Goal: Task Accomplishment & Management: Use online tool/utility

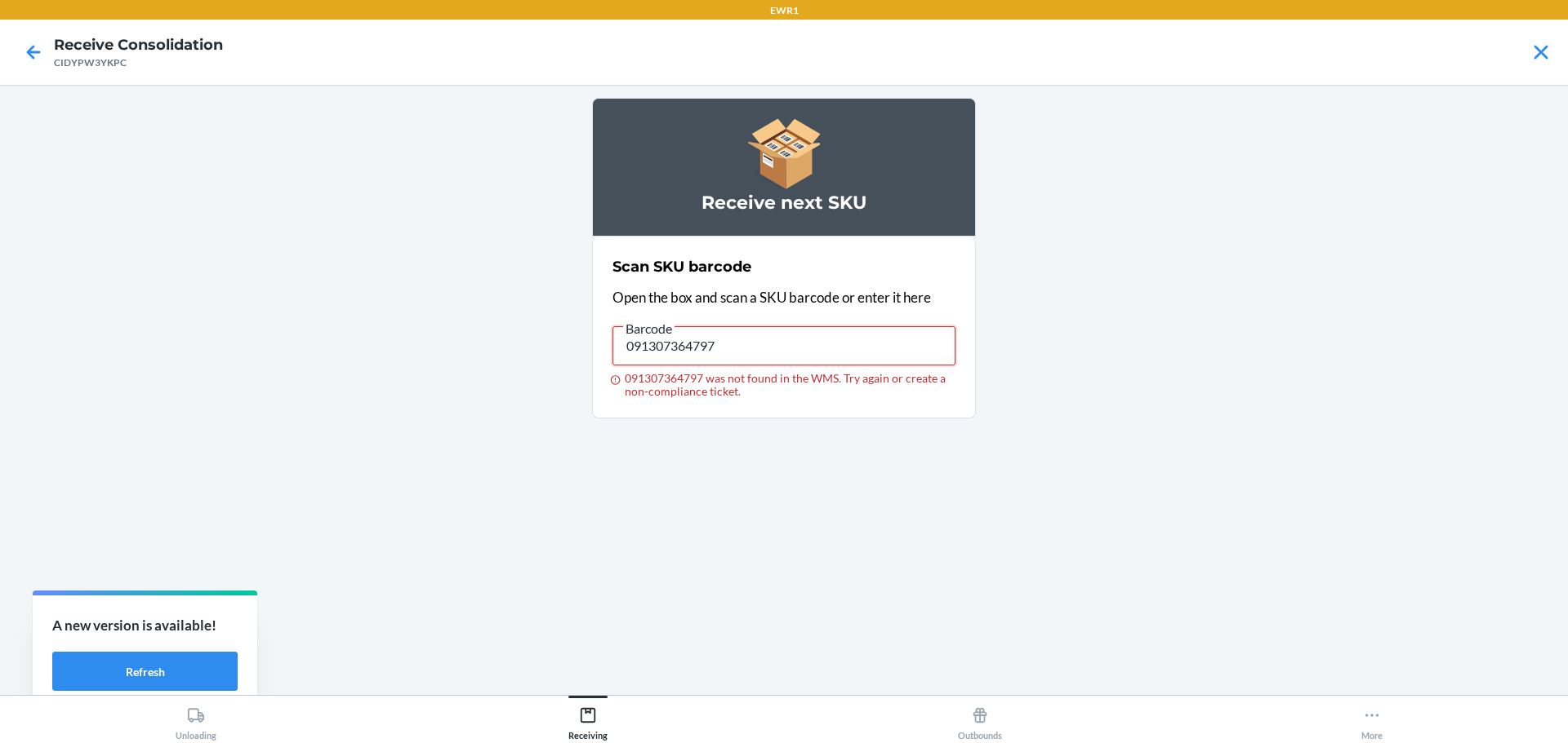
click at [762, 340] on input "091307364797" at bounding box center [784, 346] width 343 height 39
type input "191635976461"
click at [717, 338] on input "191635976461" at bounding box center [784, 346] width 343 height 39
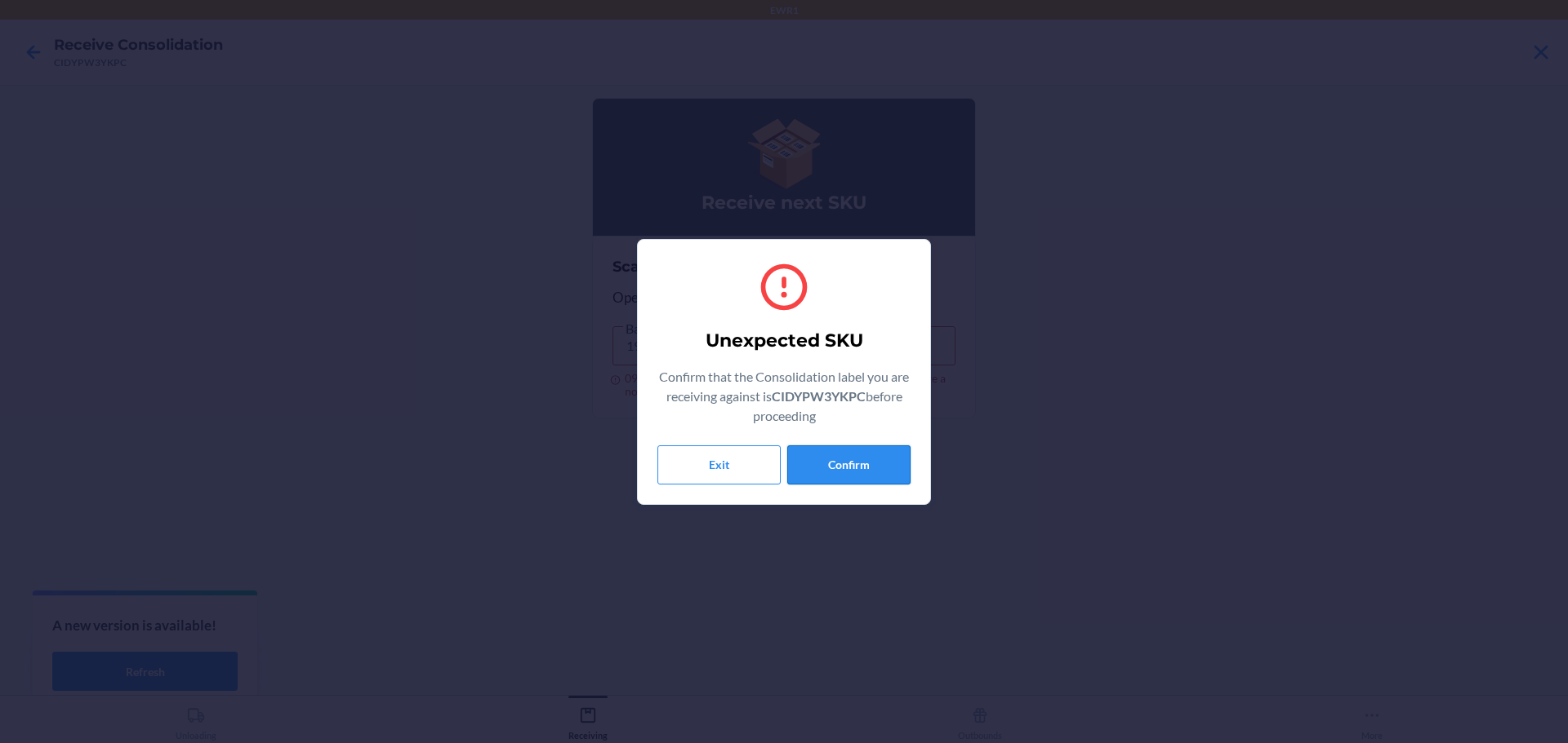
click at [861, 463] on button "Confirm" at bounding box center [848, 465] width 124 height 39
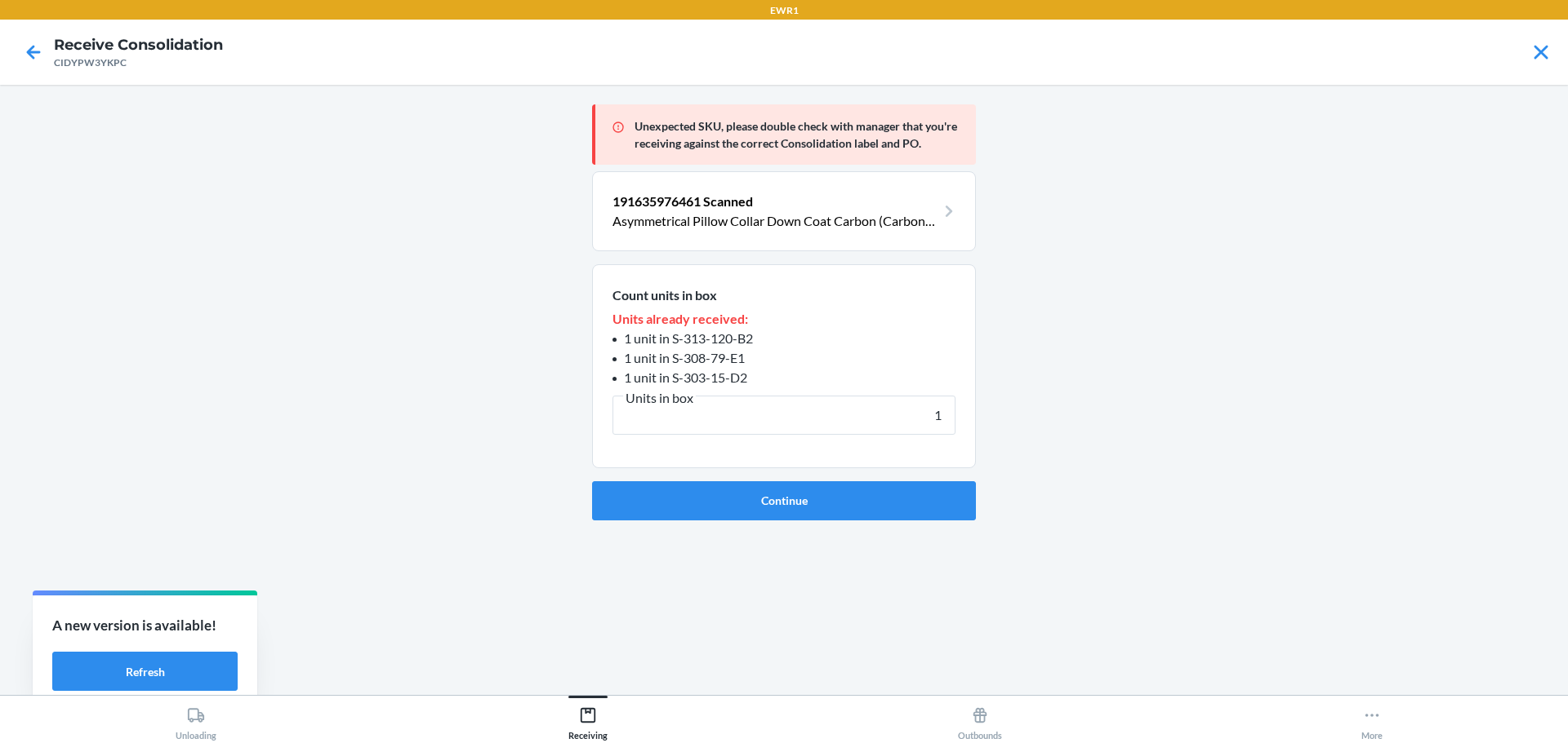
type input "1"
click at [592, 481] on button "Continue" at bounding box center [784, 501] width 384 height 39
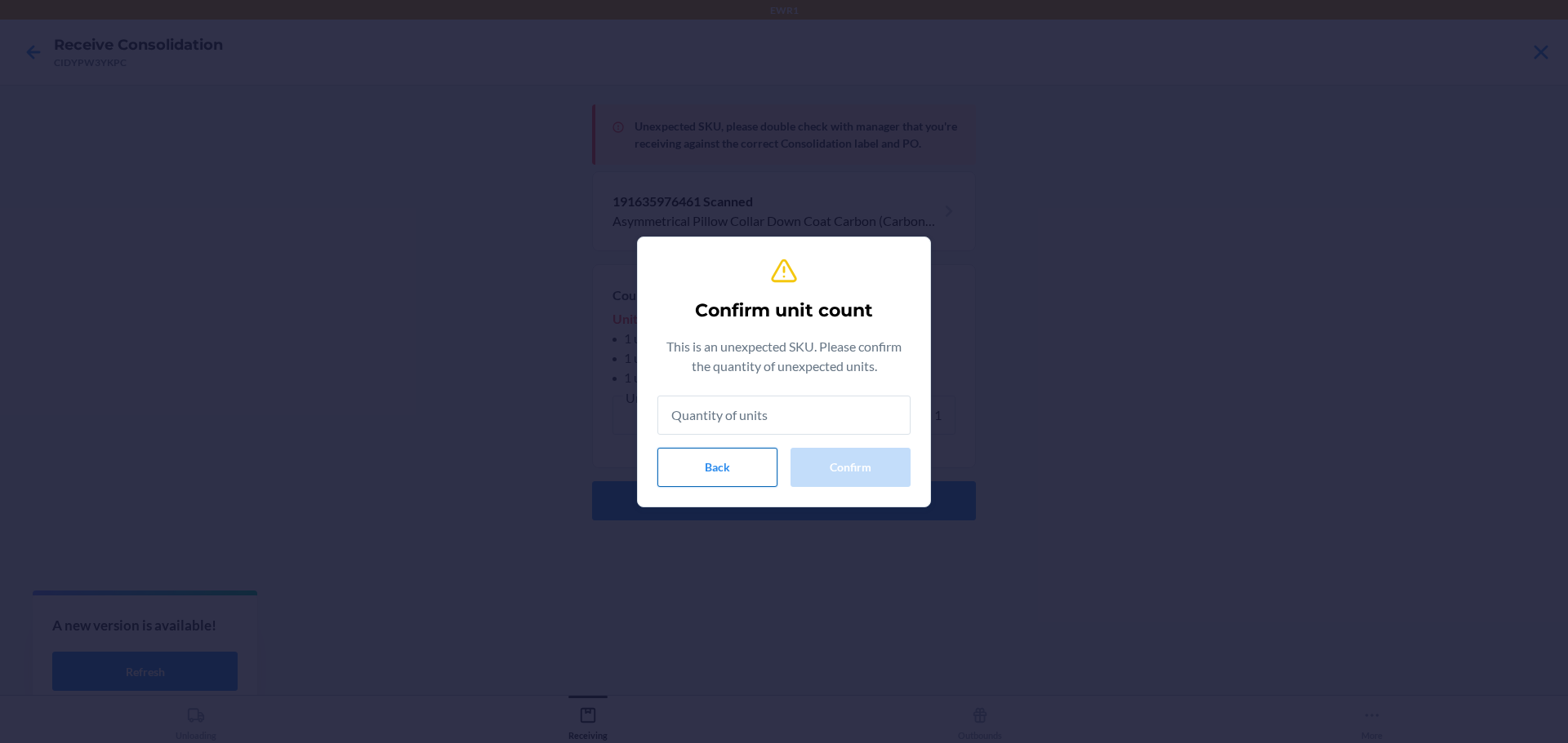
click at [705, 473] on button "Back" at bounding box center [717, 468] width 120 height 39
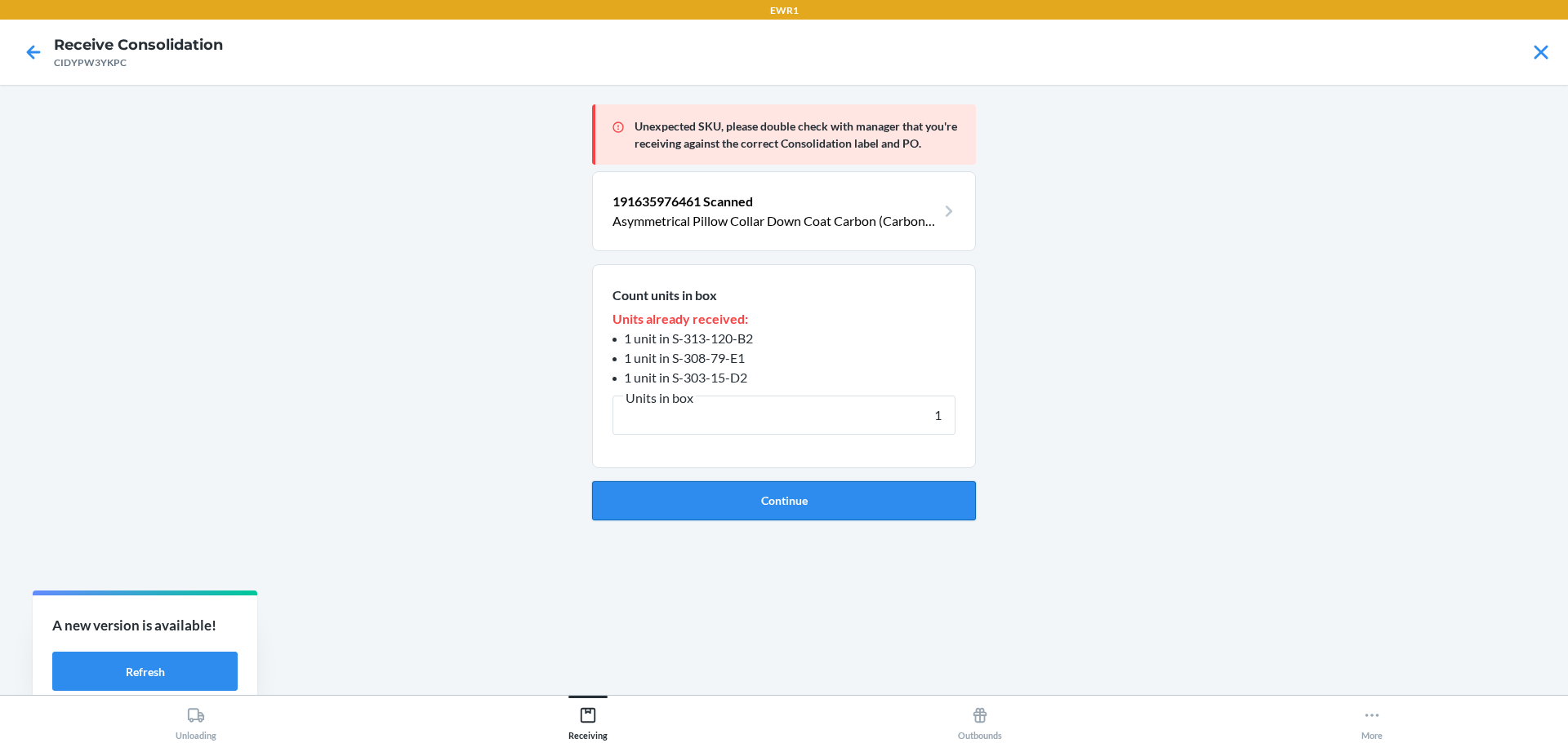
click at [832, 506] on button "Continue" at bounding box center [784, 501] width 384 height 39
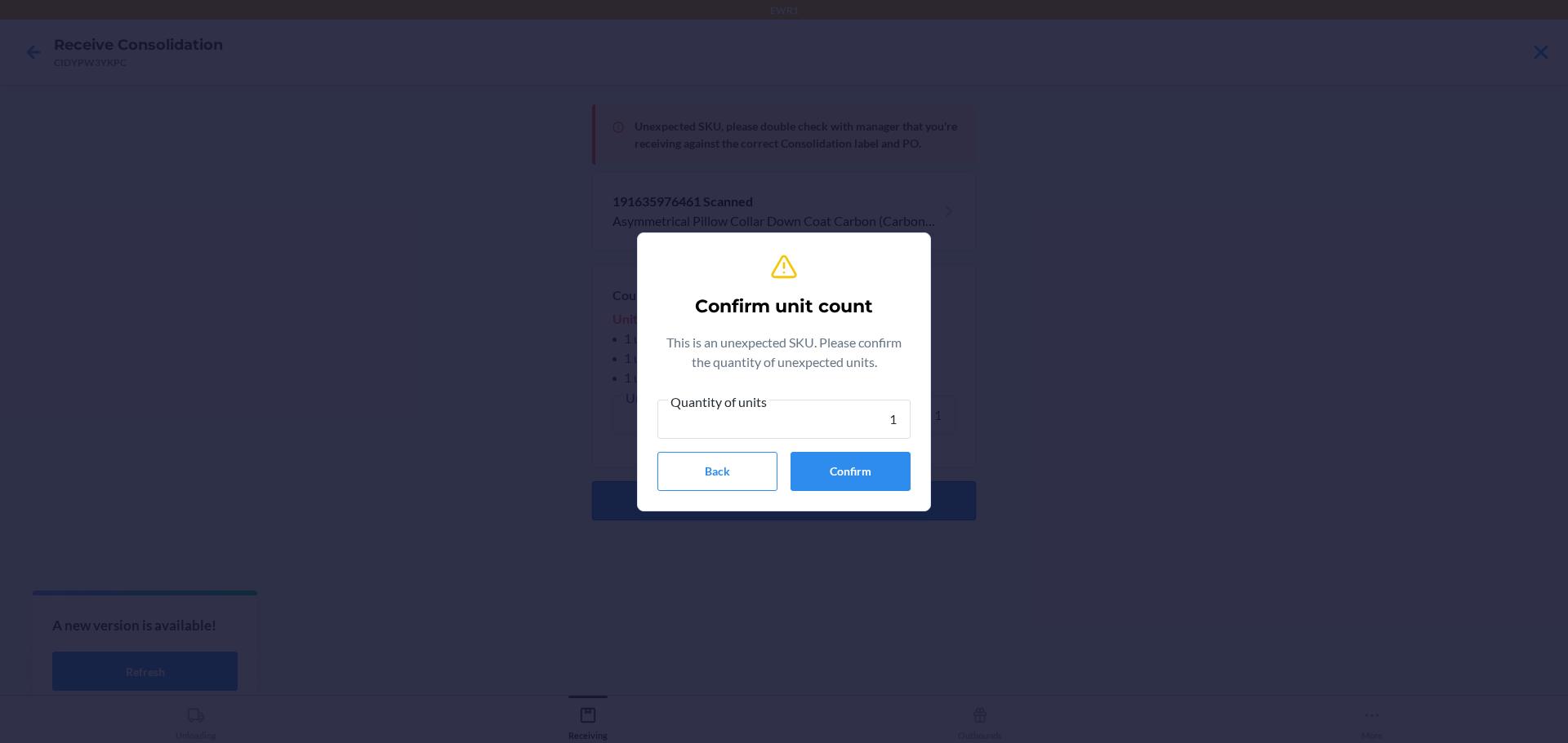
type input "1"
click at [879, 465] on button "Confirm" at bounding box center [850, 472] width 120 height 39
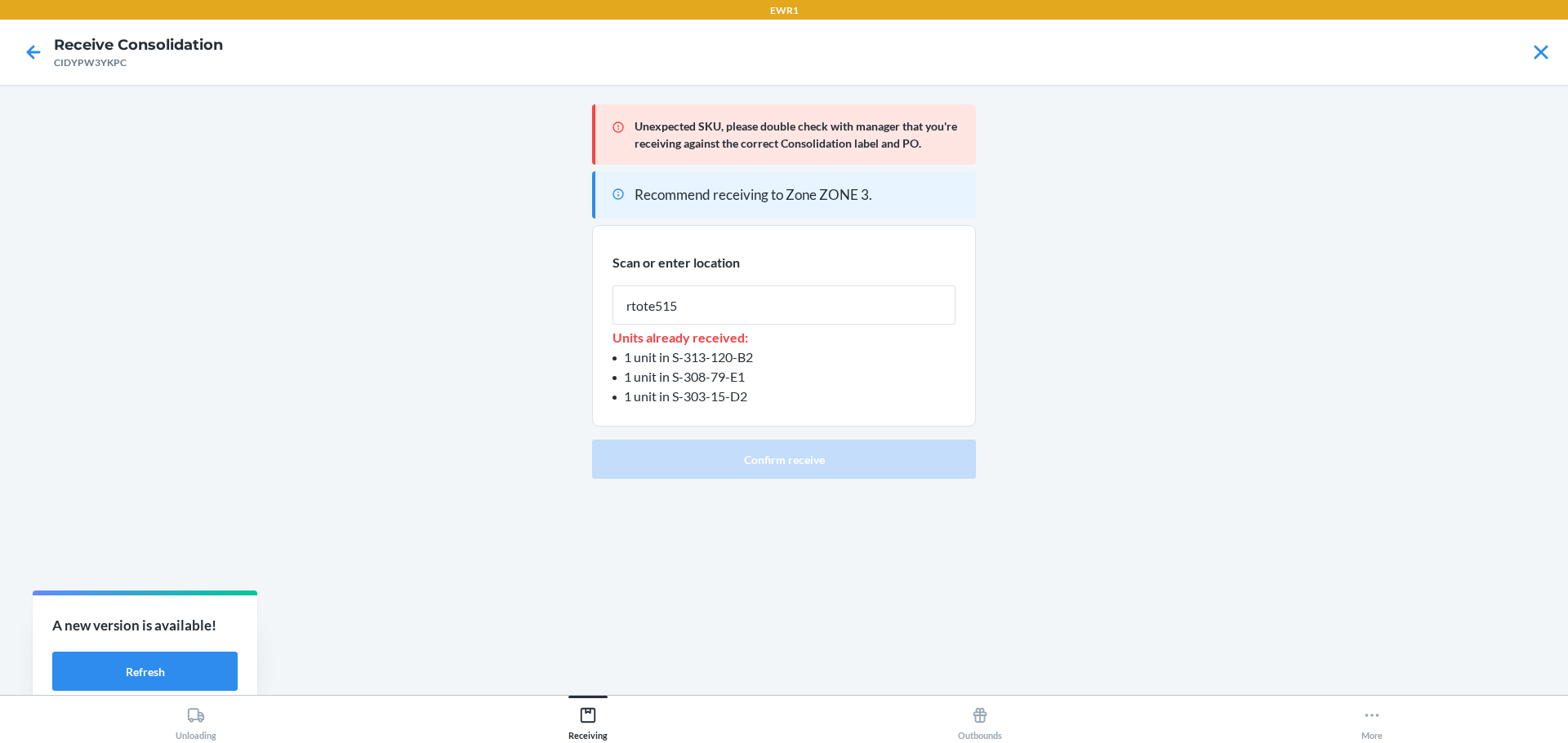
type input "rtote515"
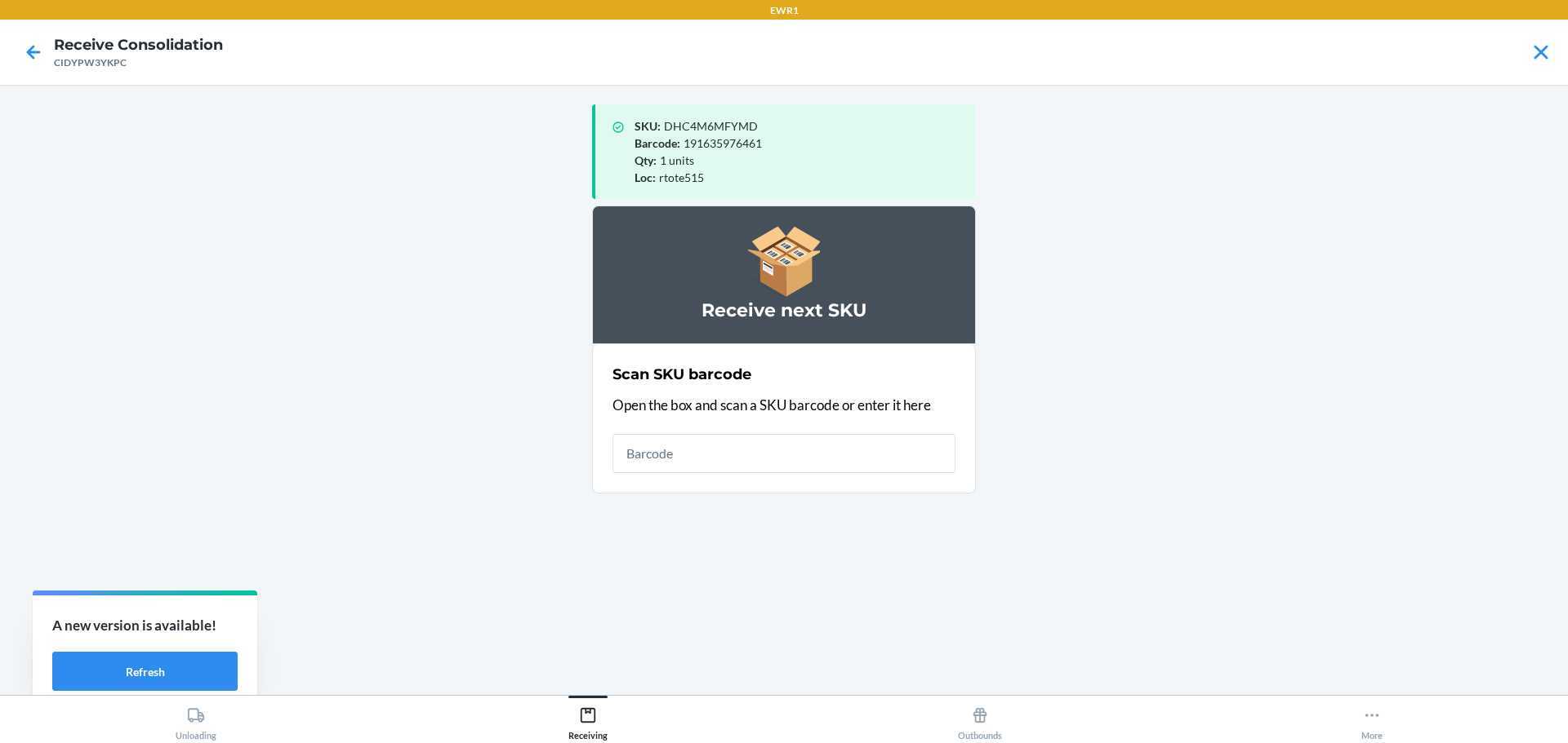
click at [680, 447] on input "text" at bounding box center [784, 453] width 343 height 39
click at [684, 450] on input "text" at bounding box center [784, 453] width 343 height 39
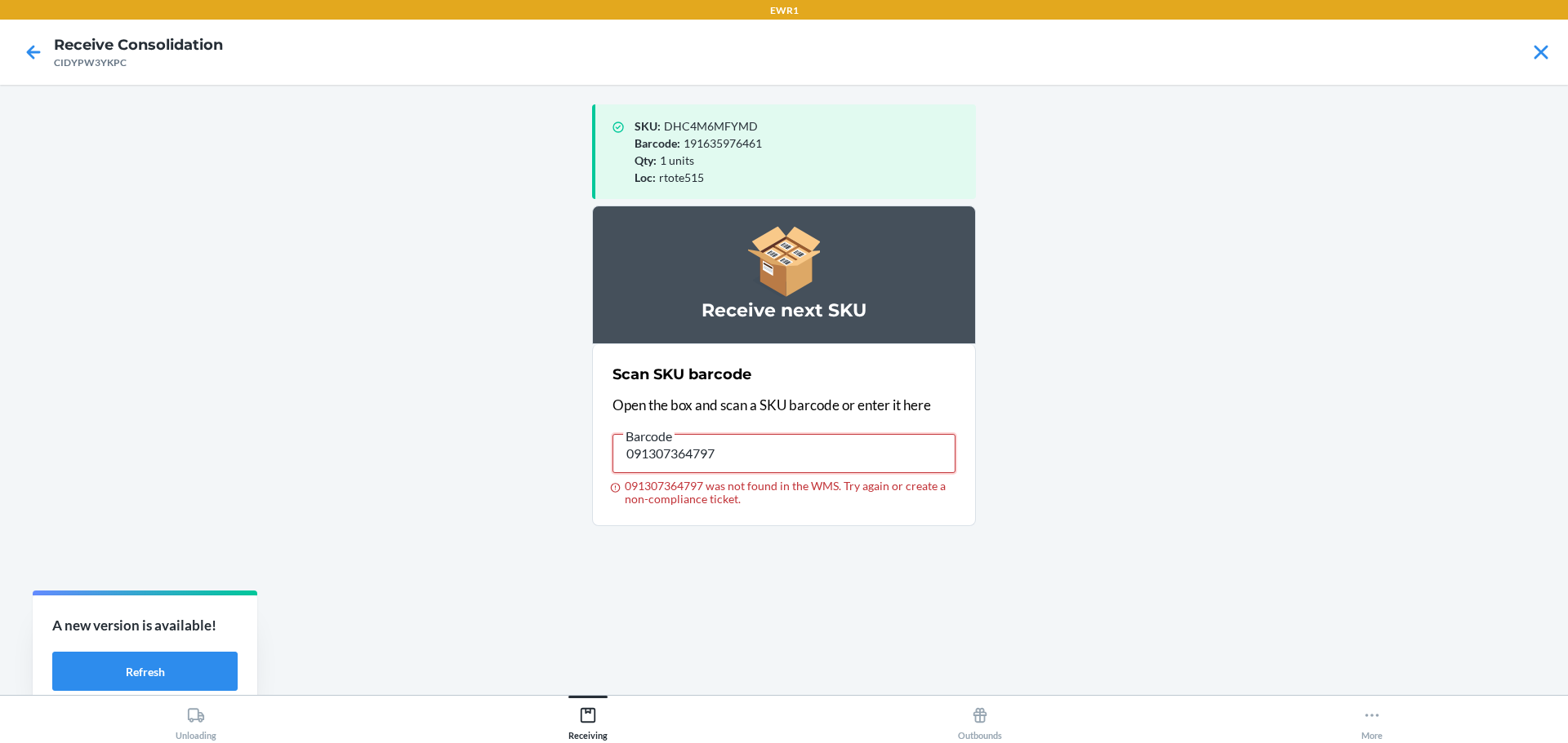
click at [722, 451] on input "091307364797" at bounding box center [784, 453] width 343 height 39
click at [731, 452] on input "091307364797" at bounding box center [784, 453] width 343 height 39
click at [765, 436] on input "091307364797" at bounding box center [784, 453] width 343 height 39
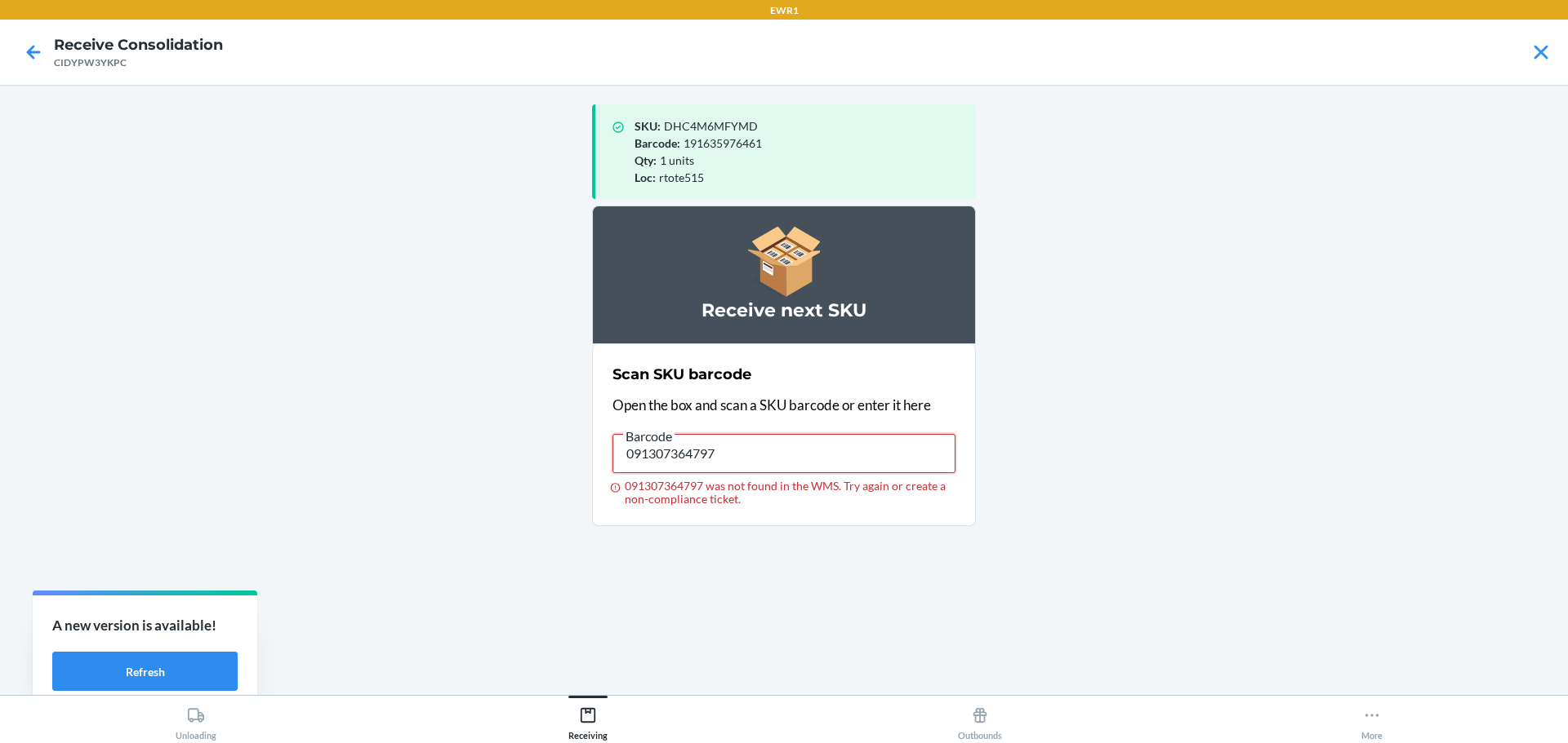
click at [765, 437] on input "091307364797" at bounding box center [784, 453] width 343 height 39
type input "719240806982"
click at [750, 460] on input "719240806982" at bounding box center [784, 453] width 343 height 39
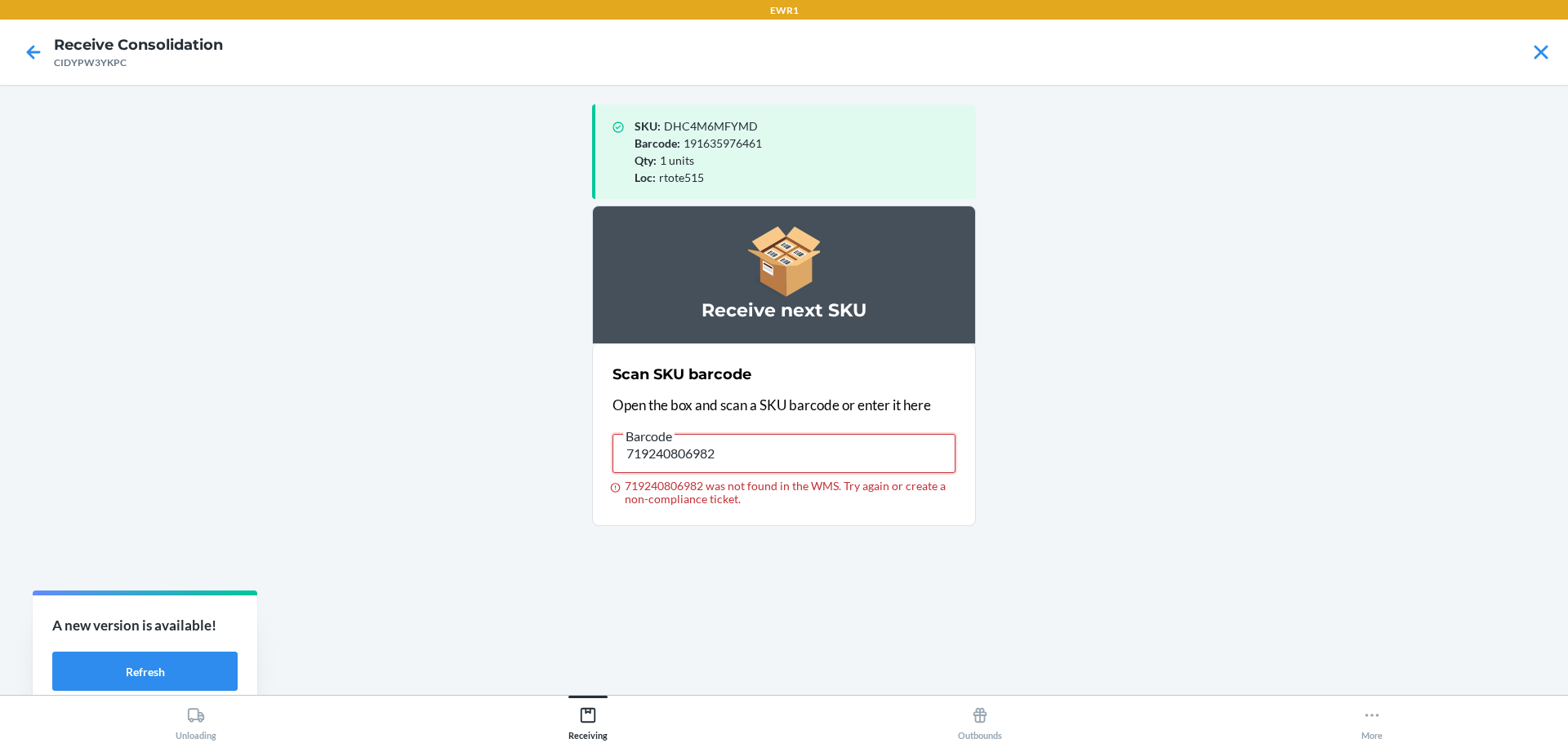
click at [750, 460] on input "719240806982" at bounding box center [784, 453] width 343 height 39
click at [778, 446] on input "719240806982" at bounding box center [784, 453] width 343 height 39
click at [782, 456] on input "719240846926" at bounding box center [784, 453] width 343 height 39
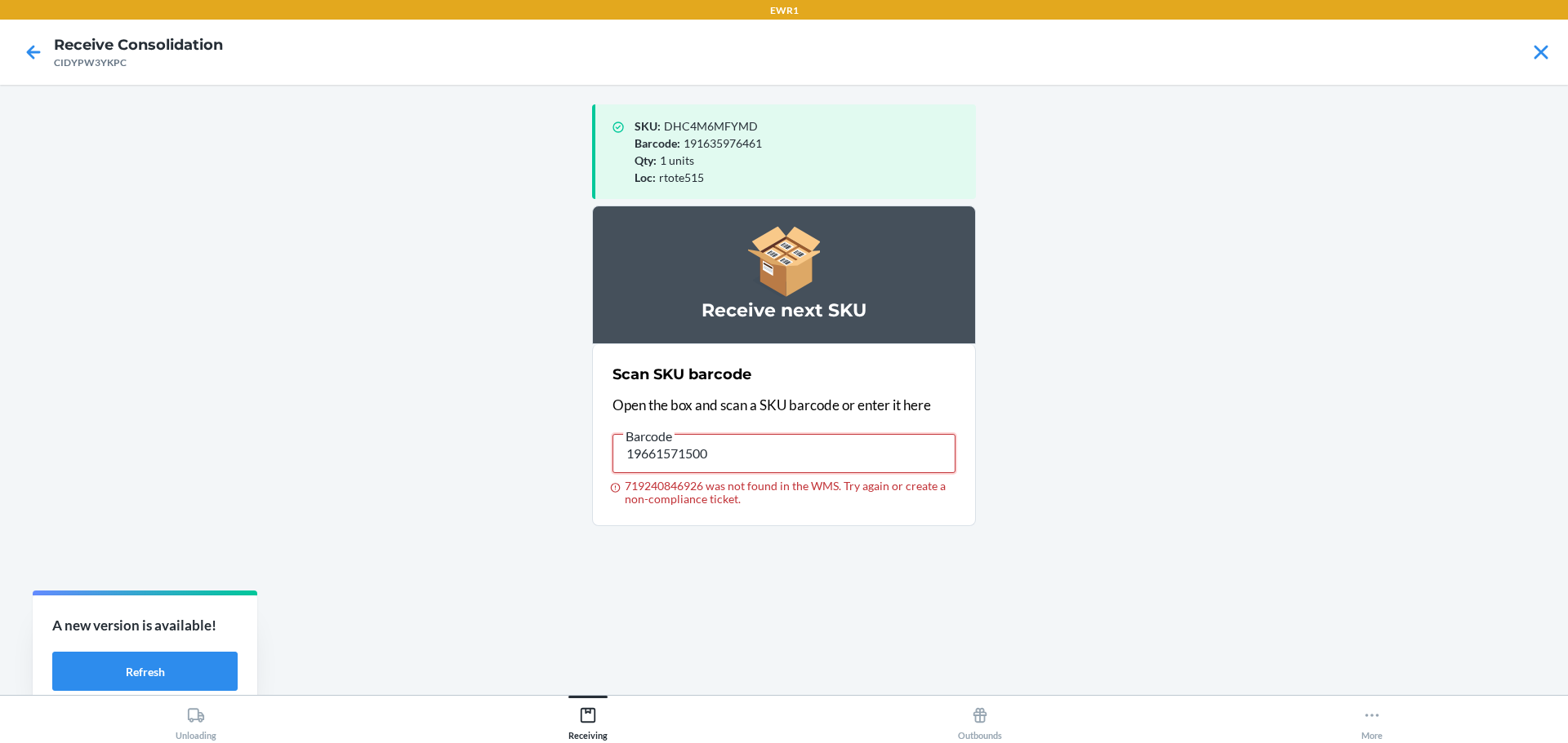
type input "196615715009"
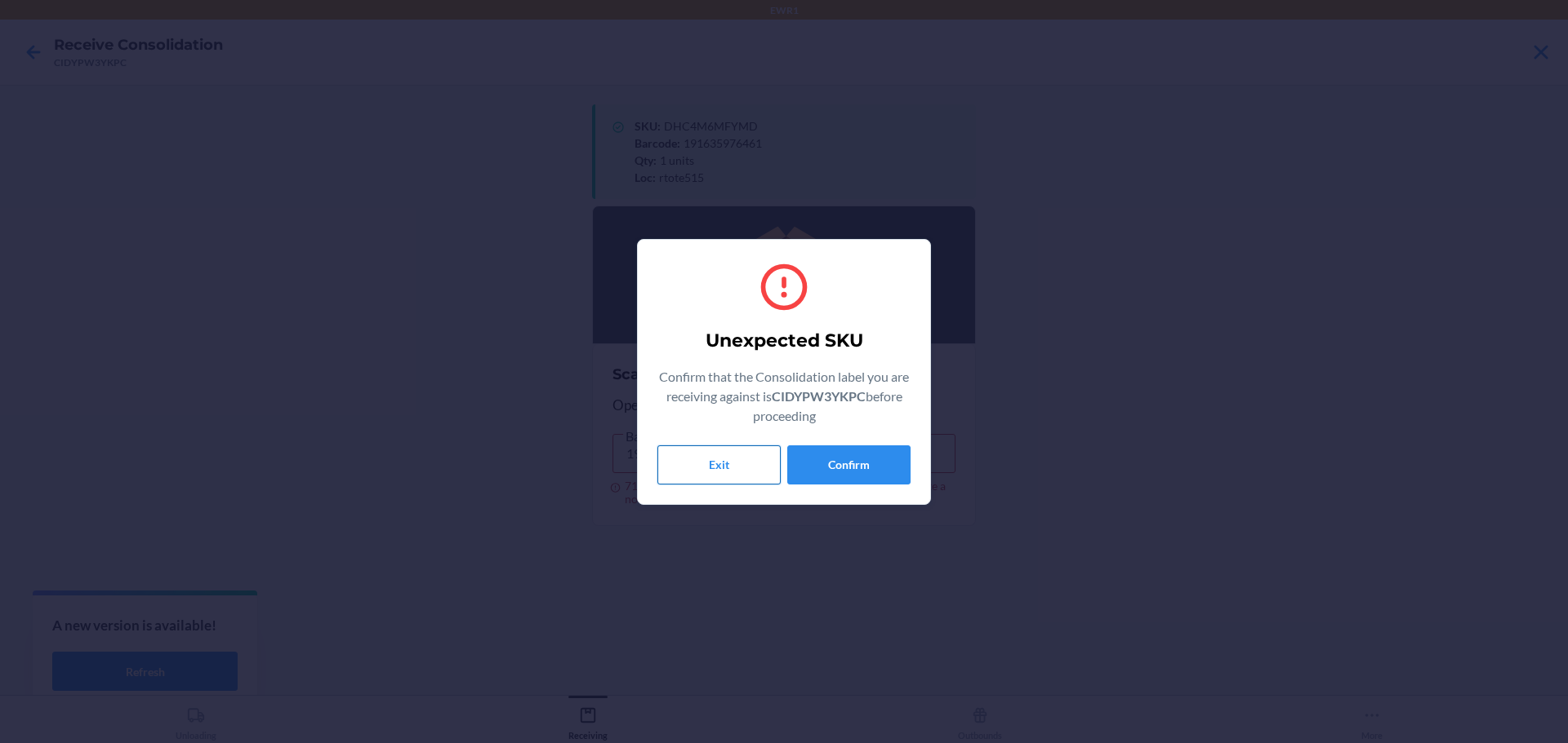
click at [754, 472] on button "Exit" at bounding box center [719, 465] width 124 height 39
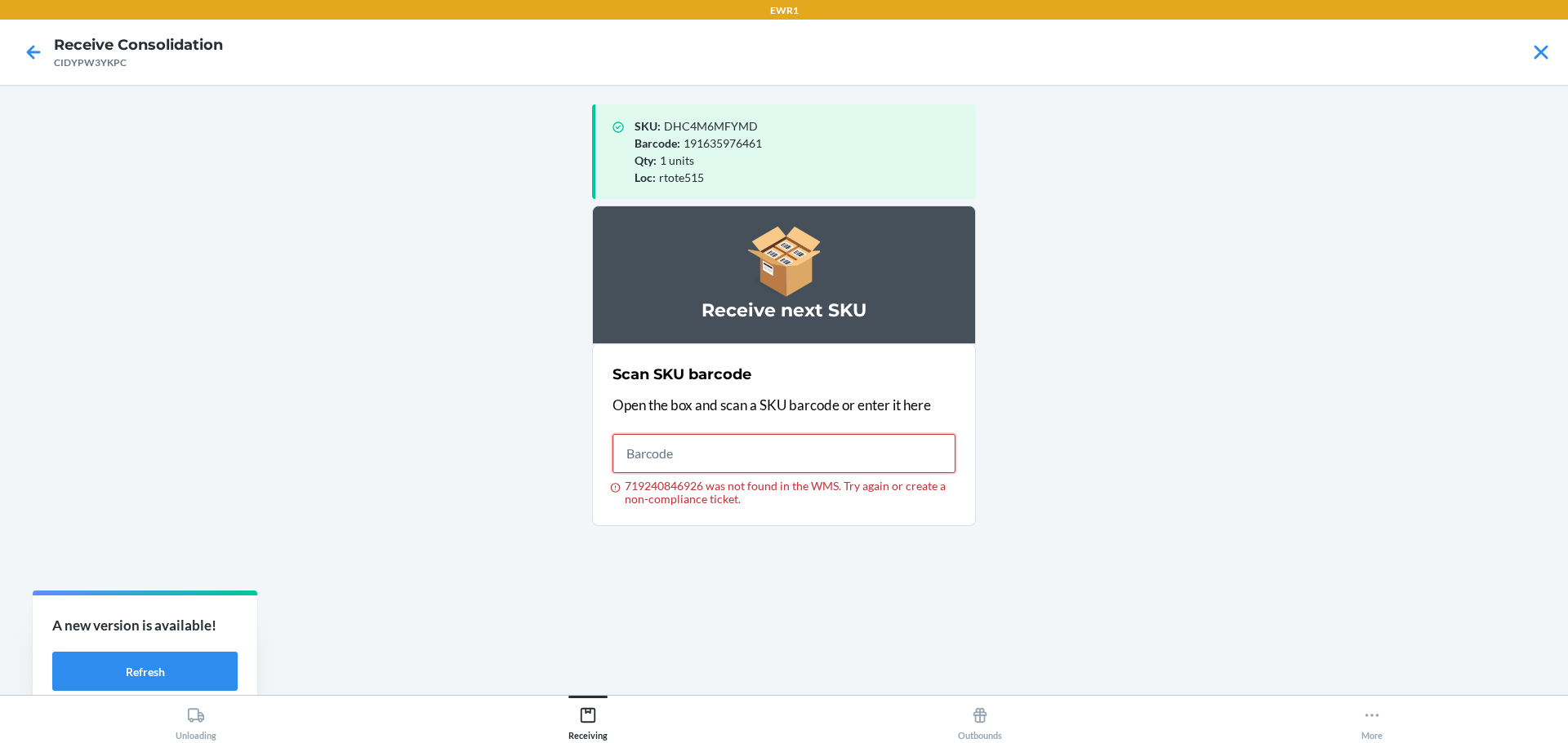
click at [721, 457] on input "719240846926 was not found in the WMS. Try again or create a non-compliance tic…" at bounding box center [784, 453] width 343 height 39
click at [711, 463] on input "719240847633" at bounding box center [784, 453] width 343 height 39
type input "013283158573"
click at [780, 458] on input "013283158573" at bounding box center [784, 453] width 343 height 39
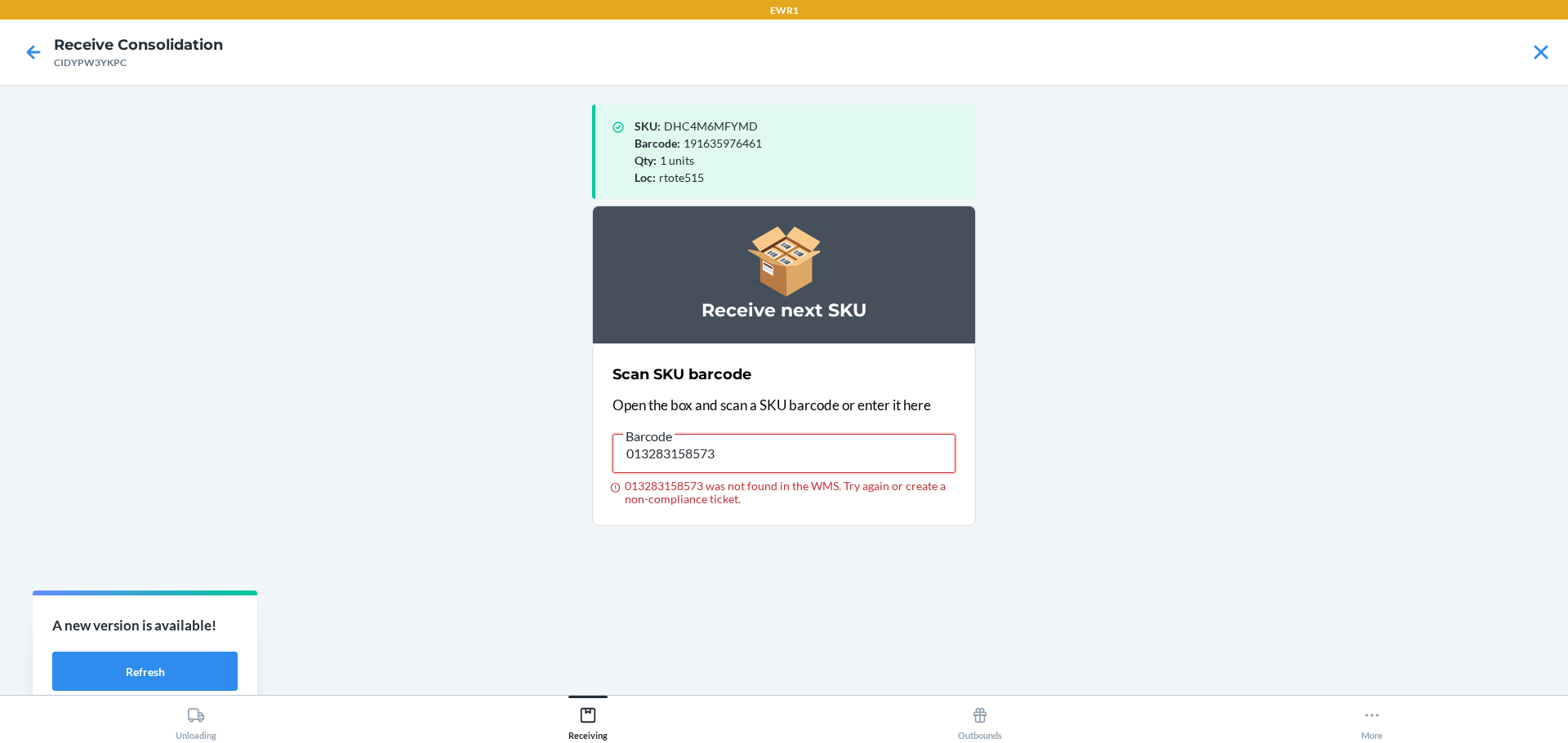
click at [780, 458] on input "013283158573" at bounding box center [784, 453] width 343 height 39
click at [777, 447] on input "013283158573" at bounding box center [784, 453] width 343 height 39
click at [706, 457] on input "013283158573" at bounding box center [784, 453] width 343 height 39
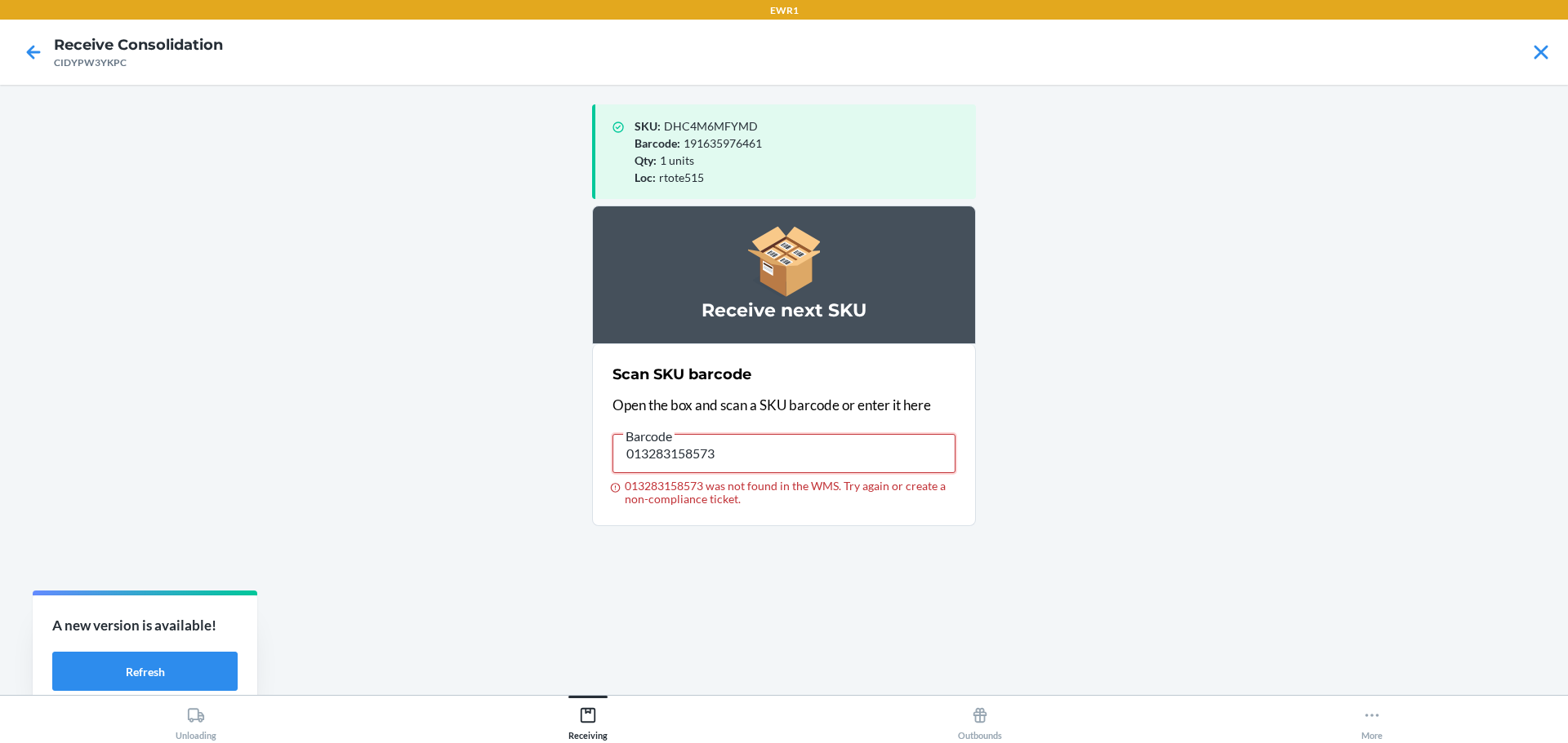
click at [706, 457] on input "013283158573" at bounding box center [784, 453] width 343 height 39
click at [762, 468] on input "013283158573" at bounding box center [784, 453] width 343 height 39
click at [732, 445] on input "719240807125" at bounding box center [784, 453] width 343 height 39
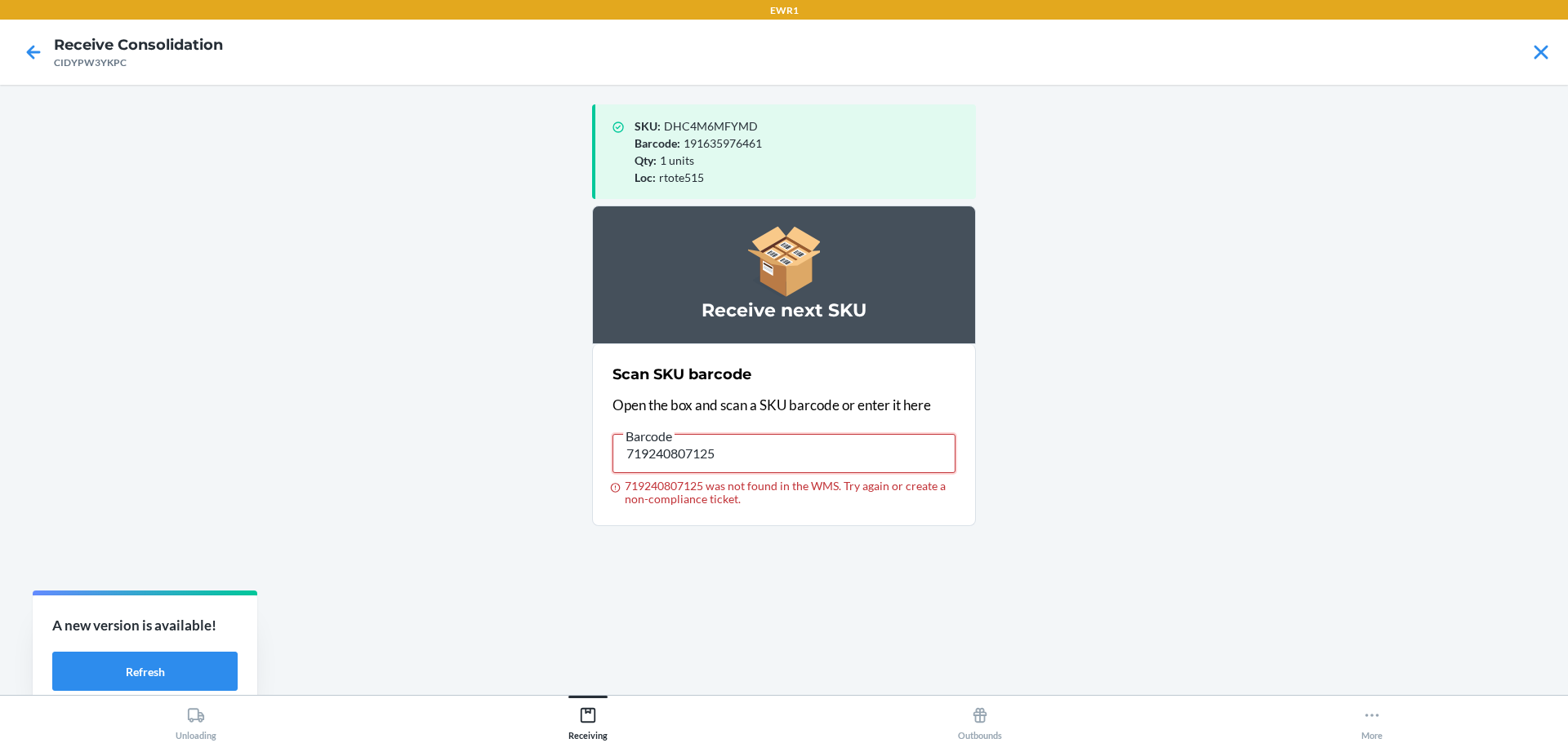
click at [732, 445] on input "719240807125" at bounding box center [784, 453] width 343 height 39
type input "091307065663"
click at [768, 448] on input "091307065663" at bounding box center [784, 453] width 343 height 39
click at [726, 461] on input "091307065663" at bounding box center [784, 453] width 343 height 39
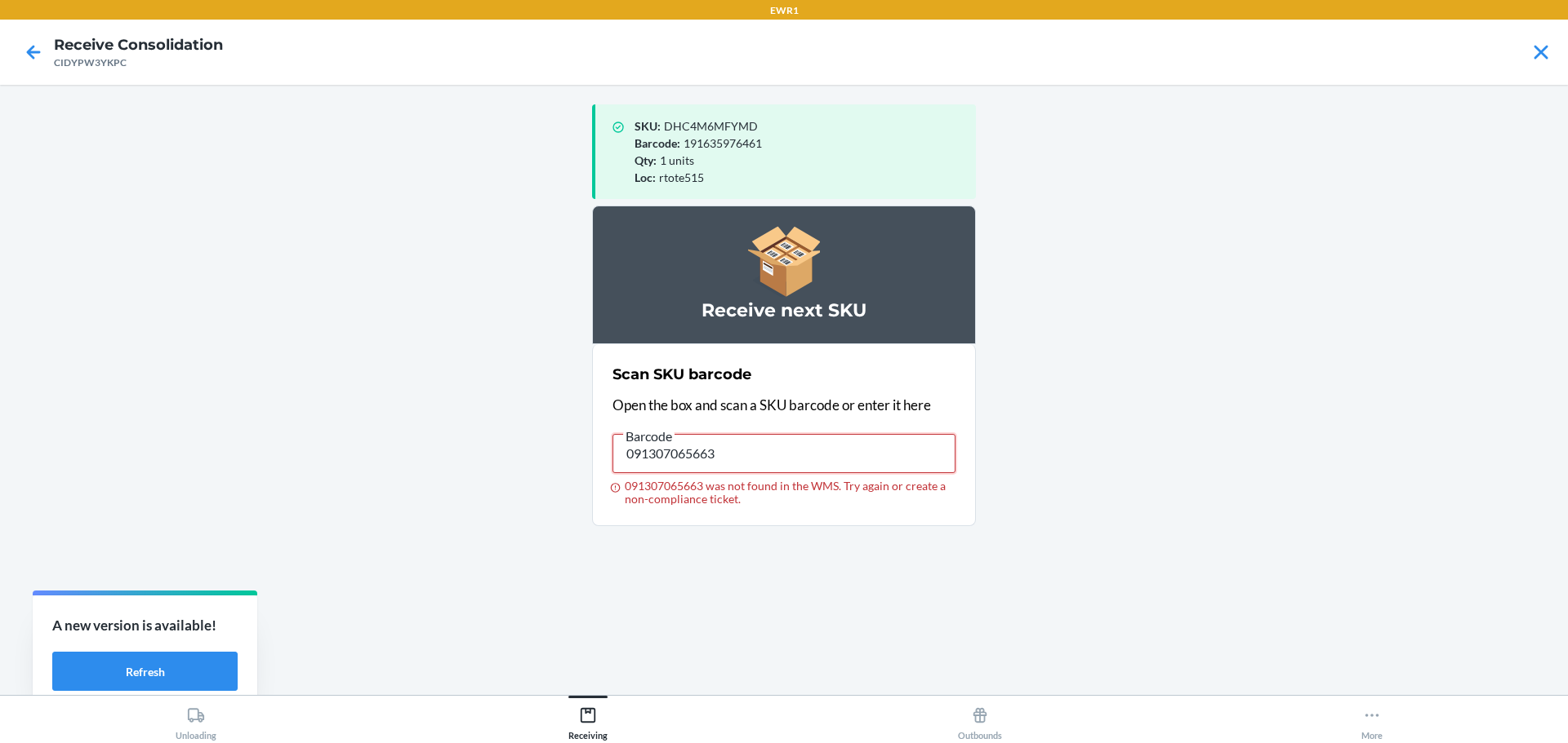
click at [726, 461] on input "091307065663" at bounding box center [784, 453] width 343 height 39
click at [729, 463] on input "719240846926" at bounding box center [784, 453] width 343 height 39
click at [758, 453] on input "719240846926" at bounding box center [784, 453] width 343 height 39
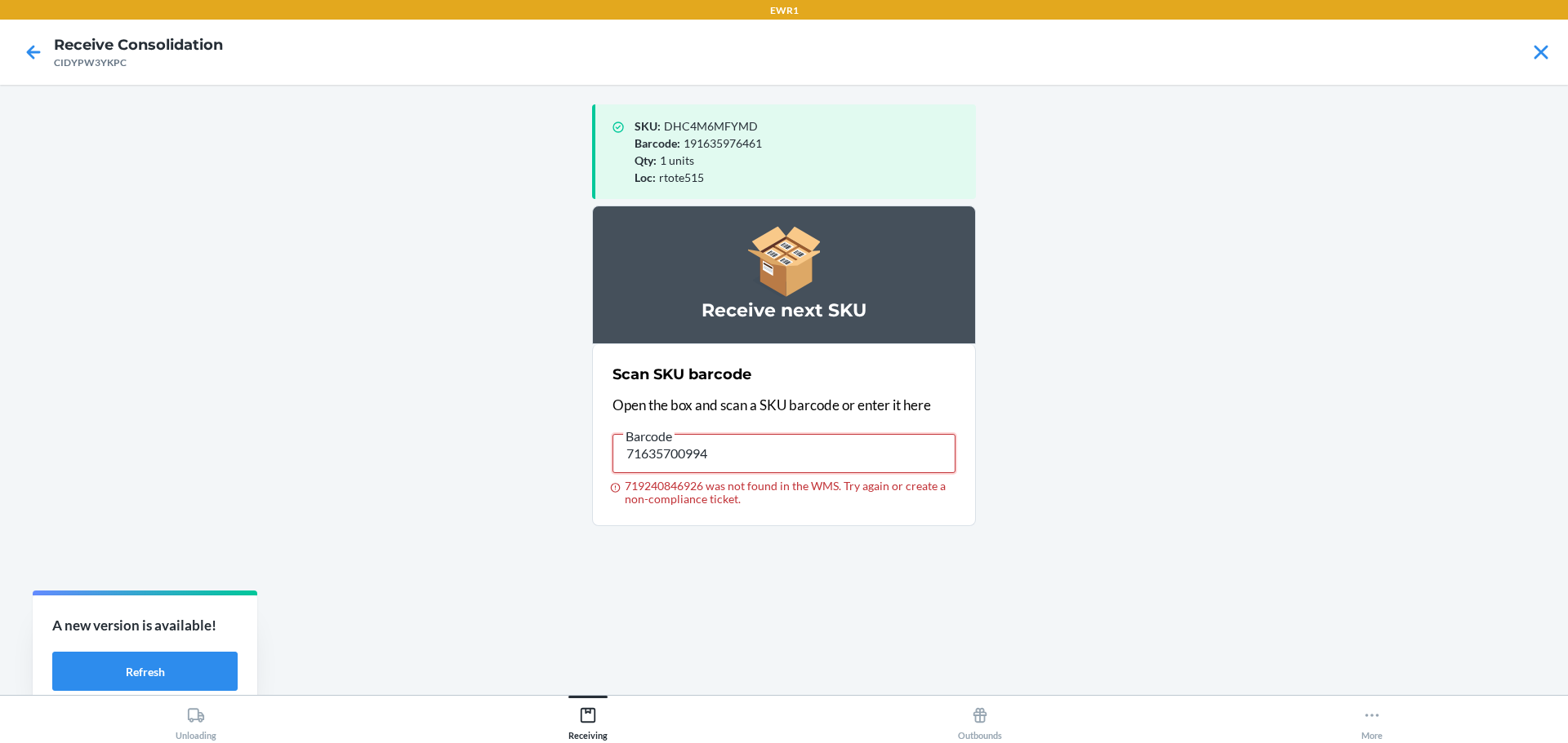
type input "716357009947"
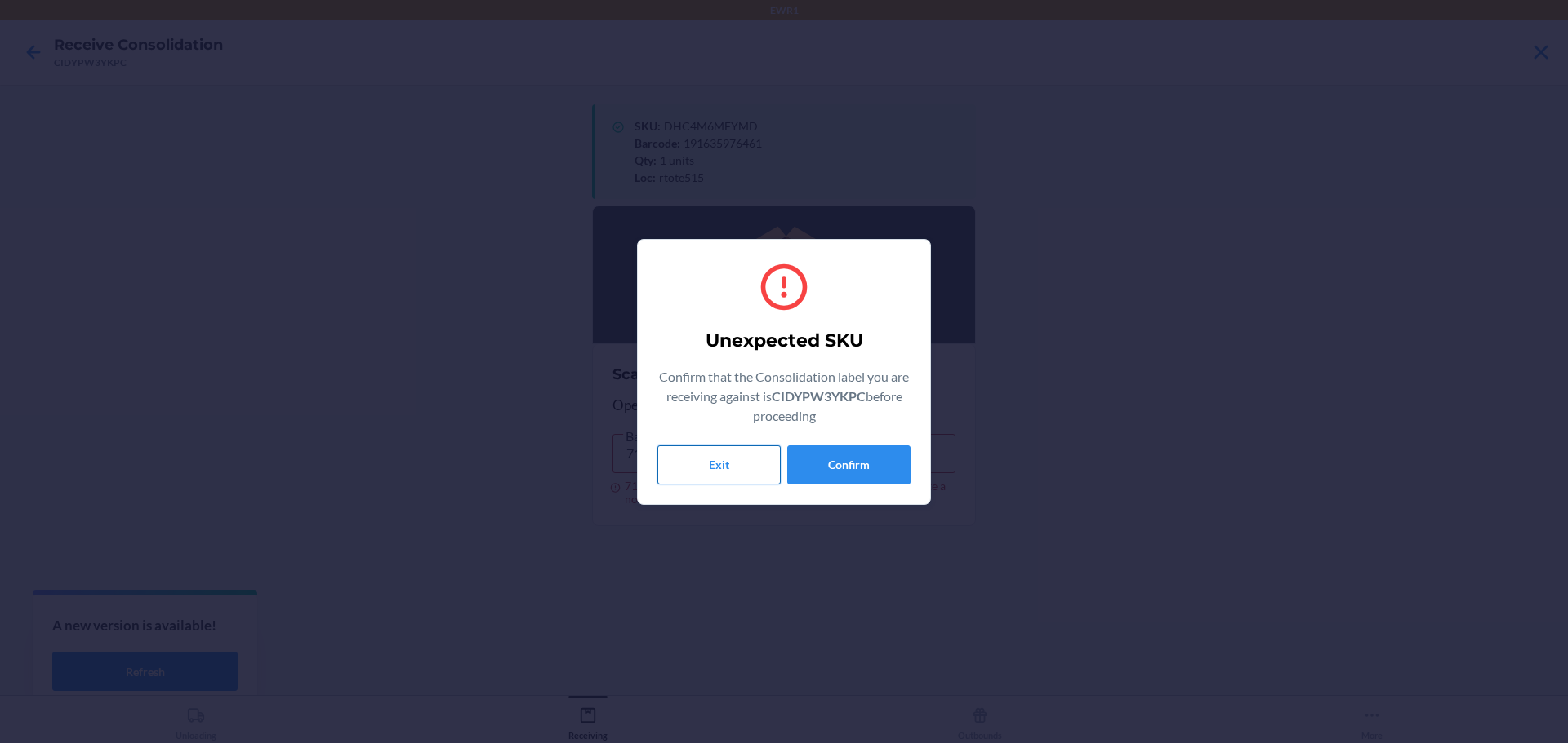
click at [747, 464] on button "Exit" at bounding box center [719, 465] width 124 height 39
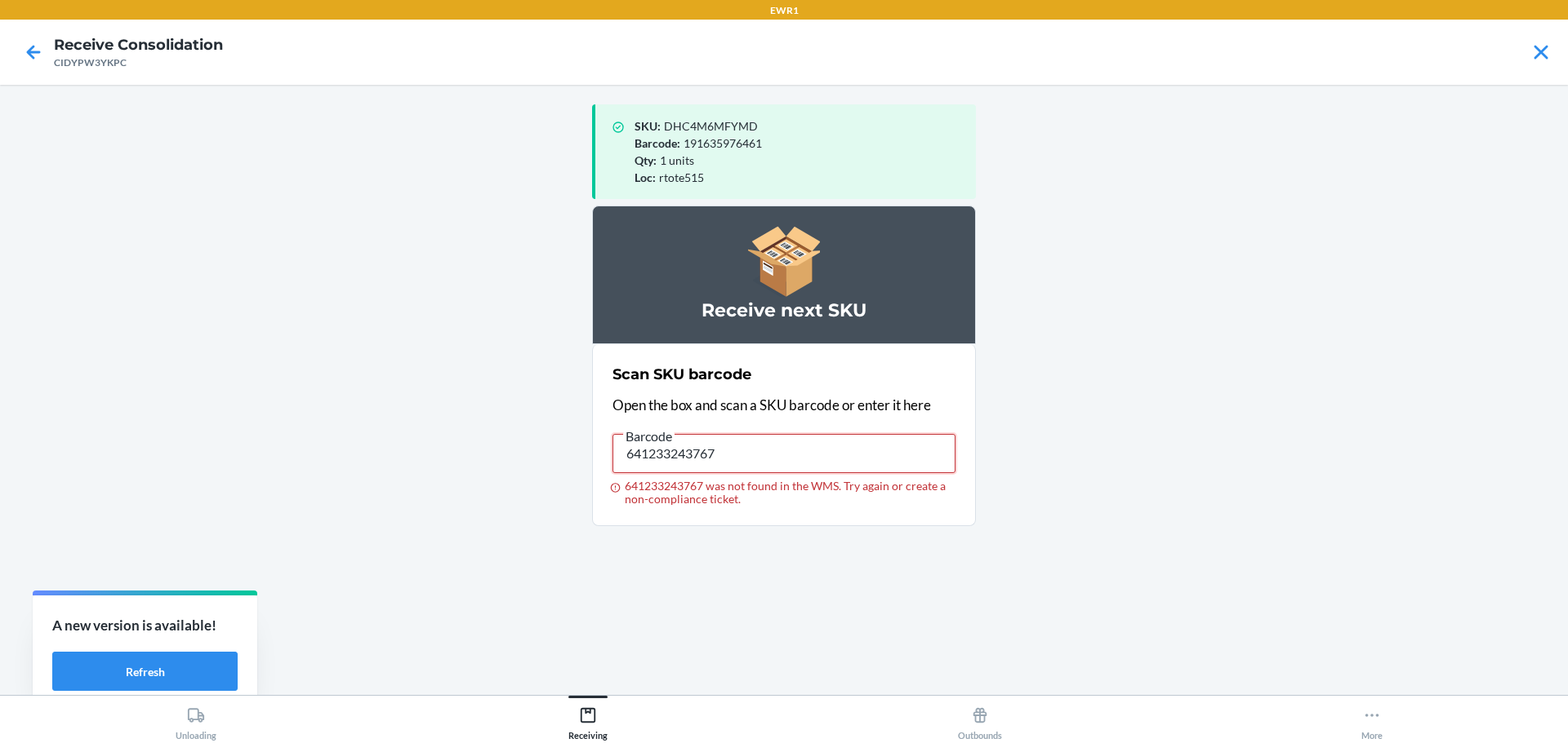
click at [751, 450] on input "641233243767" at bounding box center [784, 453] width 343 height 39
type input "[CREDIT_CARD_NUMBER]"
click at [752, 461] on input "[CREDIT_CARD_NUMBER]" at bounding box center [784, 453] width 343 height 39
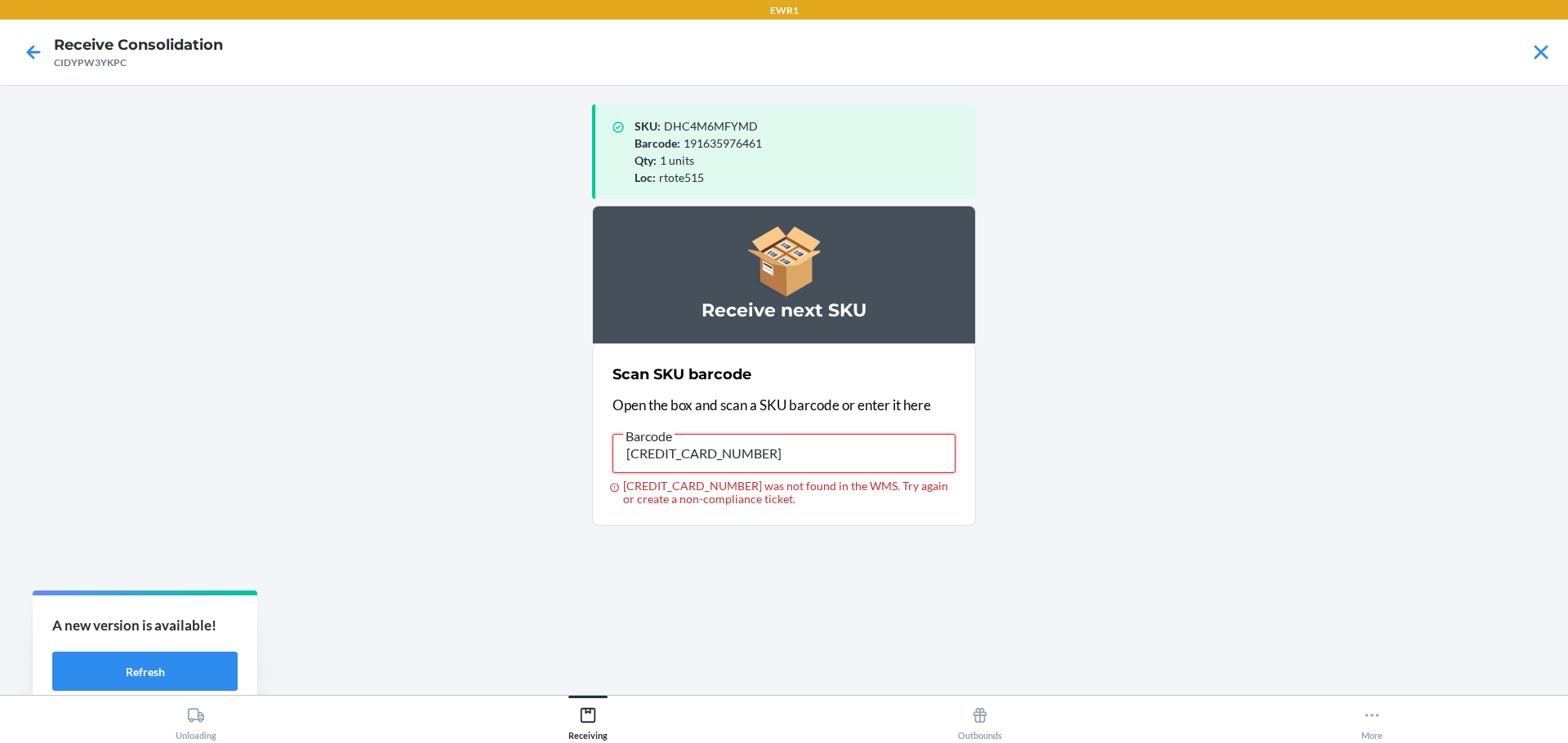
click at [752, 461] on input "[CREDIT_CARD_NUMBER]" at bounding box center [784, 453] width 343 height 39
drag, startPoint x: 745, startPoint y: 449, endPoint x: 817, endPoint y: 471, distance: 75.3
click at [775, 482] on label "Barcode 013283796409 013283796409 was not found in the WMS. Try again or create…" at bounding box center [784, 466] width 343 height 80
click at [775, 473] on input "013283796409" at bounding box center [784, 453] width 343 height 39
click at [784, 455] on input "013283796409" at bounding box center [784, 453] width 343 height 39
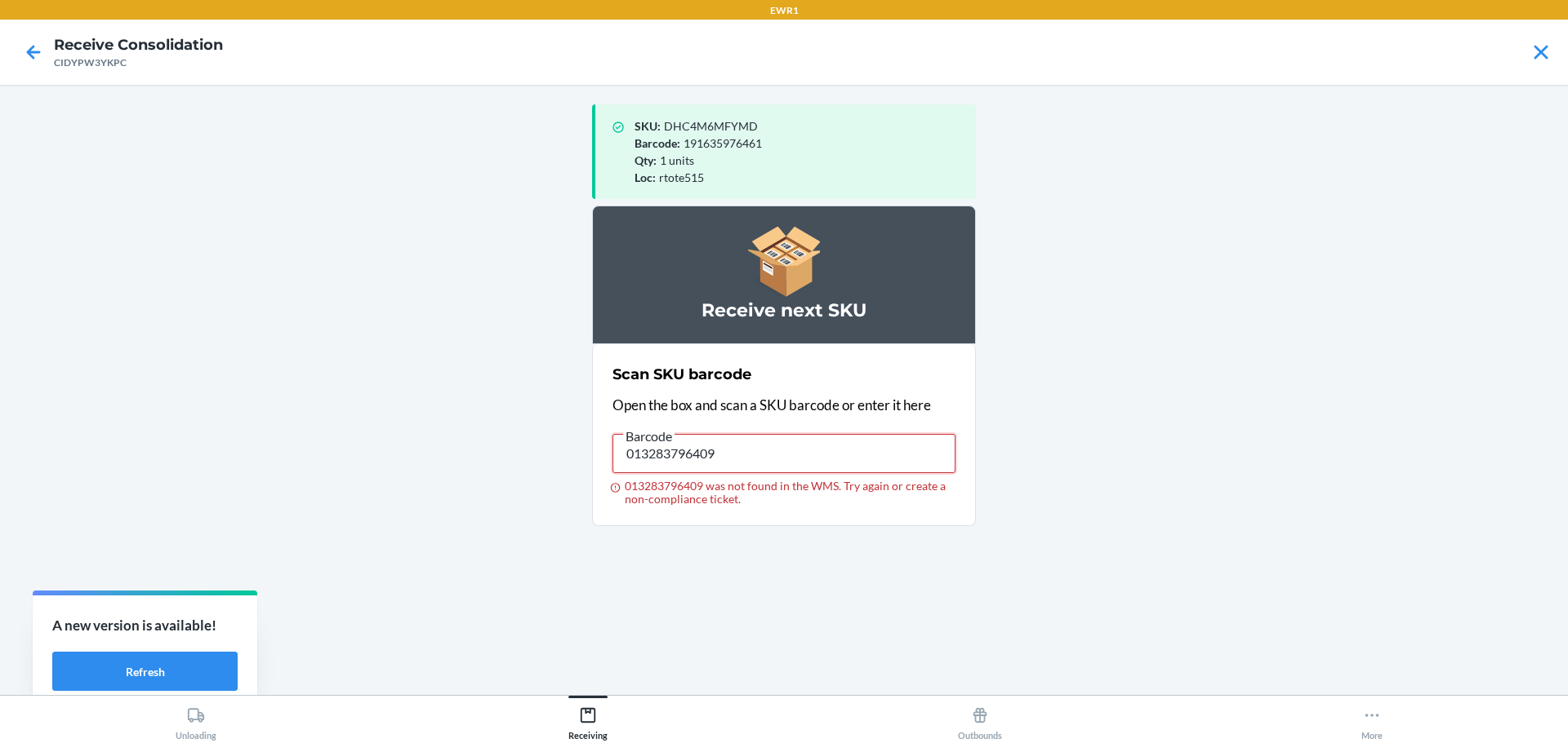
click at [784, 455] on input "013283796409" at bounding box center [784, 453] width 343 height 39
type input "840221329869"
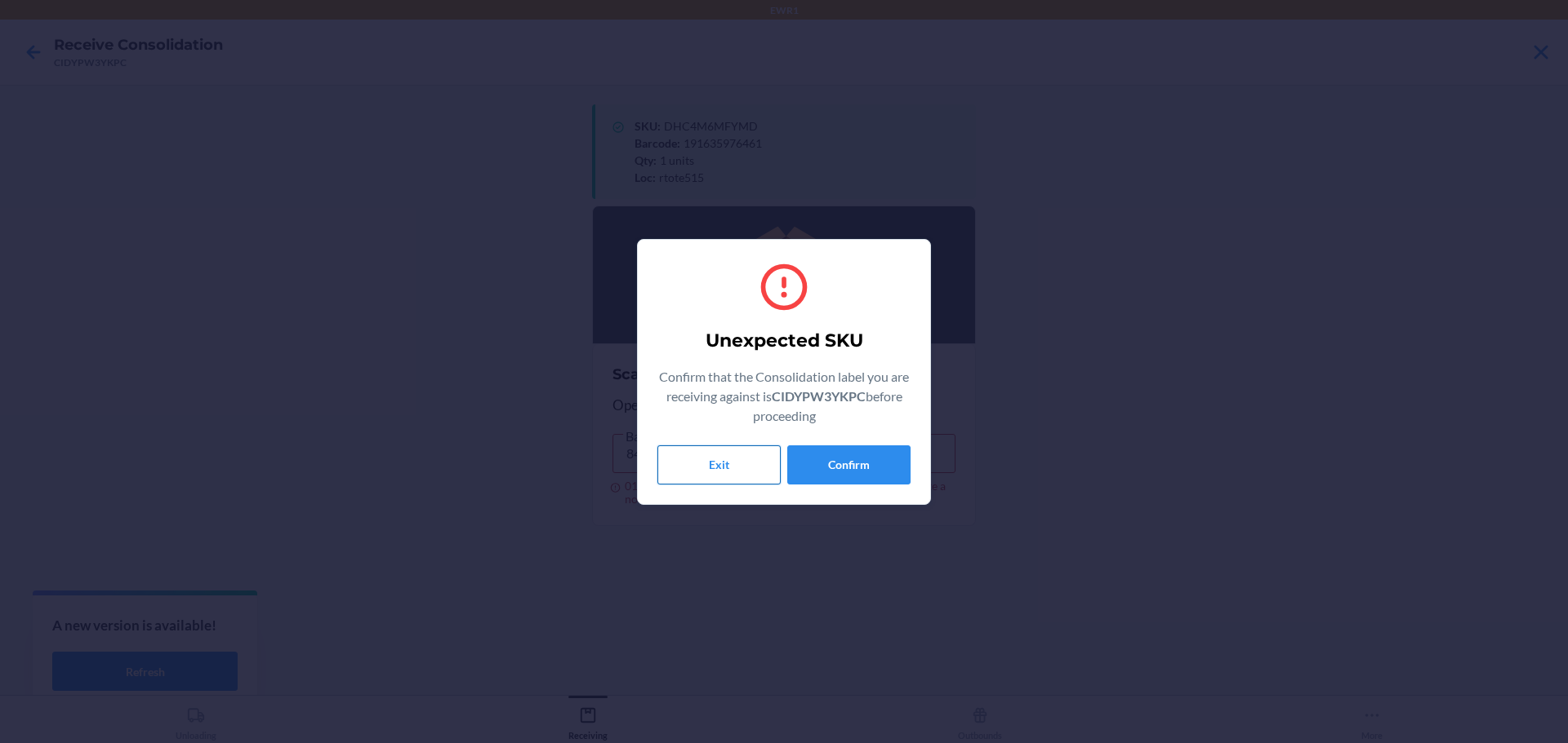
click at [742, 455] on button "Exit" at bounding box center [719, 465] width 124 height 39
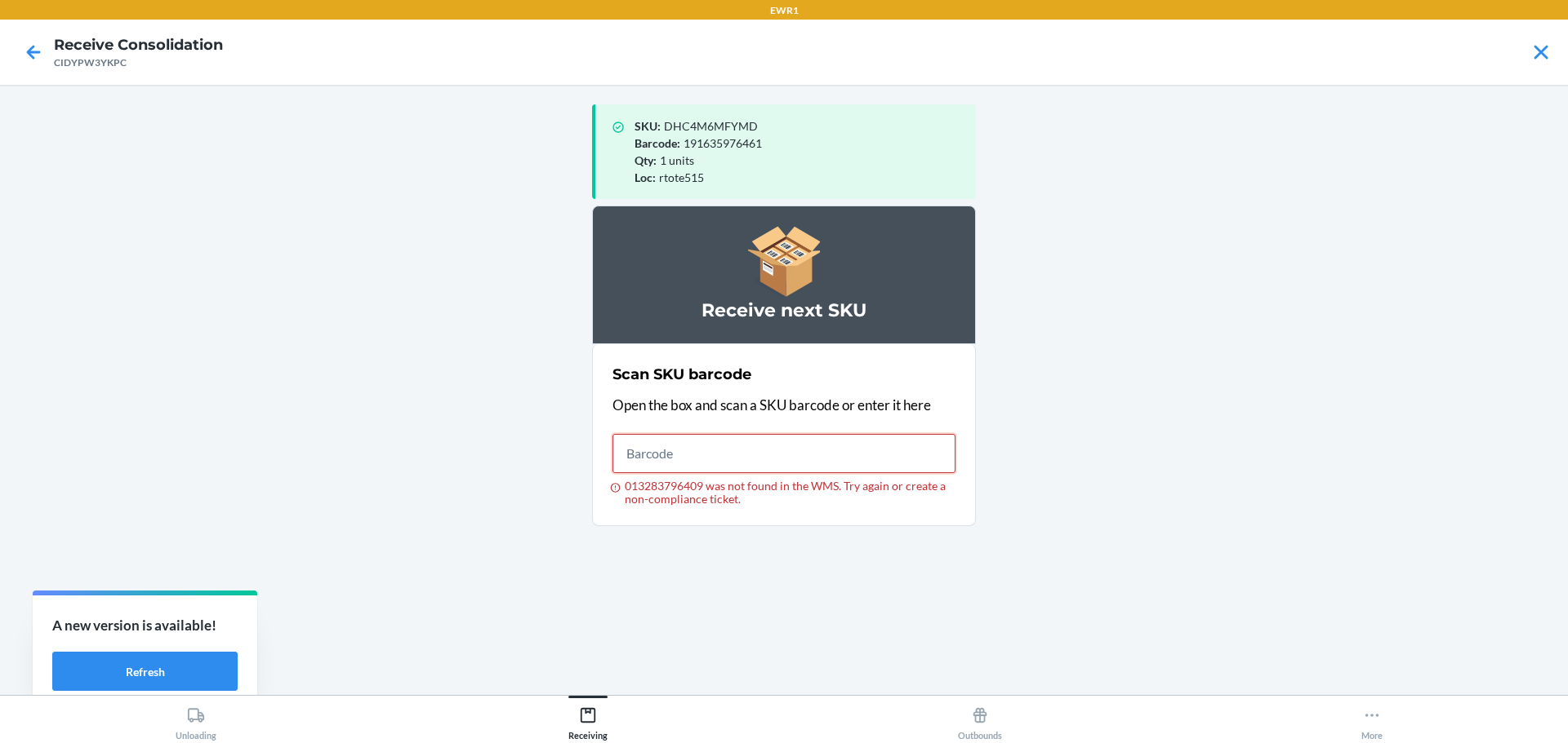
click at [742, 455] on input "013283796409 was not found in the WMS. Try again or create a non-compliance tic…" at bounding box center [784, 453] width 343 height 39
click at [780, 464] on input "719240807125" at bounding box center [784, 453] width 343 height 39
type input "093488259244"
click at [800, 457] on input "093488259244" at bounding box center [784, 453] width 343 height 39
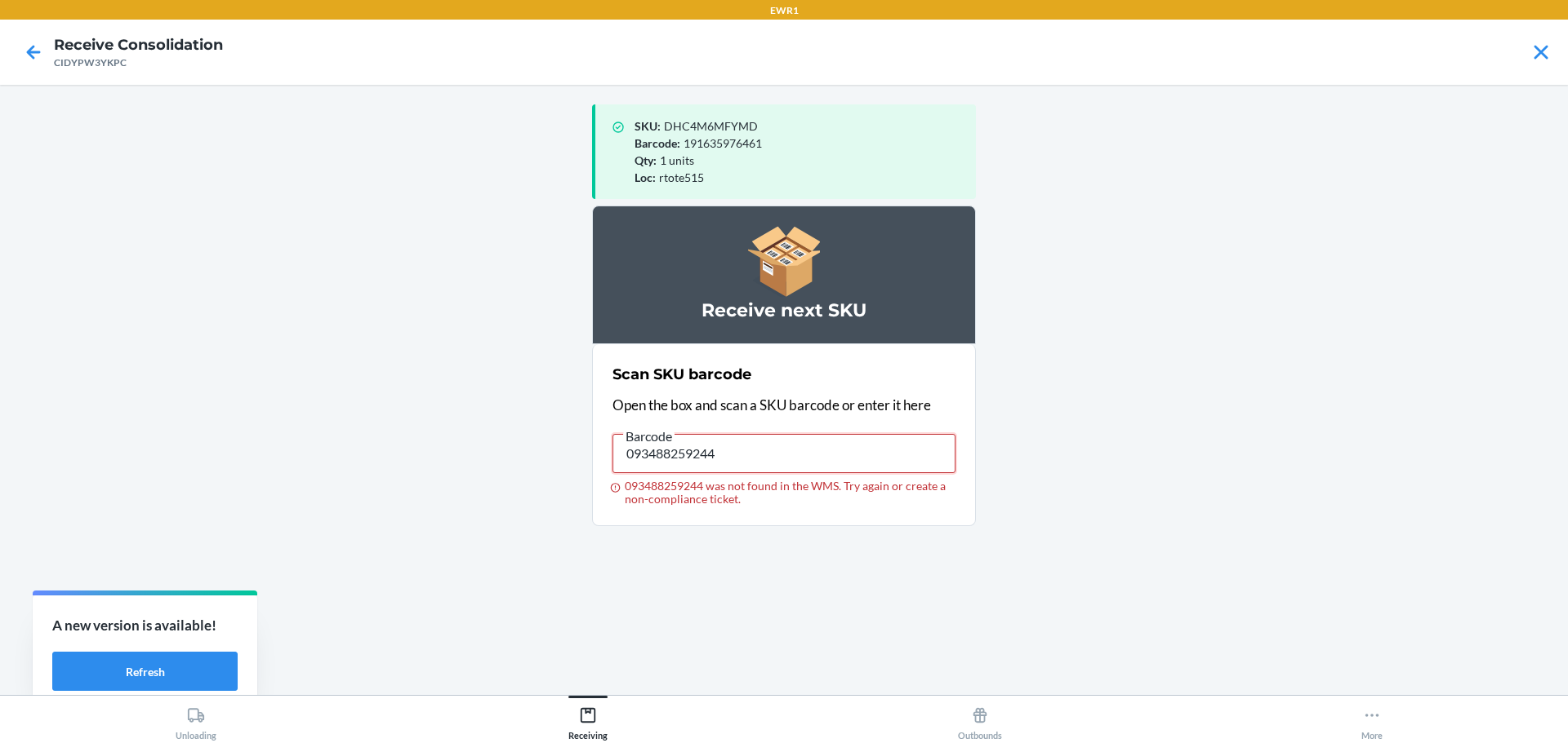
click at [800, 457] on input "093488259244" at bounding box center [784, 453] width 343 height 39
click at [728, 468] on input "093488259244" at bounding box center [784, 453] width 343 height 39
click at [729, 465] on input "093488259244" at bounding box center [784, 453] width 343 height 39
click at [733, 456] on input "093488259244" at bounding box center [784, 453] width 343 height 39
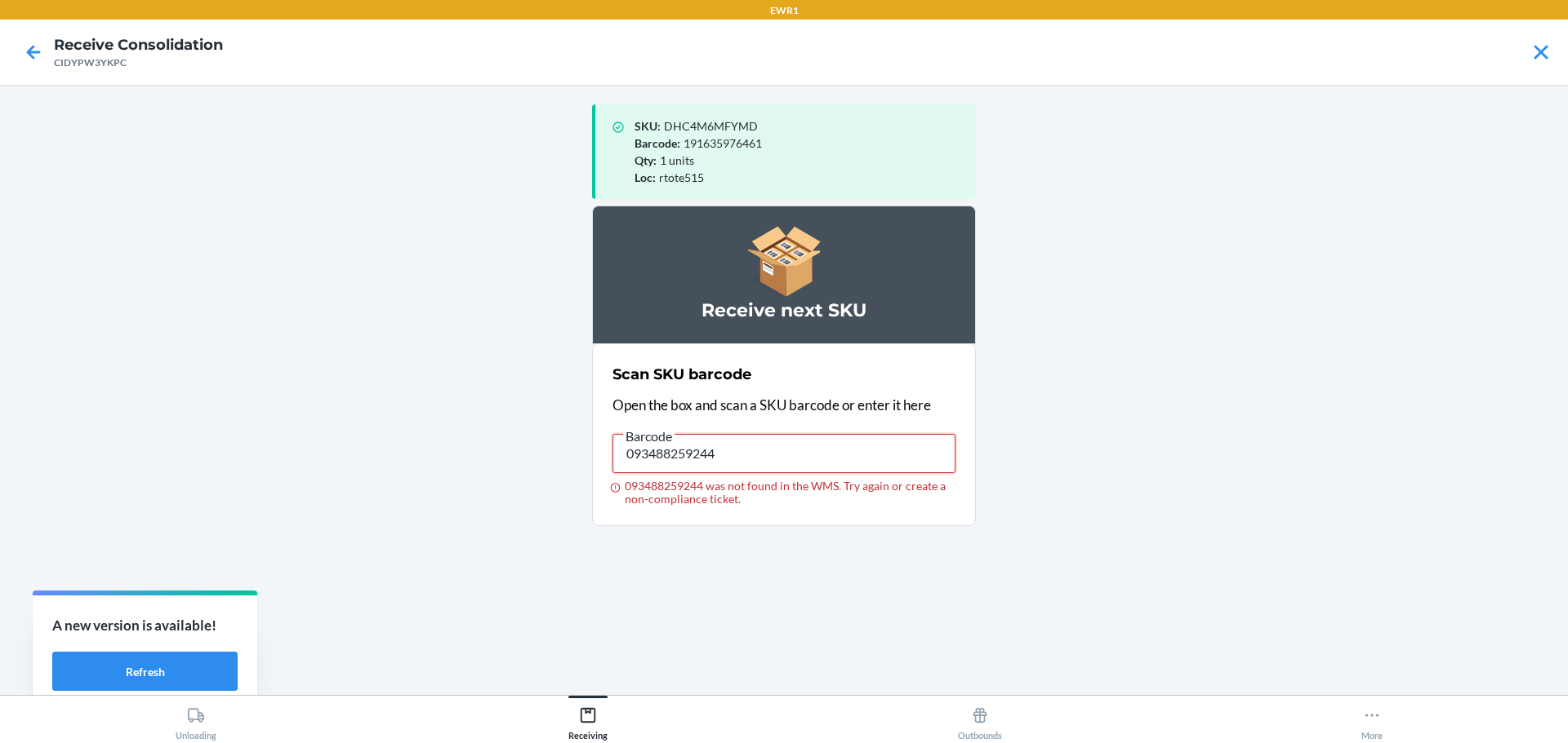
click at [733, 456] on input "093488259244" at bounding box center [784, 453] width 343 height 39
click at [728, 452] on input "013283856882" at bounding box center [784, 453] width 343 height 39
type input "719240847633"
click at [728, 452] on input "719240847633" at bounding box center [784, 453] width 343 height 39
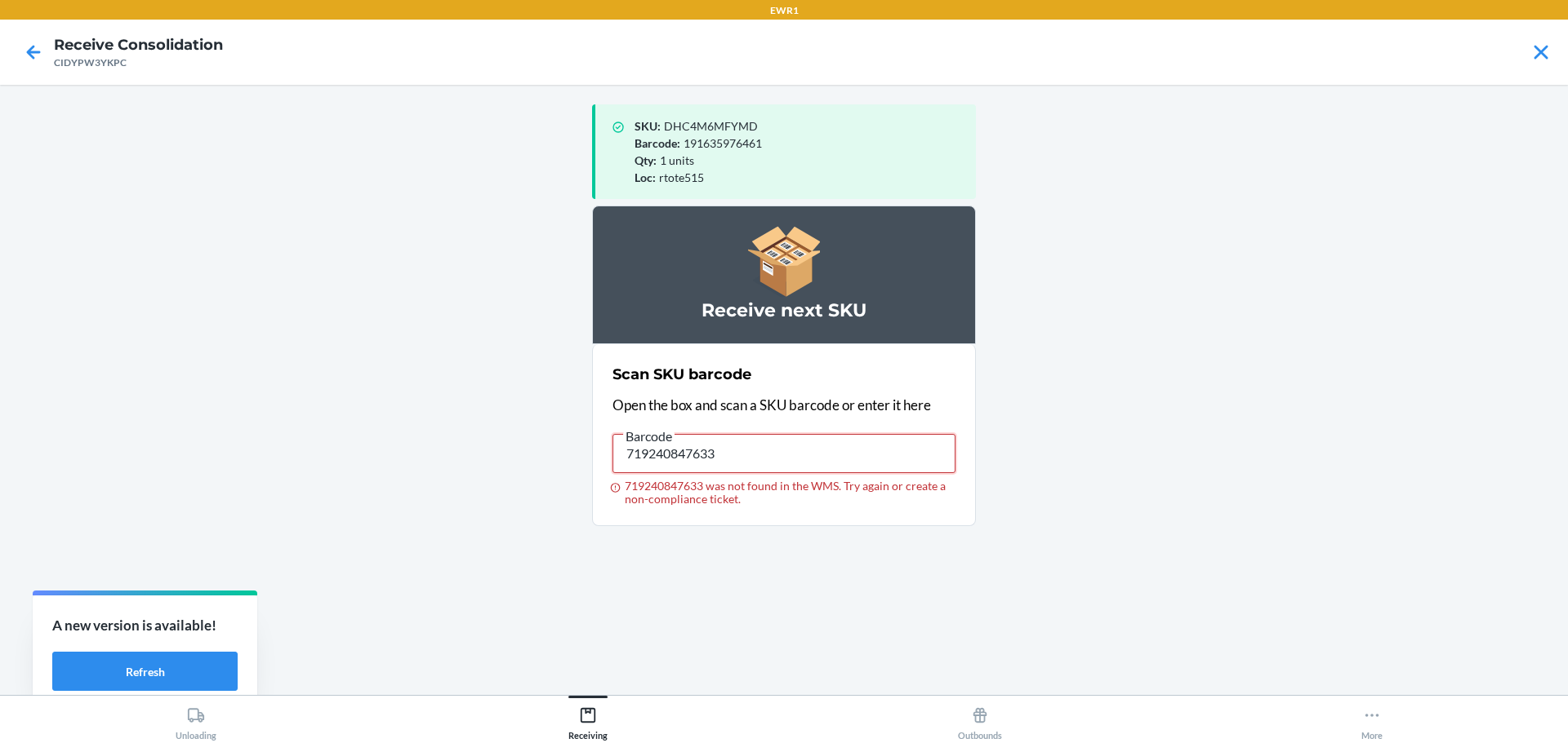
click at [728, 452] on input "719240847633" at bounding box center [784, 453] width 343 height 39
click at [721, 454] on input "719240847633" at bounding box center [784, 453] width 343 height 39
click at [726, 452] on input "091307562629" at bounding box center [784, 453] width 343 height 39
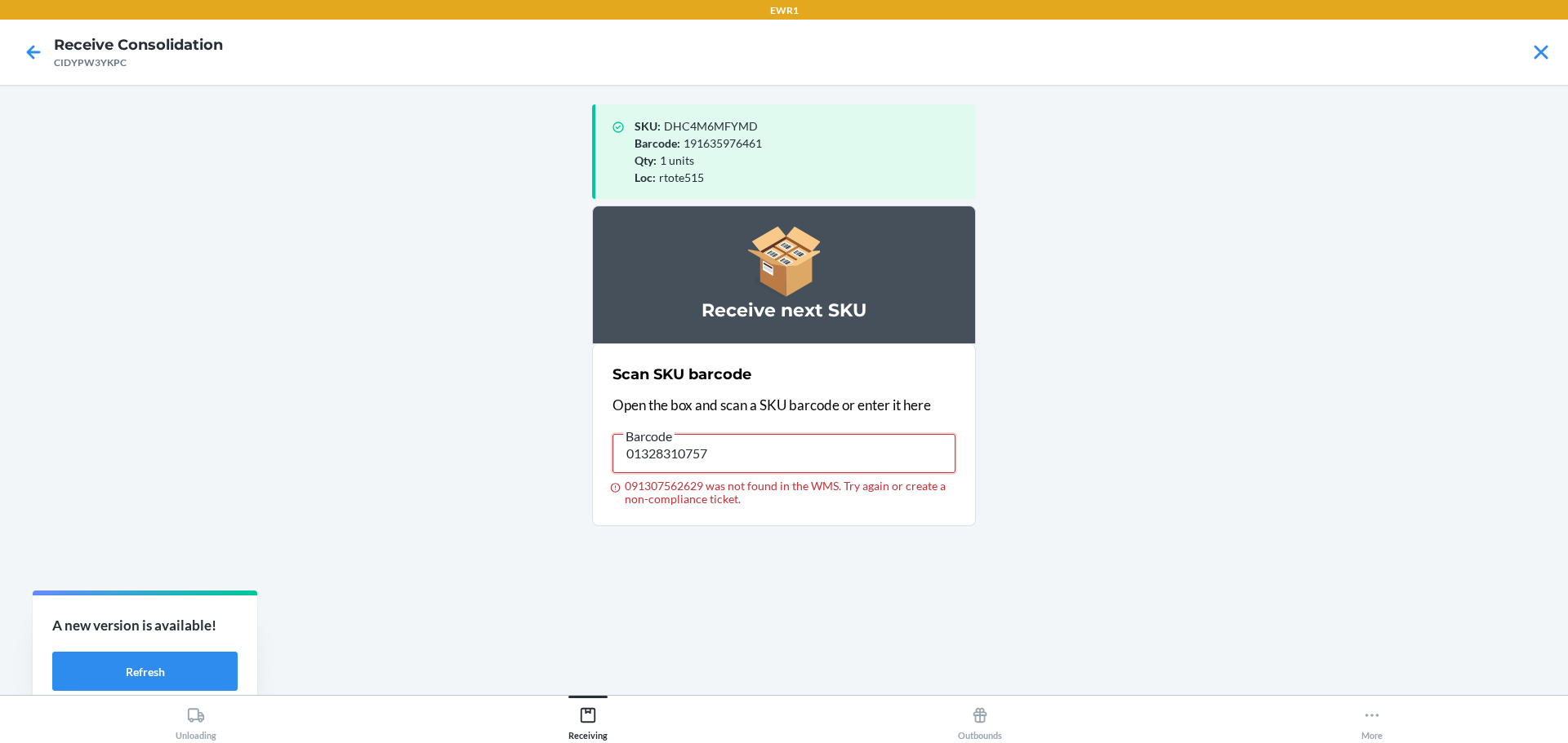
type input "013283107571"
click at [712, 421] on div "Scan SKU barcode Open the box and scan a SKU barcode or enter it here Barcode 0…" at bounding box center [784, 435] width 343 height 152
click at [732, 464] on input "013283107571" at bounding box center [784, 453] width 343 height 39
click at [732, 464] on input "091307509853" at bounding box center [784, 453] width 343 height 39
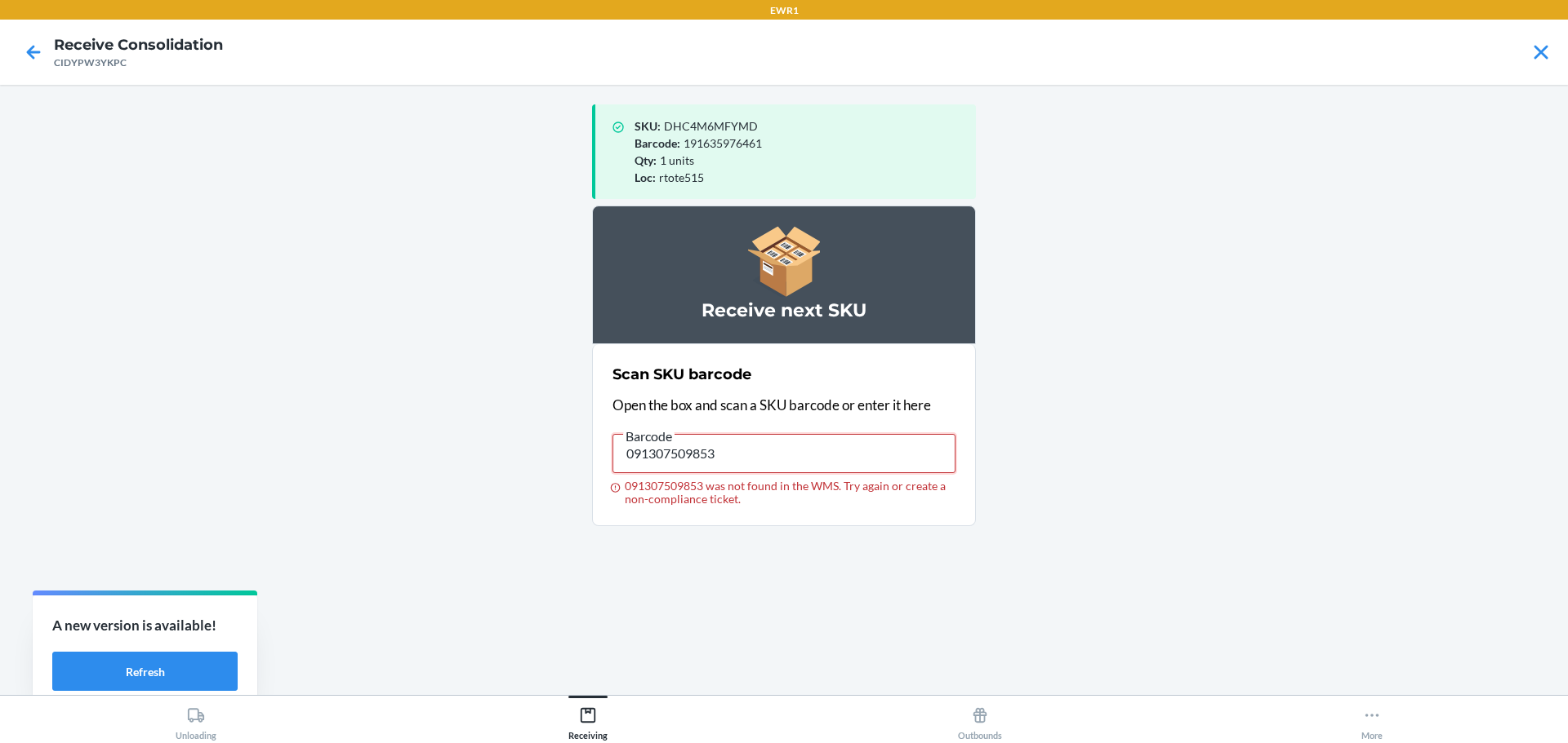
click at [732, 464] on input "091307509853" at bounding box center [784, 453] width 343 height 39
drag, startPoint x: 688, startPoint y: 383, endPoint x: 705, endPoint y: 452, distance: 71.1
click at [690, 387] on div "Scan SKU barcode Open the box and scan a SKU barcode or enter it here Barcode 0…" at bounding box center [784, 435] width 343 height 152
click at [709, 449] on input "091307509853" at bounding box center [784, 453] width 343 height 39
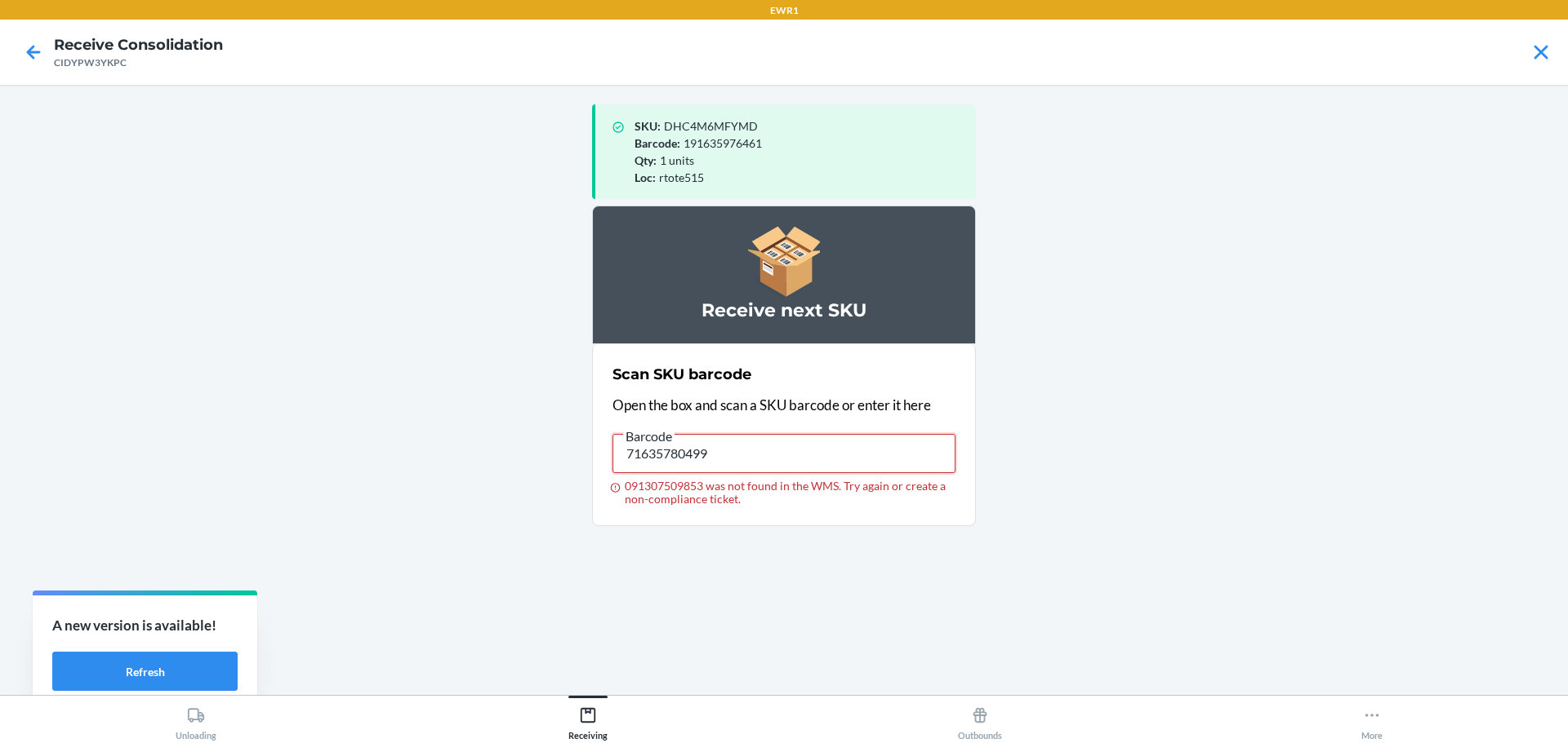
type input "716357804993"
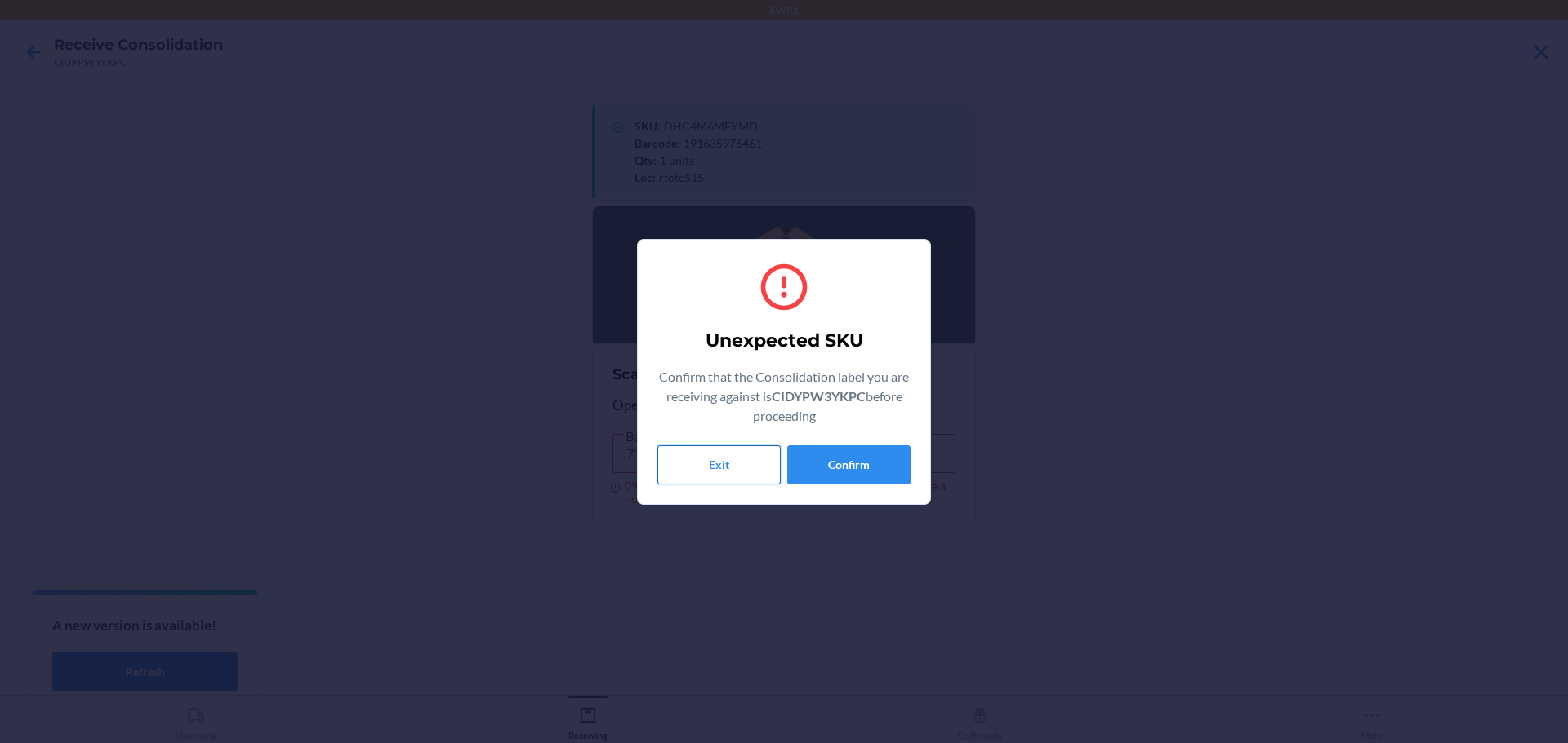
click at [700, 457] on button "Exit" at bounding box center [719, 465] width 124 height 39
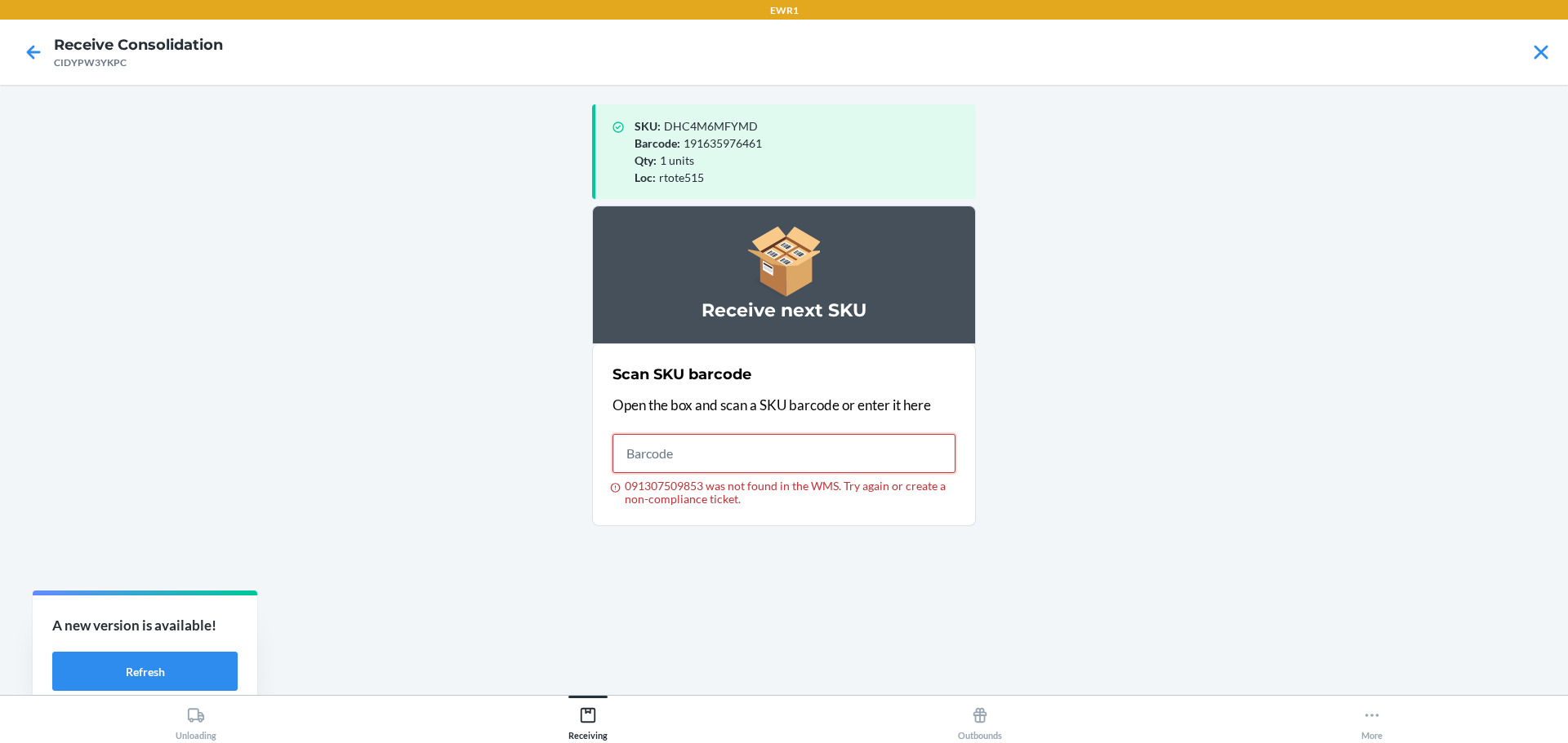
click at [700, 457] on input "091307509853 was not found in the WMS. Try again or create a non-compliance tic…" at bounding box center [784, 453] width 343 height 39
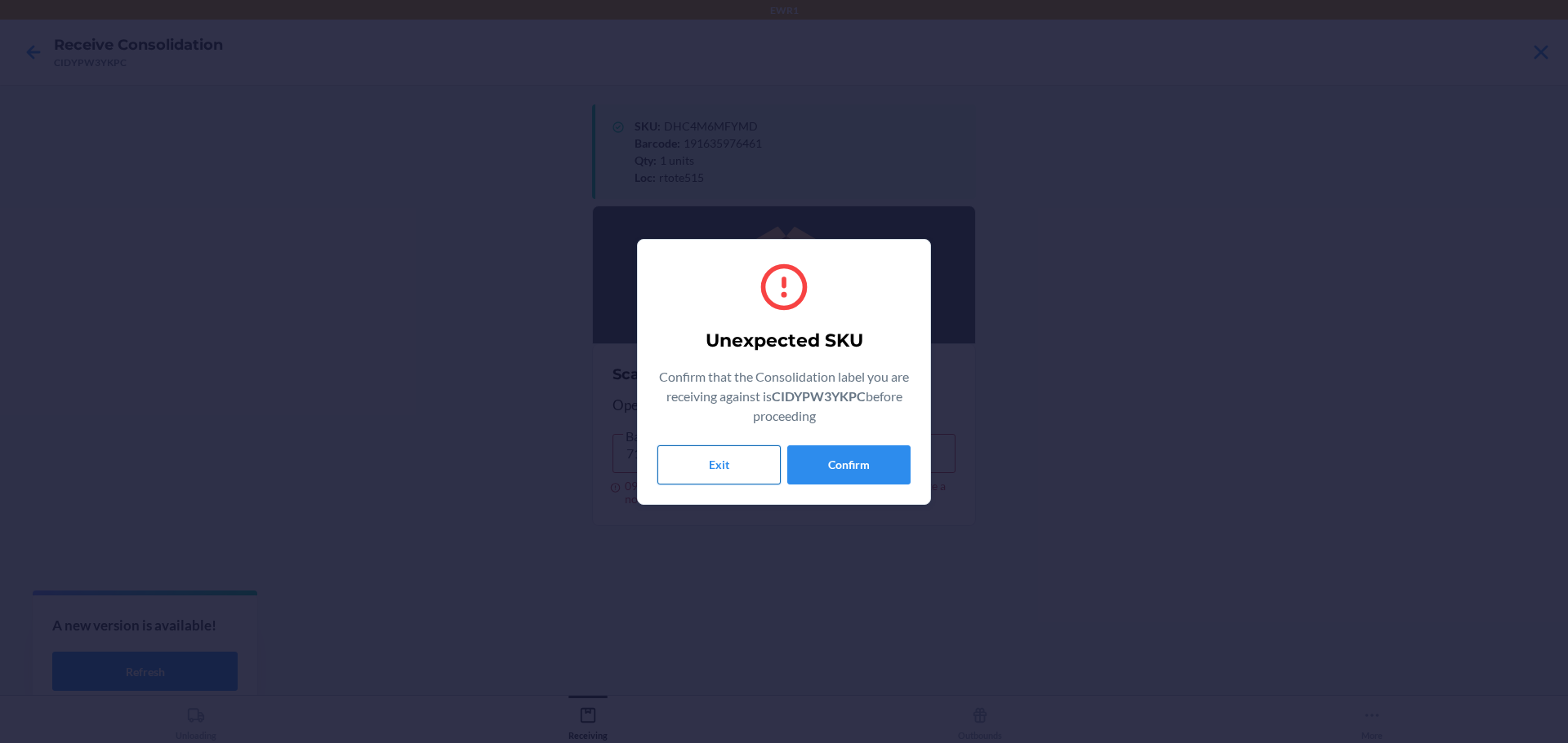
click at [758, 470] on button "Exit" at bounding box center [719, 465] width 124 height 39
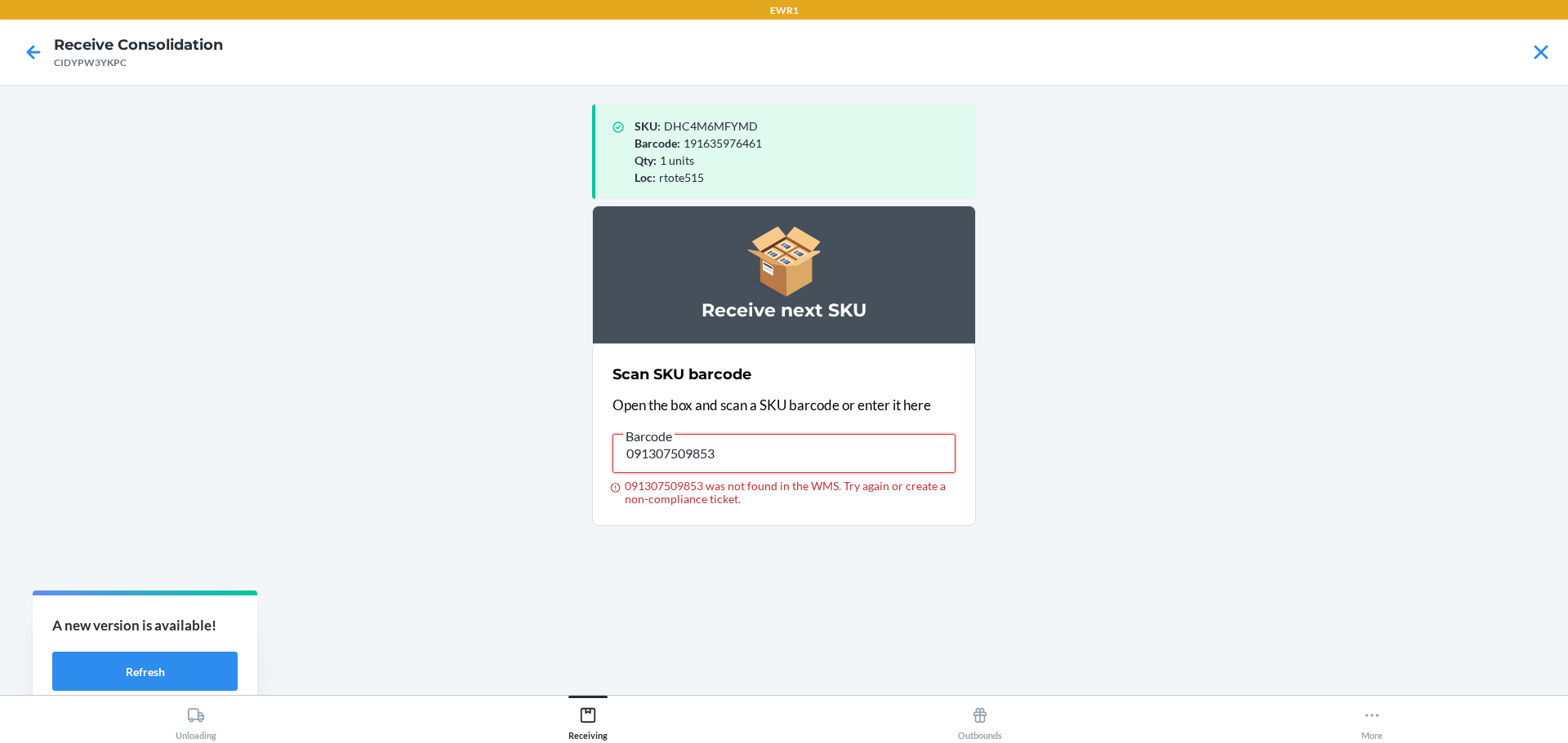
click at [755, 467] on input "091307509853" at bounding box center [784, 453] width 343 height 39
click at [755, 466] on input "091307509853" at bounding box center [784, 453] width 343 height 39
click at [755, 466] on input "5059508922845" at bounding box center [784, 453] width 343 height 39
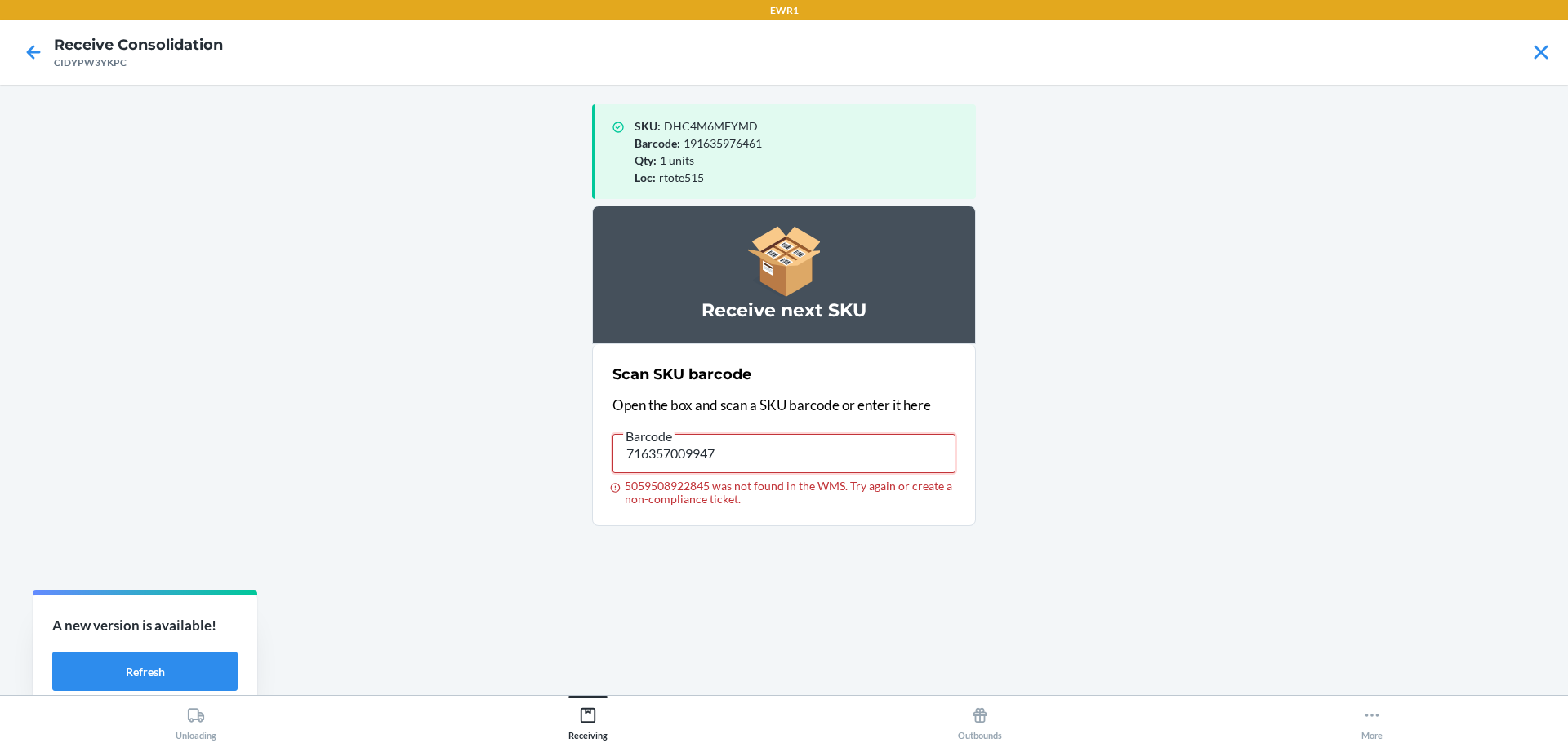
type input "716357009947"
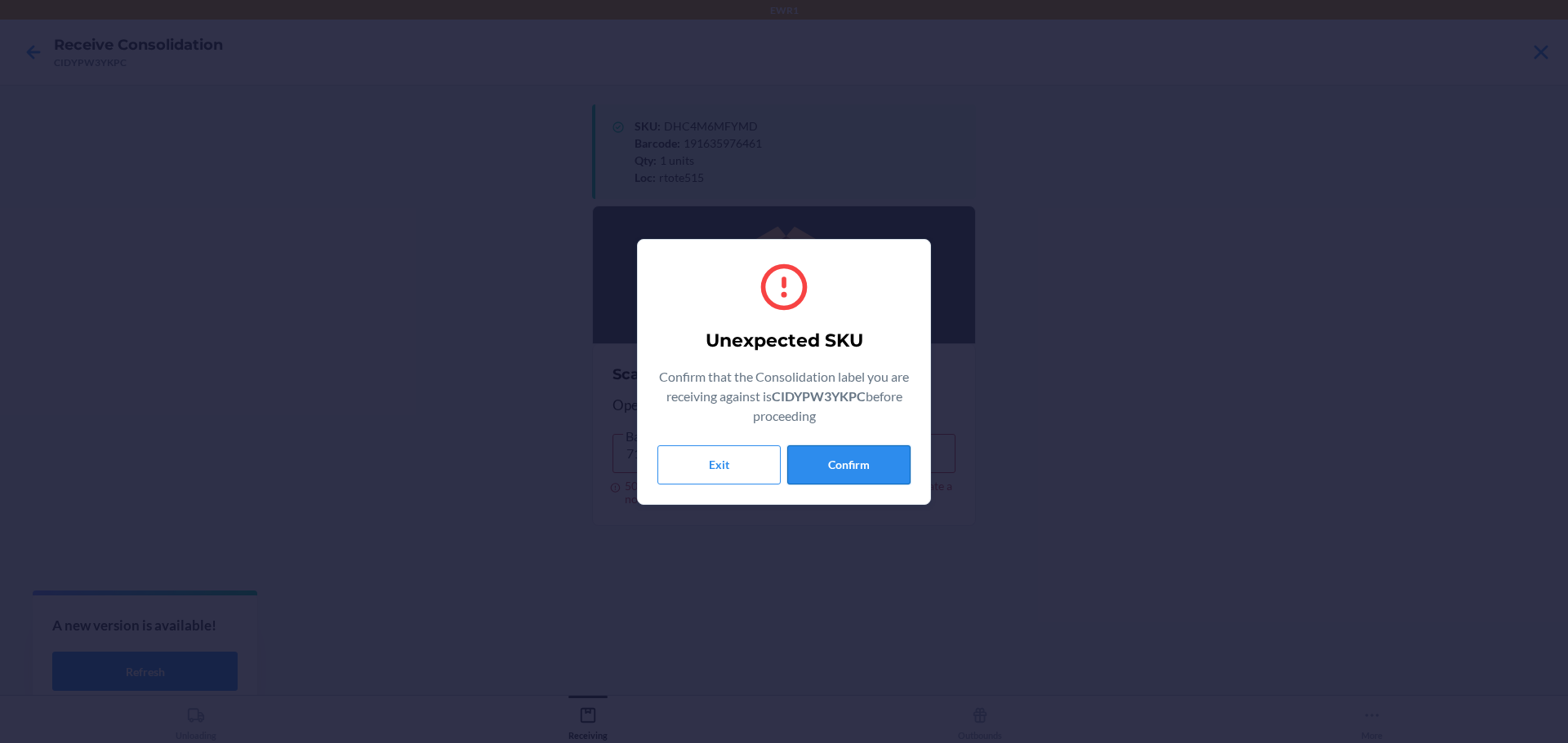
click at [850, 470] on button "Confirm" at bounding box center [848, 465] width 124 height 39
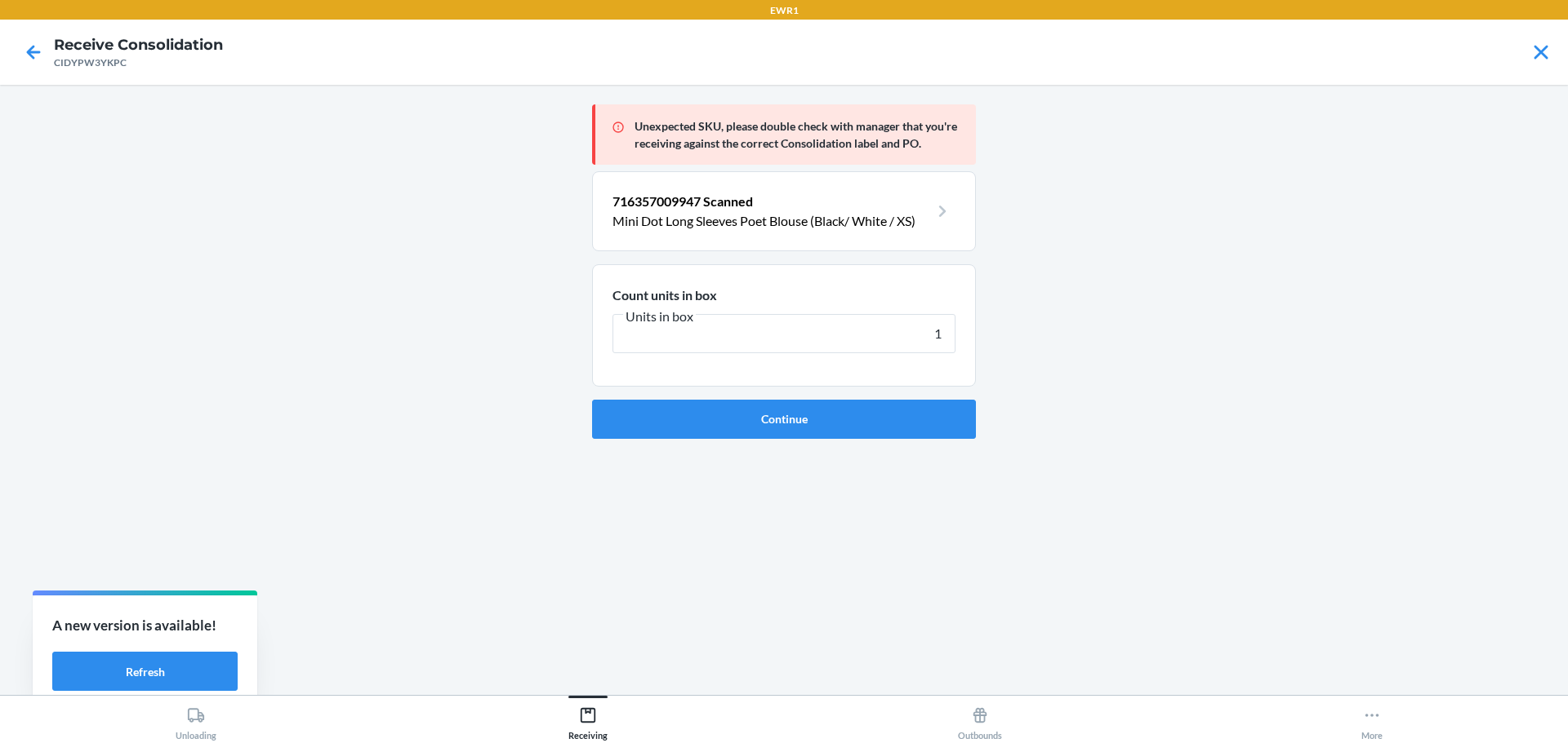
type input "1"
click at [592, 400] on button "Continue" at bounding box center [784, 419] width 384 height 39
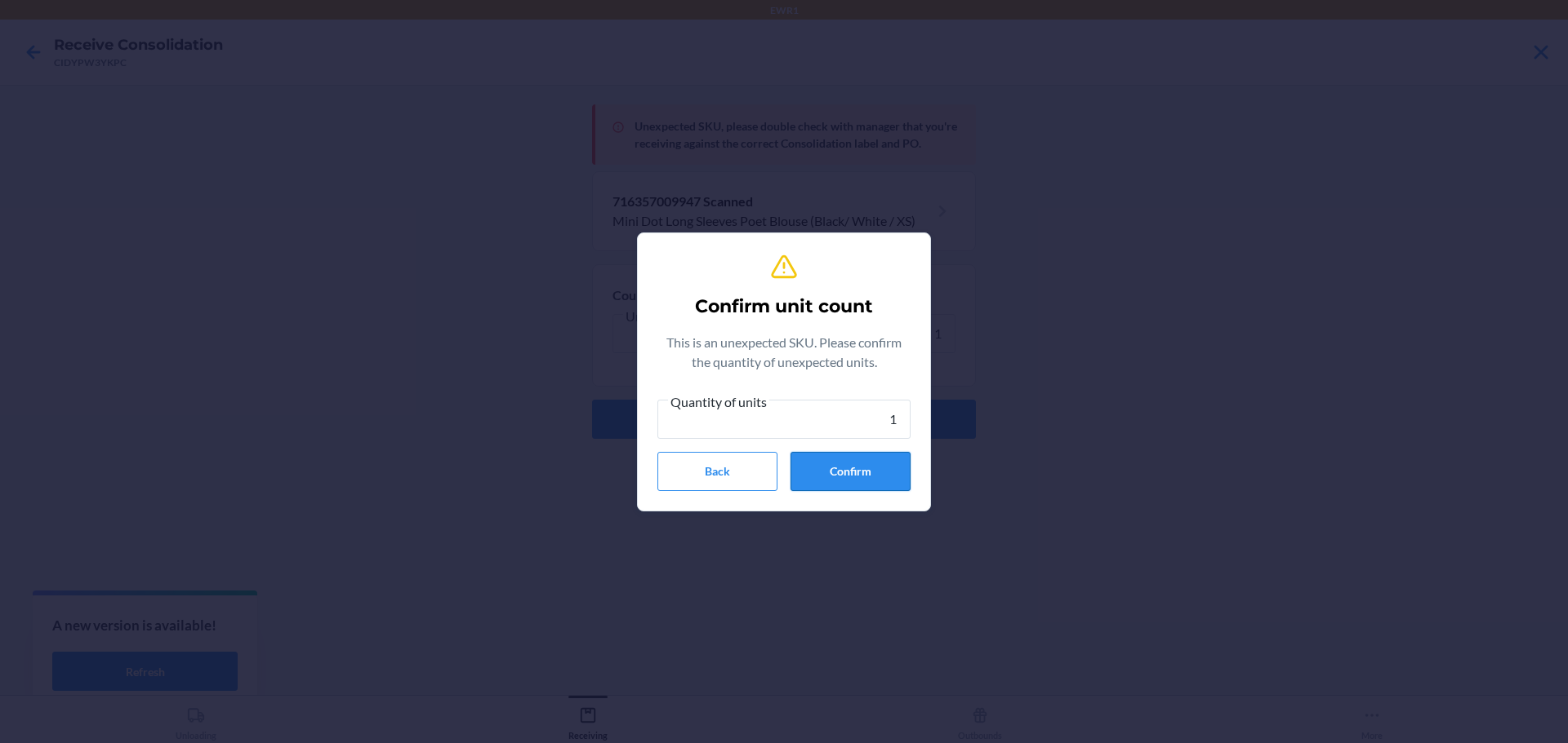
type input "1"
click at [862, 475] on button "Confirm" at bounding box center [850, 472] width 120 height 39
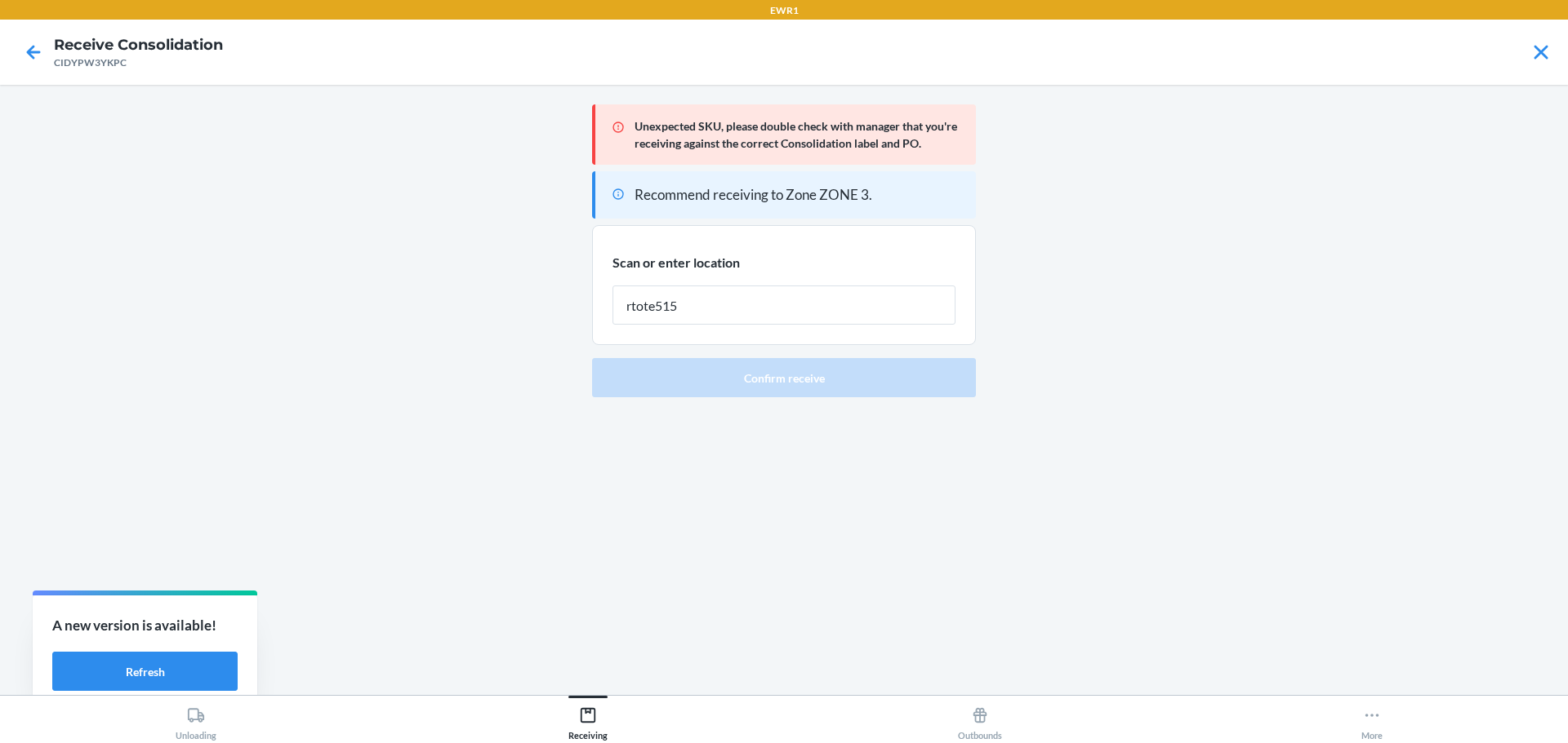
type input "rtote515"
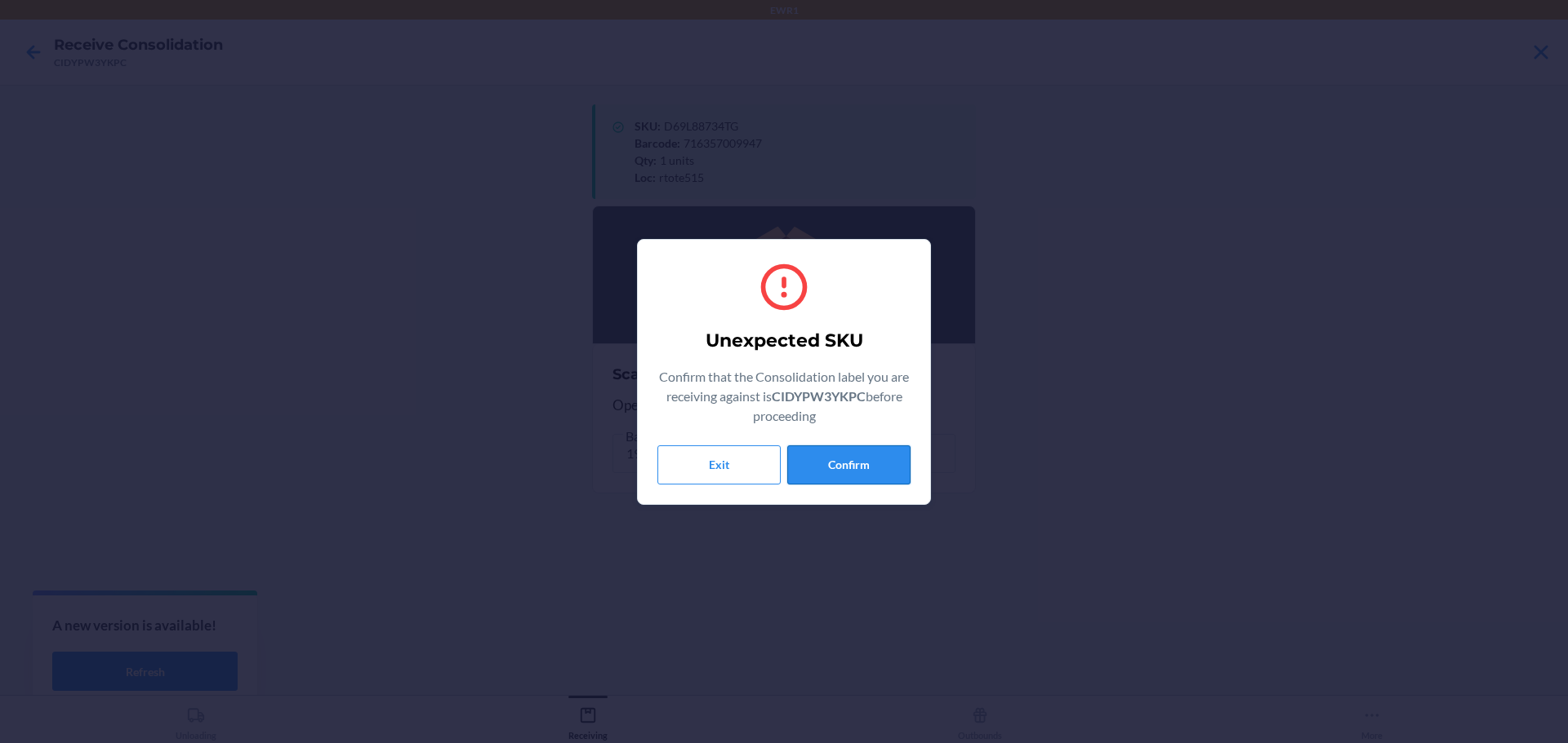
click at [865, 472] on button "Confirm" at bounding box center [848, 465] width 124 height 39
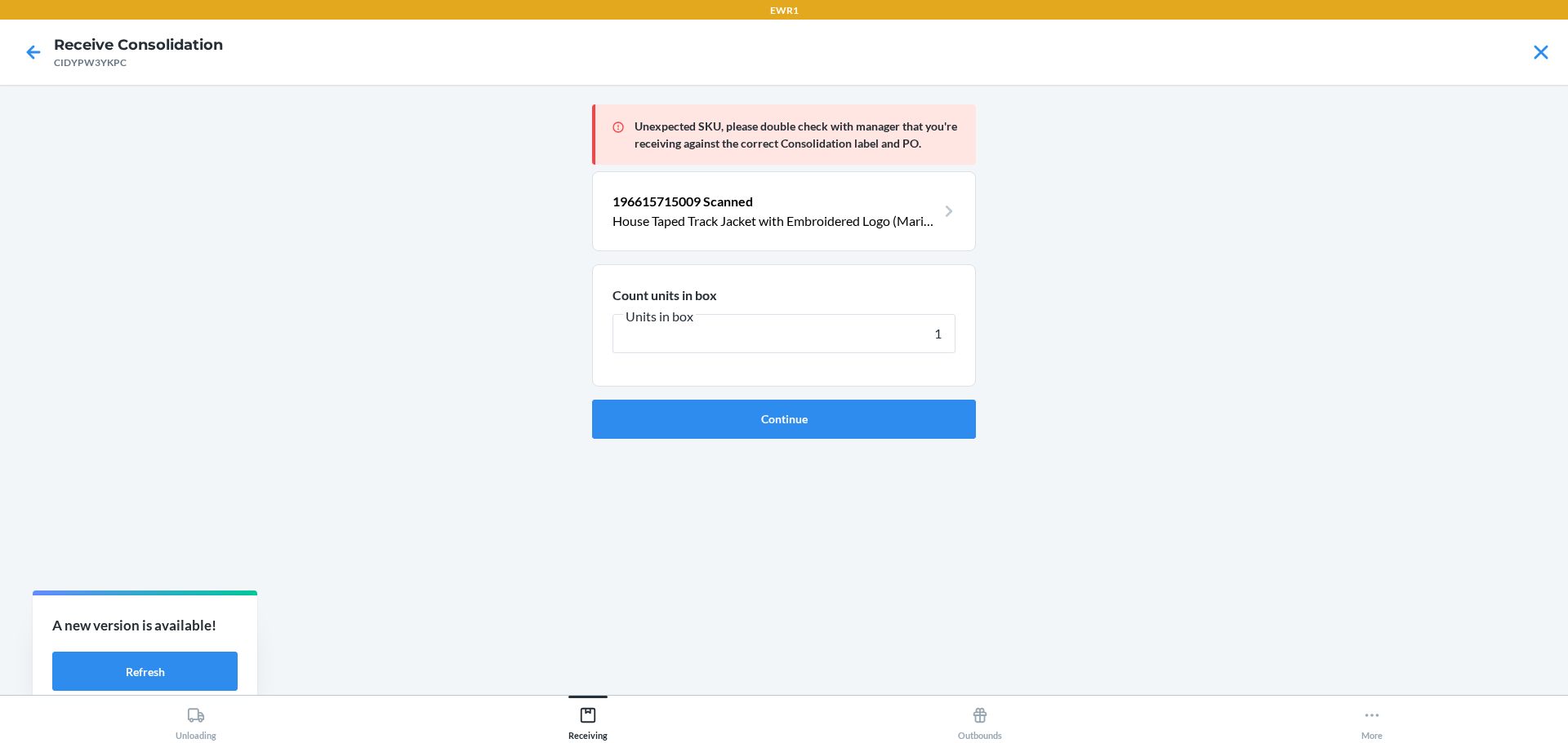
type input "1"
click at [592, 400] on button "Continue" at bounding box center [784, 419] width 384 height 39
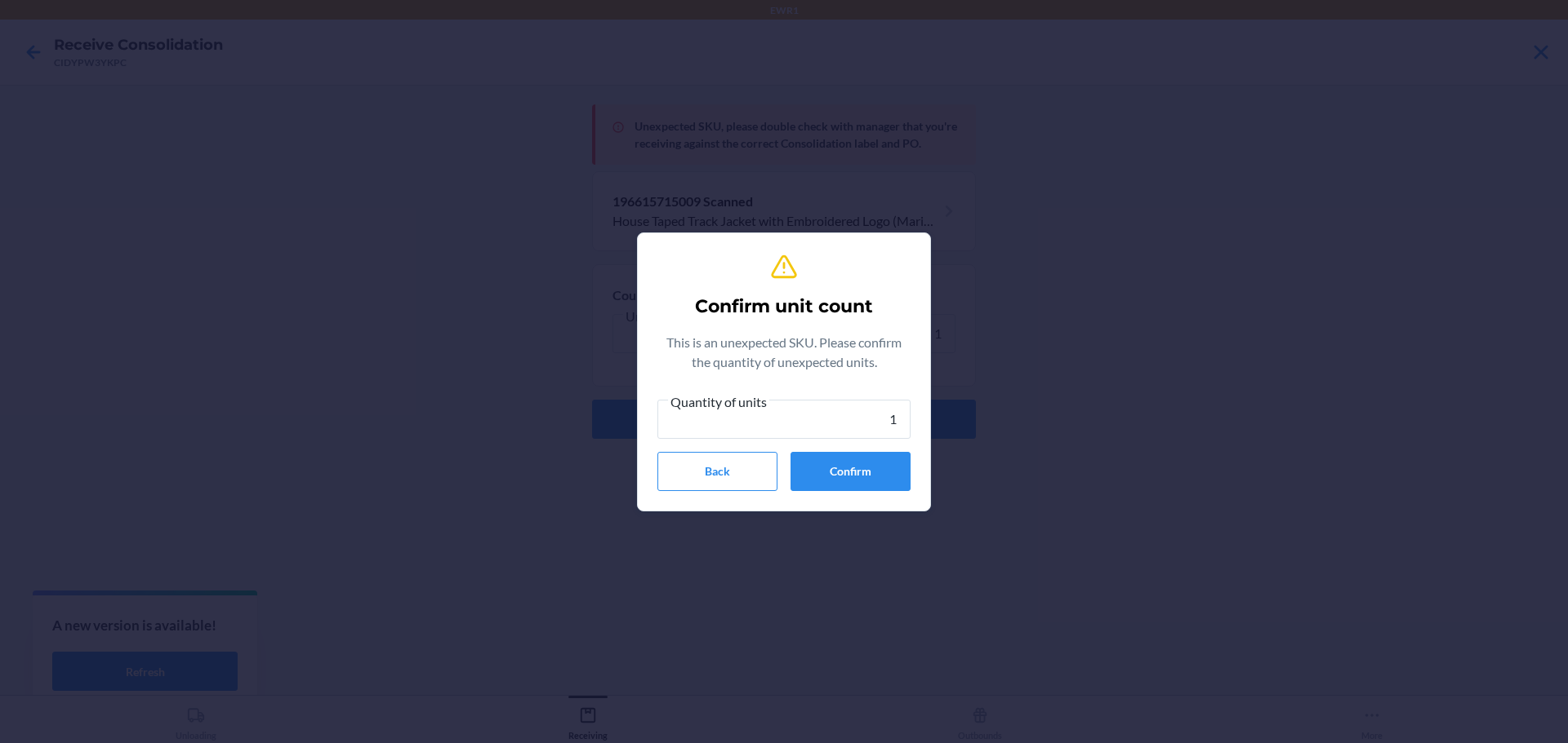
type input "1"
click at [865, 472] on button "Confirm" at bounding box center [850, 472] width 120 height 39
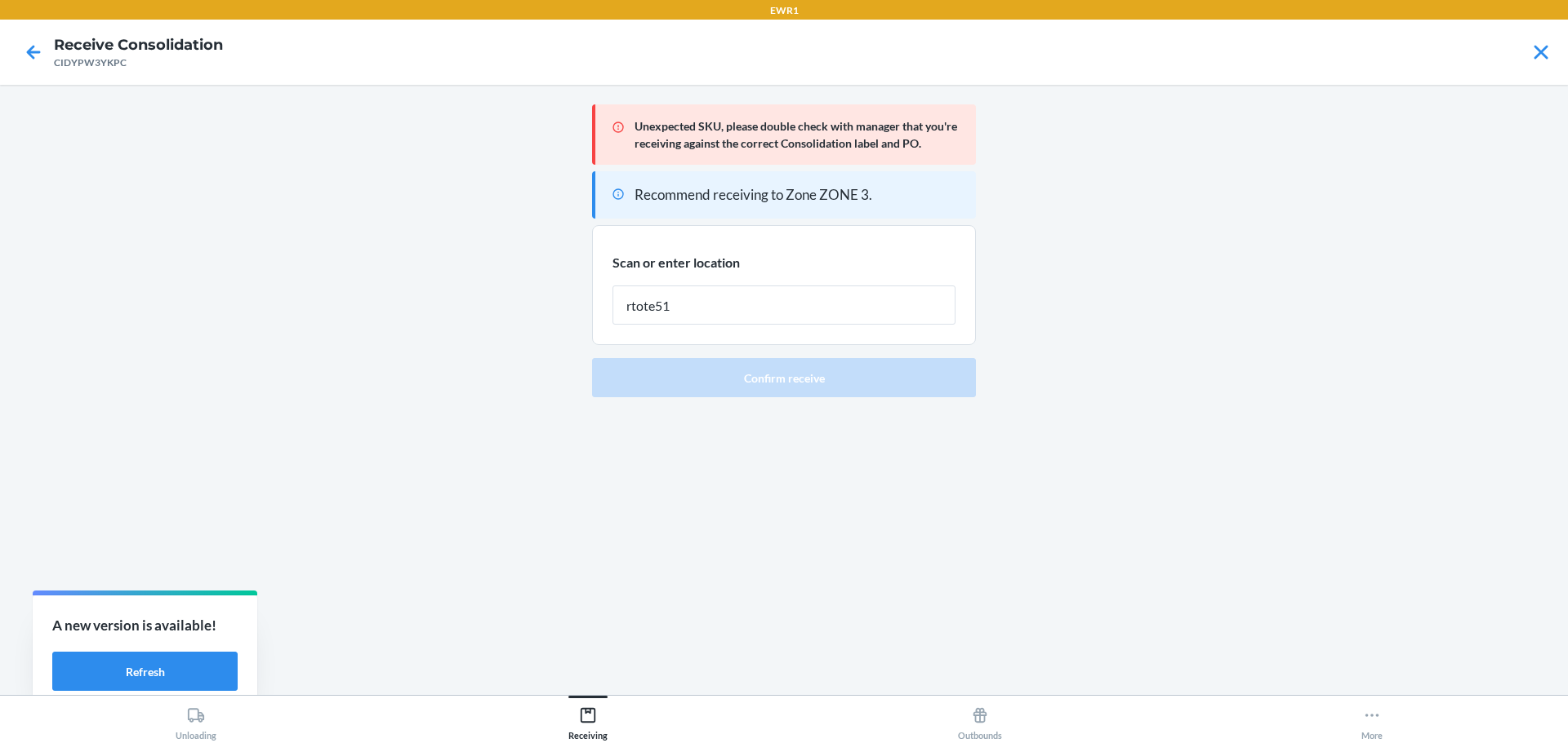
type input "rtote515"
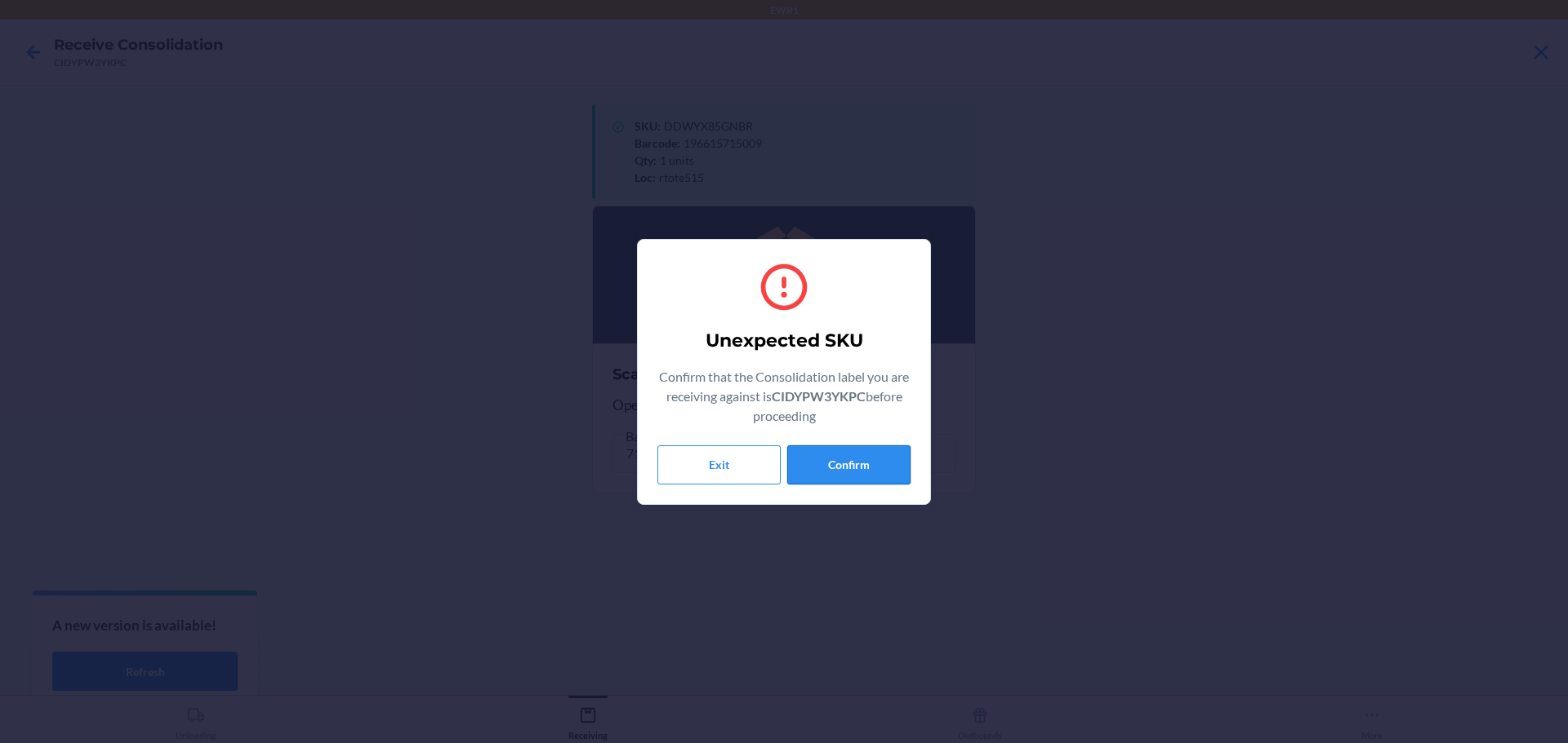
click at [819, 456] on button "Confirm" at bounding box center [848, 465] width 124 height 39
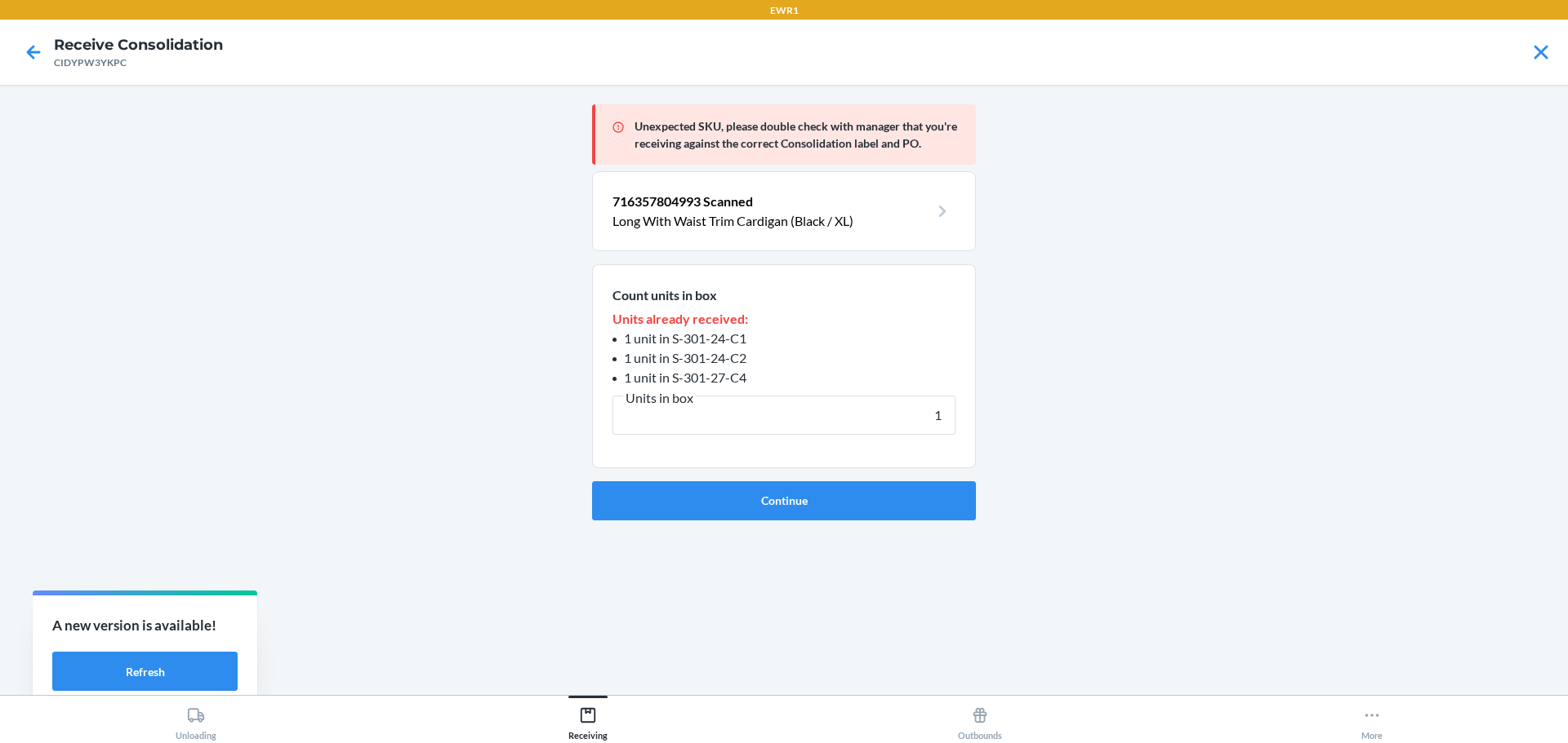
type input "1"
click at [592, 481] on button "Continue" at bounding box center [784, 501] width 384 height 39
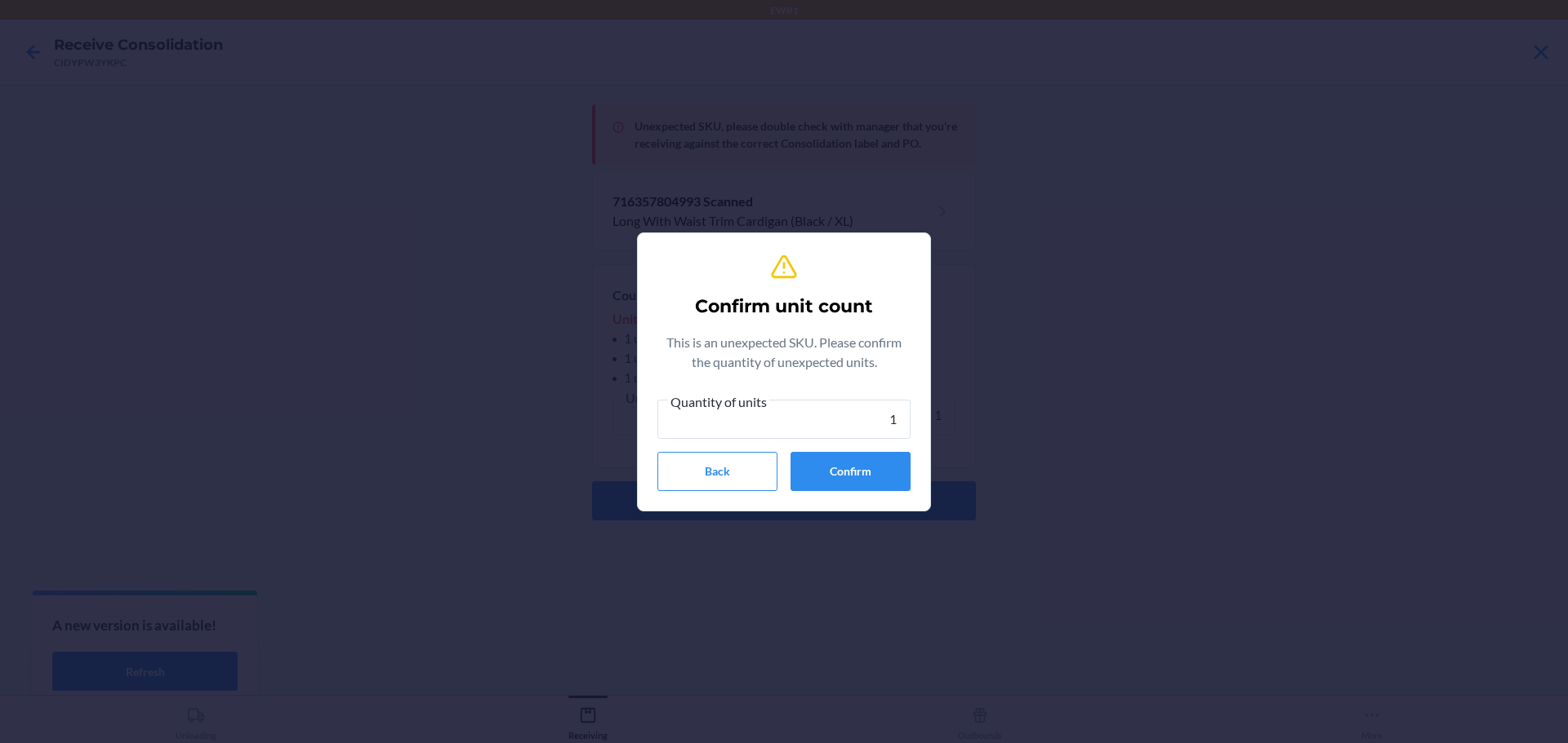
type input "1"
click at [819, 456] on button "Confirm" at bounding box center [850, 472] width 120 height 39
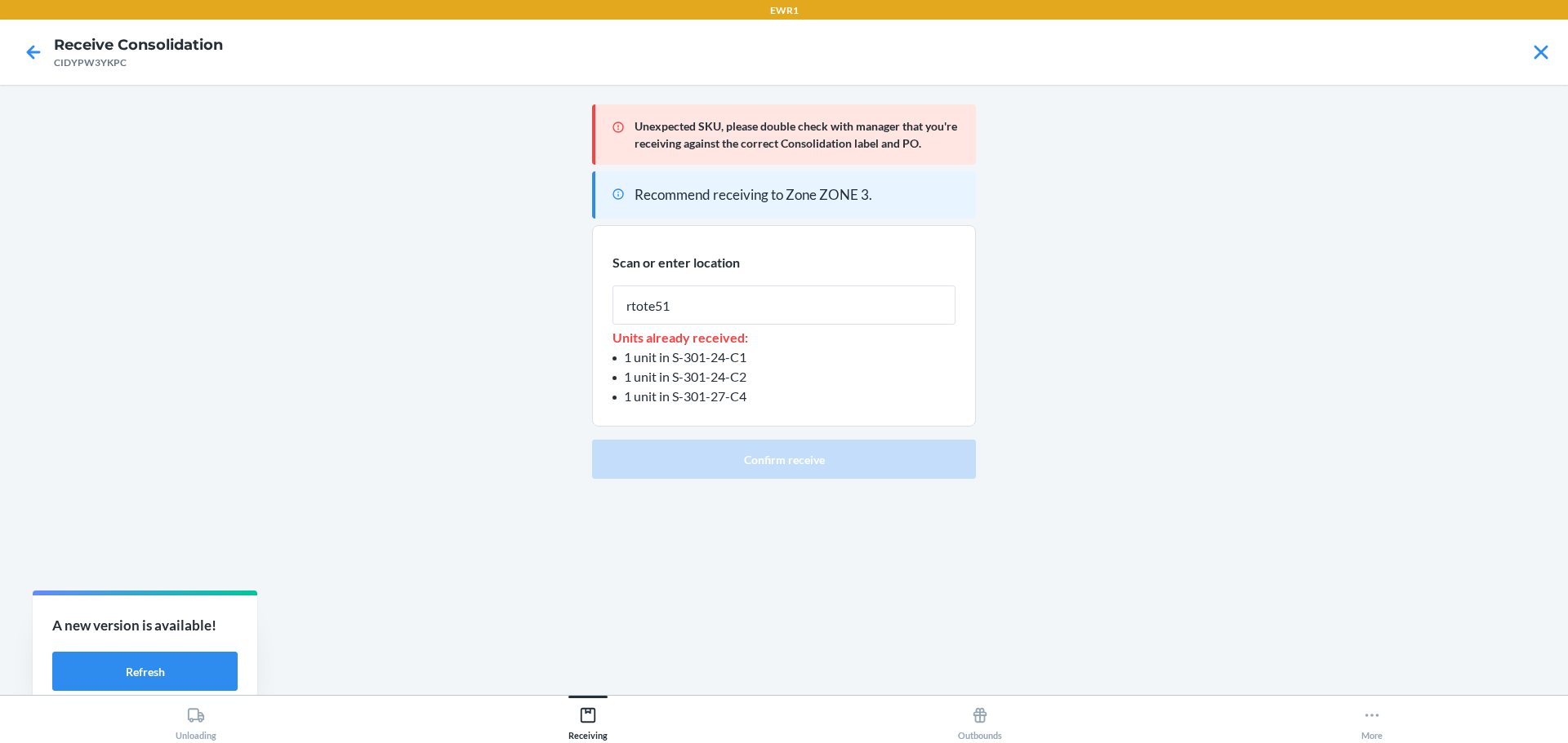
type input "rtote515"
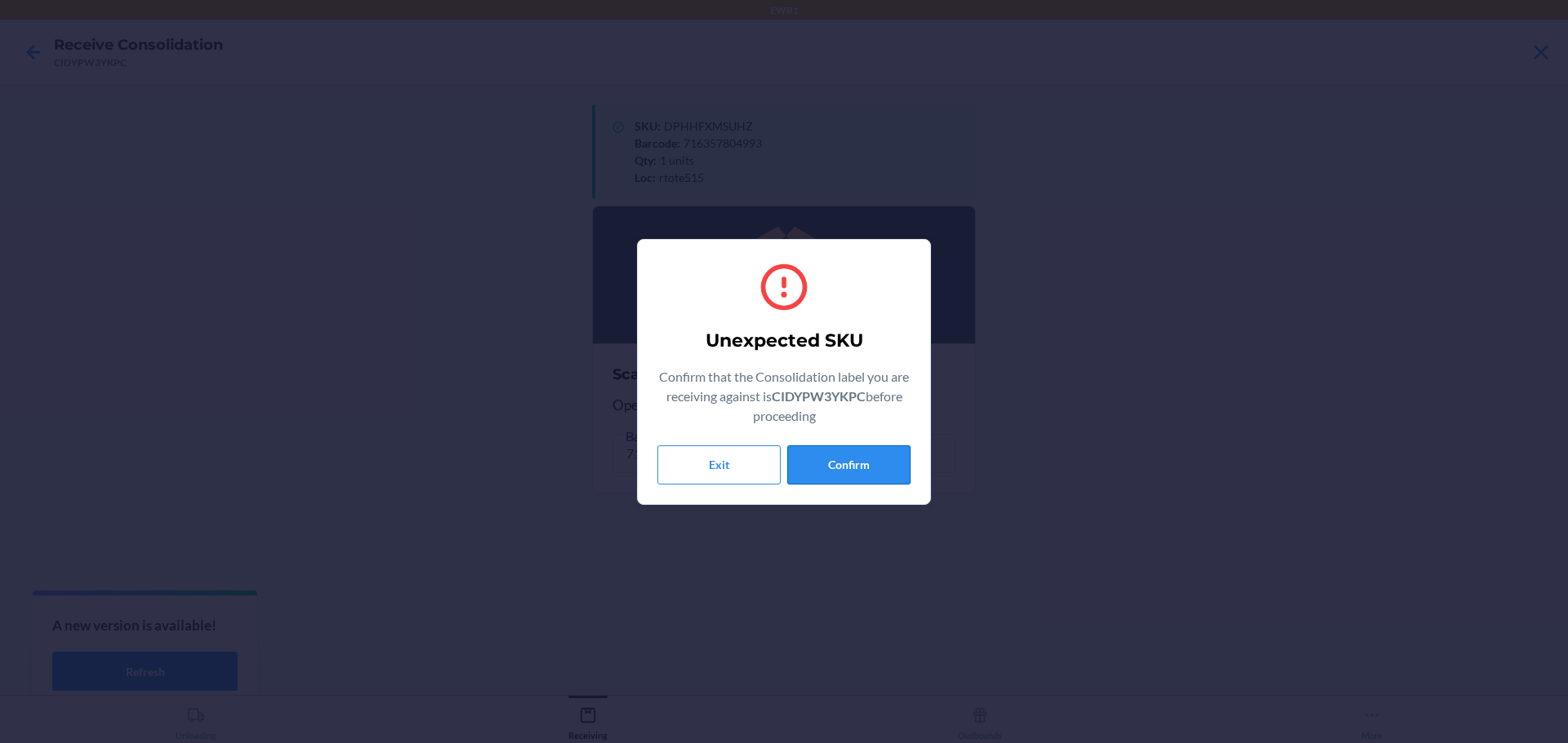
click at [880, 464] on button "Confirm" at bounding box center [848, 465] width 124 height 39
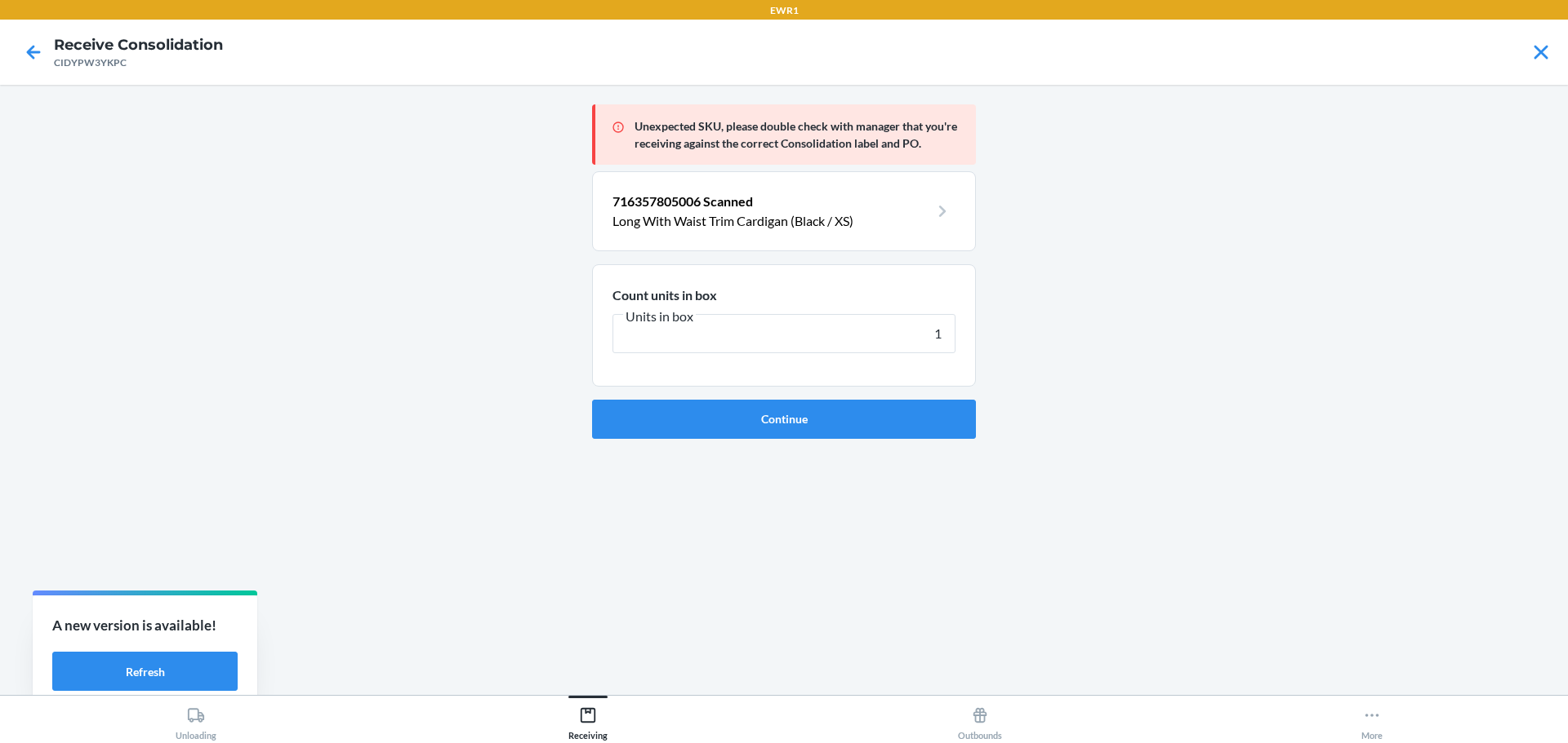
type input "1"
click at [592, 400] on button "Continue" at bounding box center [784, 419] width 384 height 39
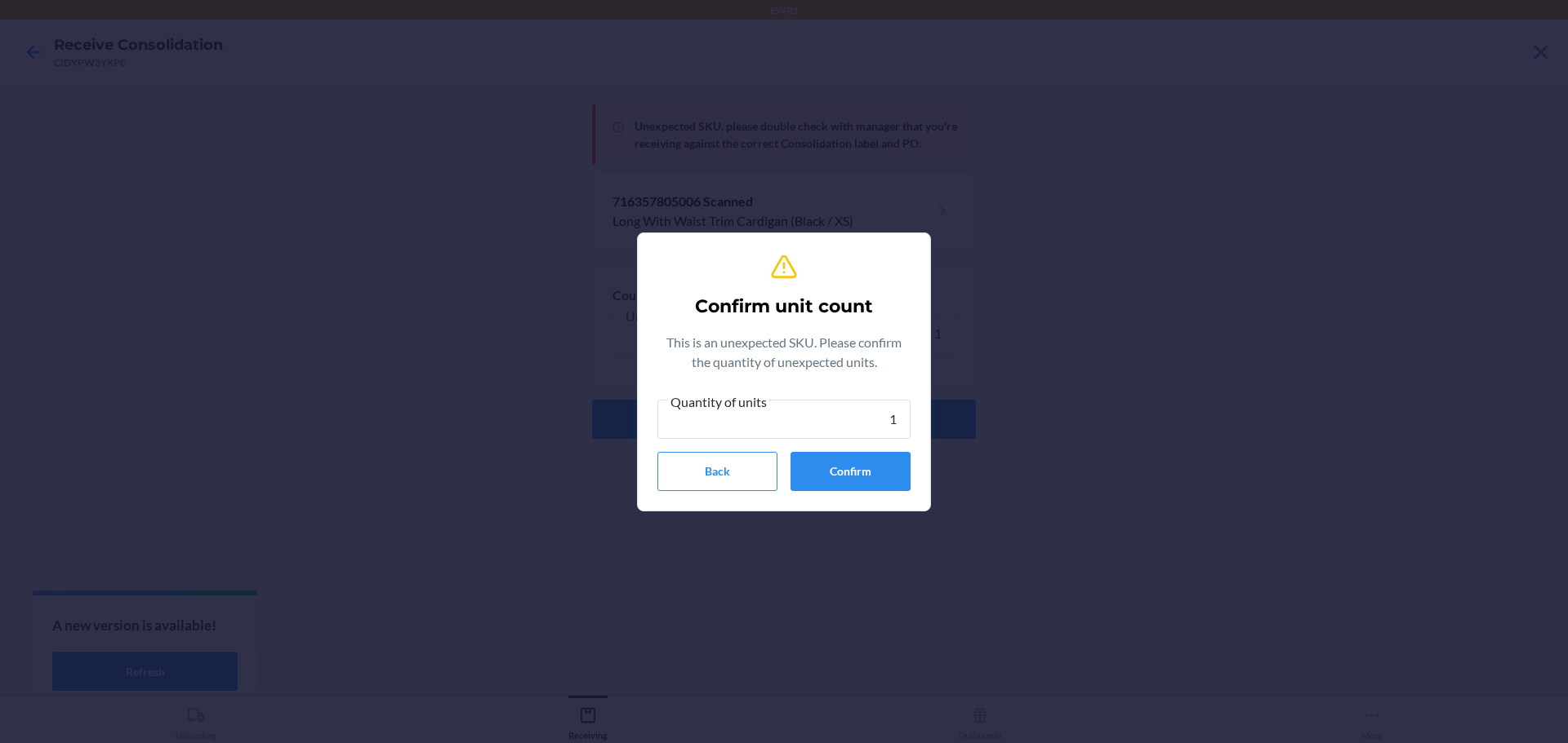
type input "1"
click at [880, 464] on button "Confirm" at bounding box center [850, 472] width 120 height 39
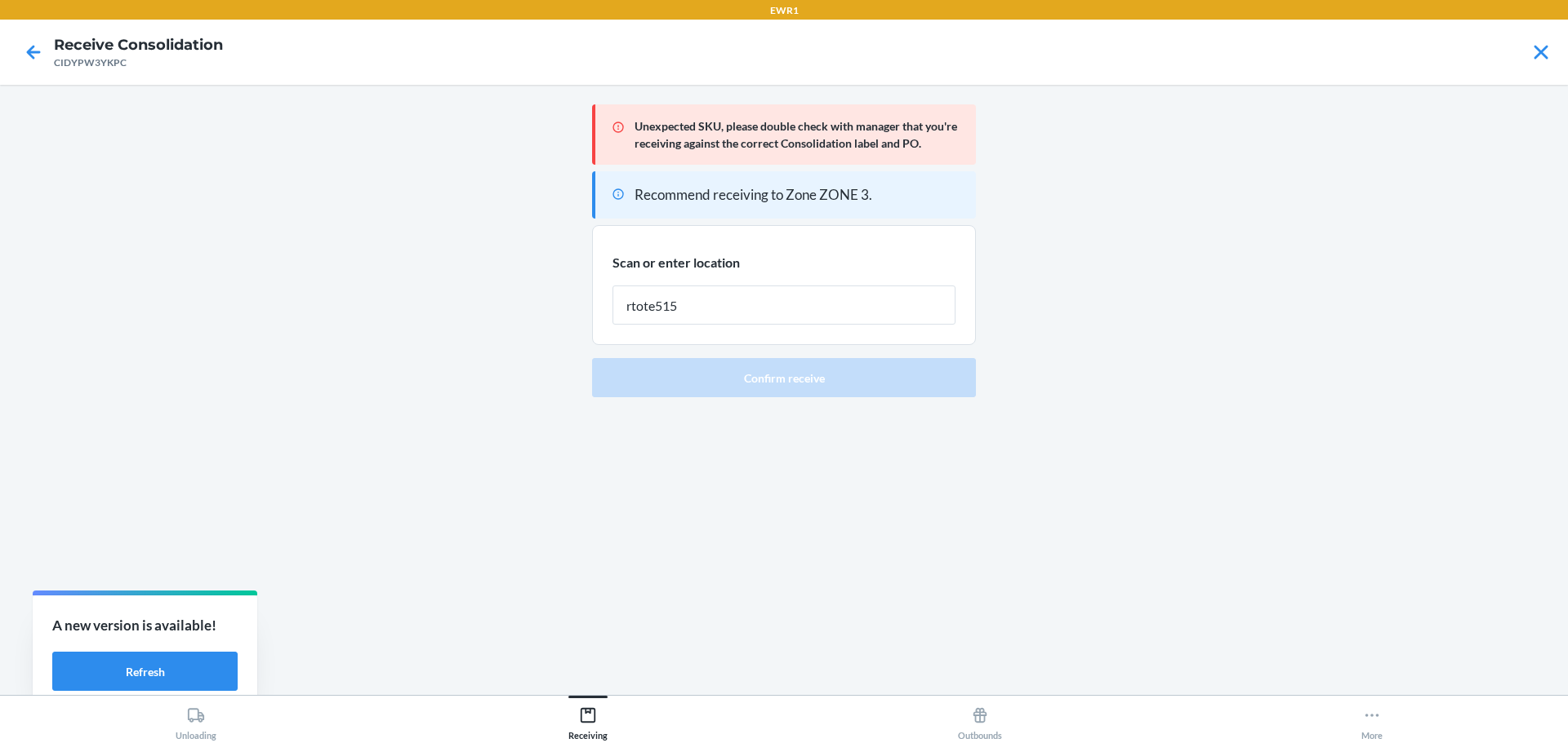
type input "rtote515"
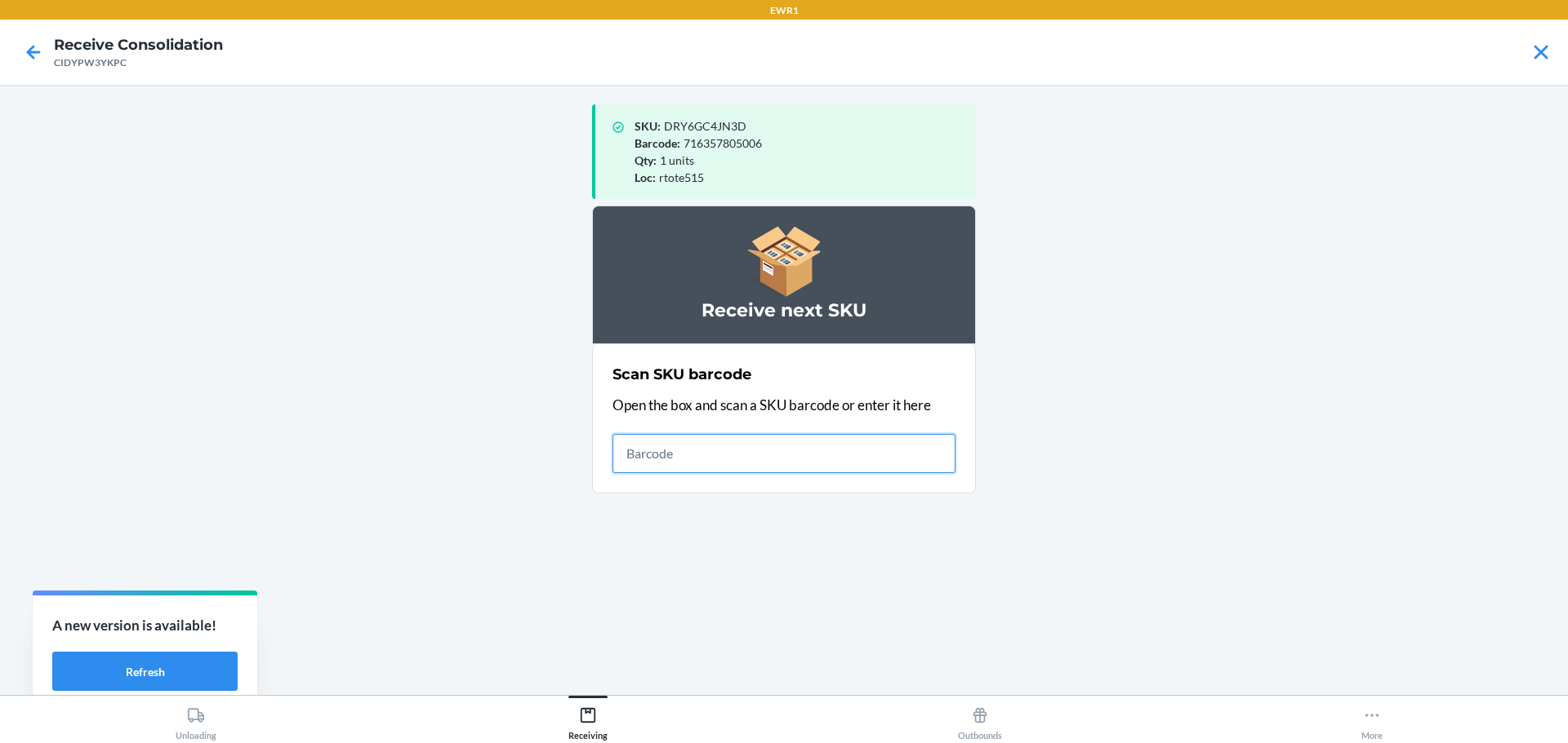
click at [706, 448] on input "text" at bounding box center [784, 453] width 343 height 39
click at [834, 451] on input "text" at bounding box center [784, 453] width 343 height 39
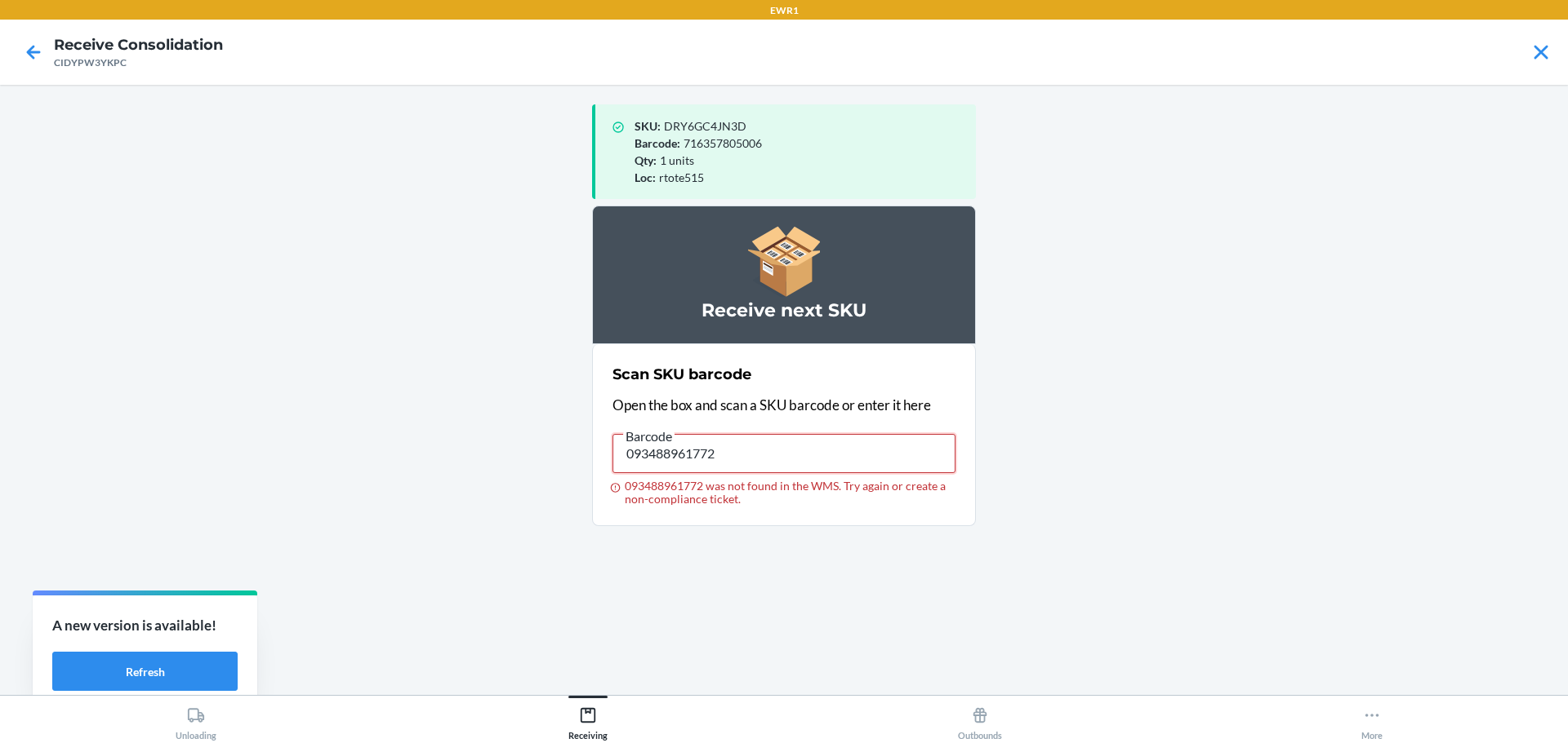
click at [825, 450] on input "093488961772" at bounding box center [784, 453] width 343 height 39
type input "093488961741"
click at [719, 461] on input "093488961741" at bounding box center [784, 453] width 343 height 39
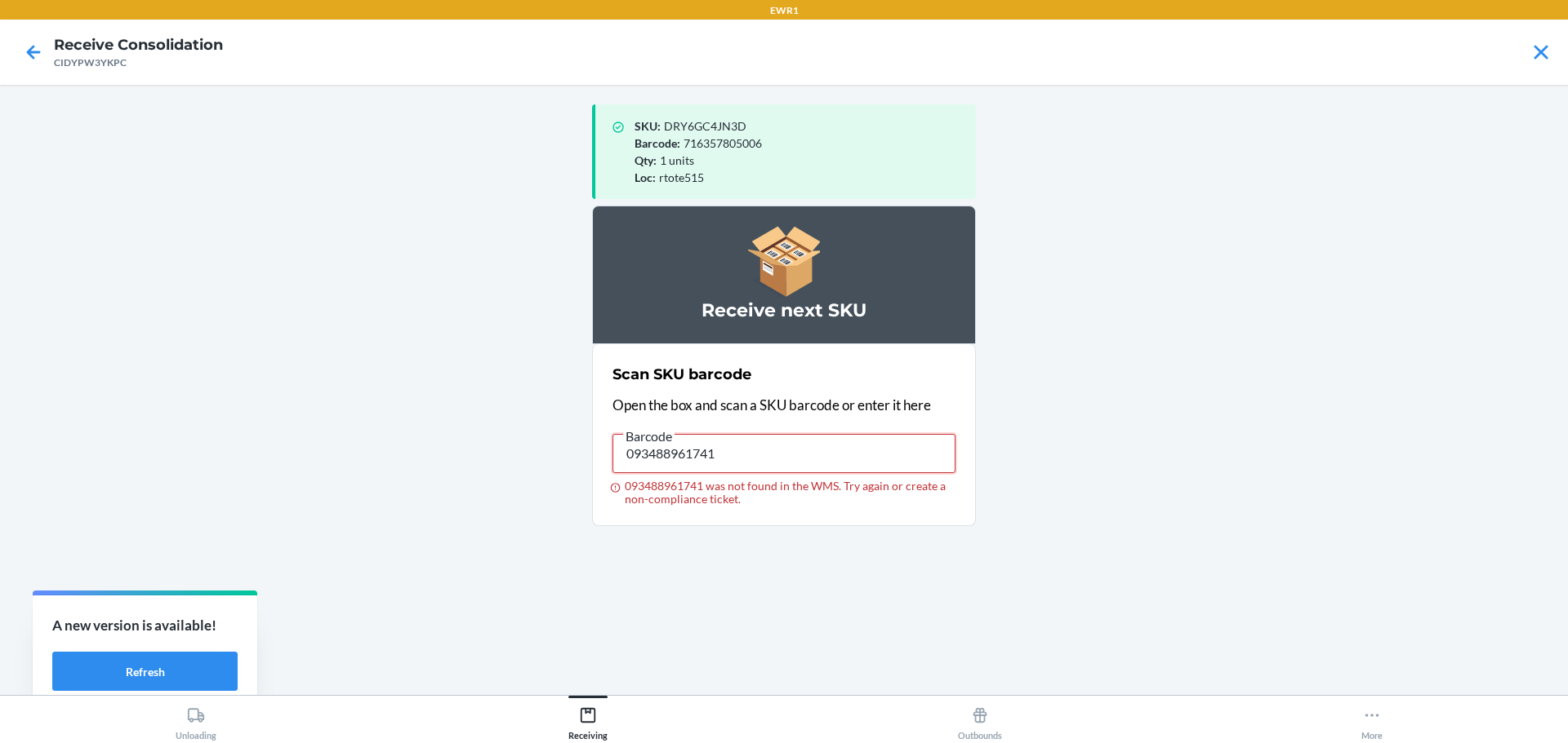
click at [719, 461] on input "093488961741" at bounding box center [784, 453] width 343 height 39
click at [774, 452] on input "093488961741" at bounding box center [784, 453] width 343 height 39
click at [743, 474] on label "Barcode 093488961758 093488961758 was not found in the WMS. Try again or create…" at bounding box center [784, 466] width 343 height 80
click at [743, 473] on input "093488961758" at bounding box center [784, 453] width 343 height 39
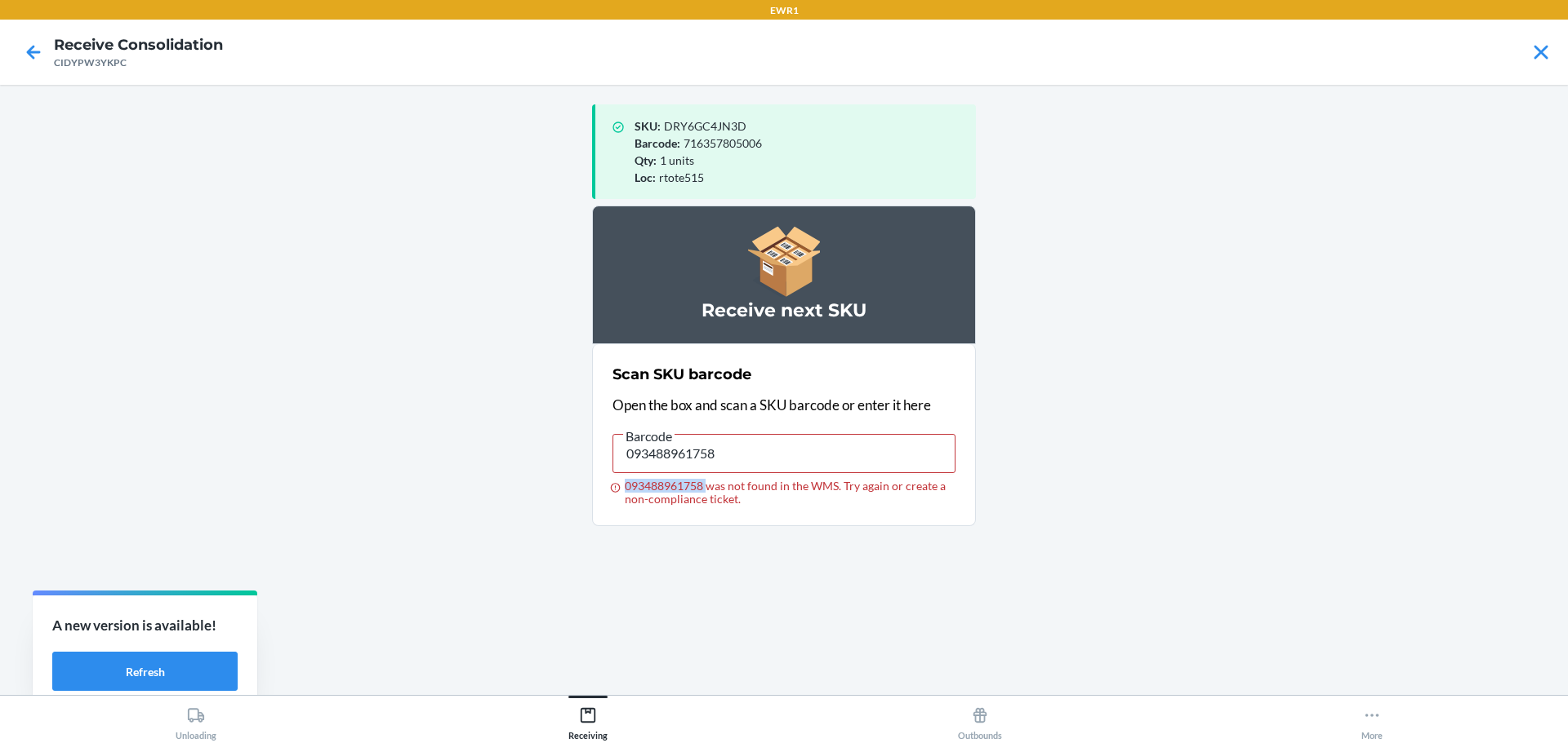
click at [743, 473] on label "Barcode 093488961758 093488961758 was not found in the WMS. Try again or create…" at bounding box center [784, 466] width 343 height 80
click at [743, 473] on input "093488961758" at bounding box center [784, 453] width 343 height 39
click at [743, 473] on label "Barcode 093488961758 093488961758 was not found in the WMS. Try again or create…" at bounding box center [784, 466] width 343 height 80
click at [743, 473] on input "093488961758" at bounding box center [784, 453] width 343 height 39
click at [748, 455] on input "093488961758" at bounding box center [784, 453] width 343 height 39
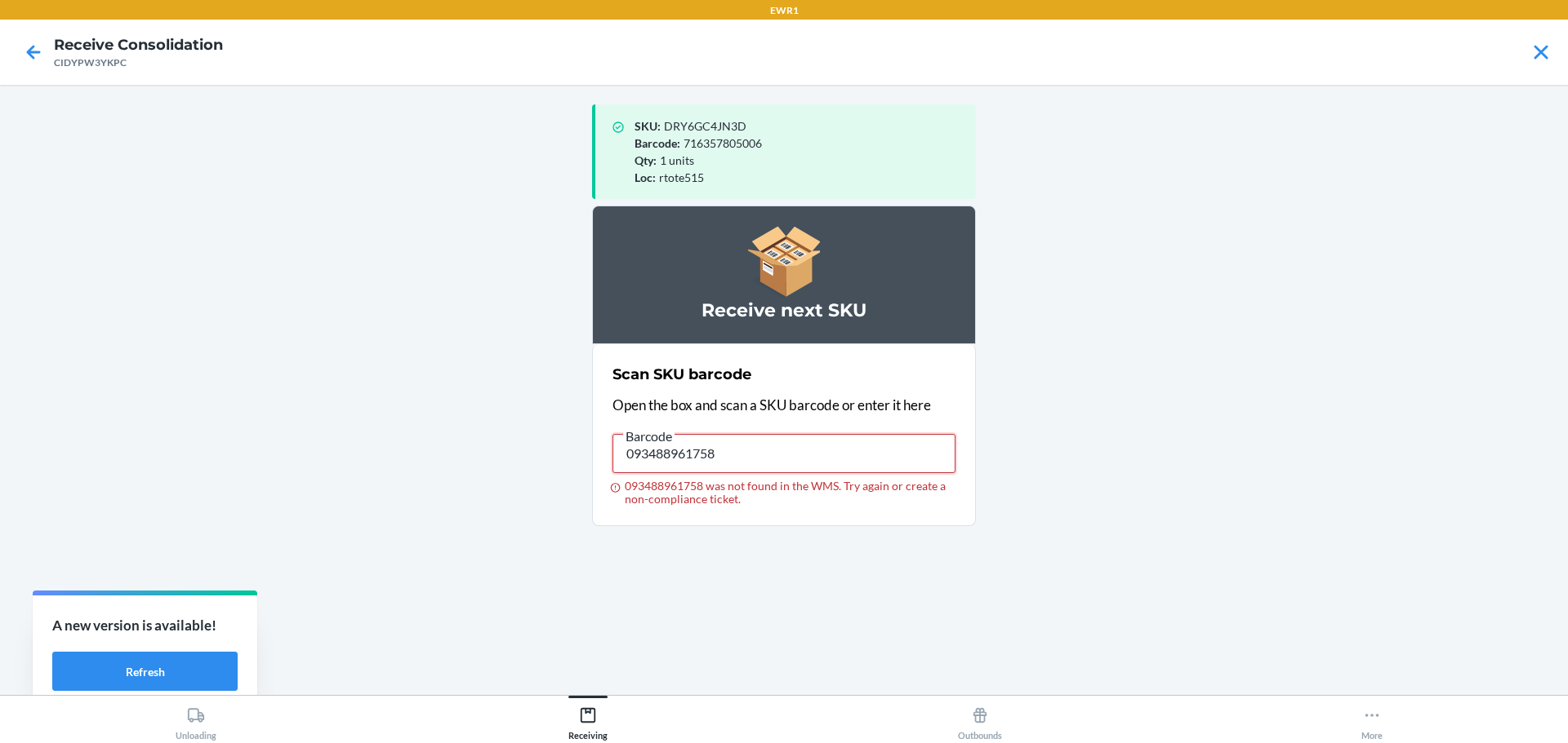
click at [748, 455] on input "093488961758" at bounding box center [784, 453] width 343 height 39
type input "091307578385"
click at [724, 462] on input "091307578385" at bounding box center [784, 453] width 343 height 39
click at [750, 451] on input "091307562605" at bounding box center [784, 453] width 343 height 39
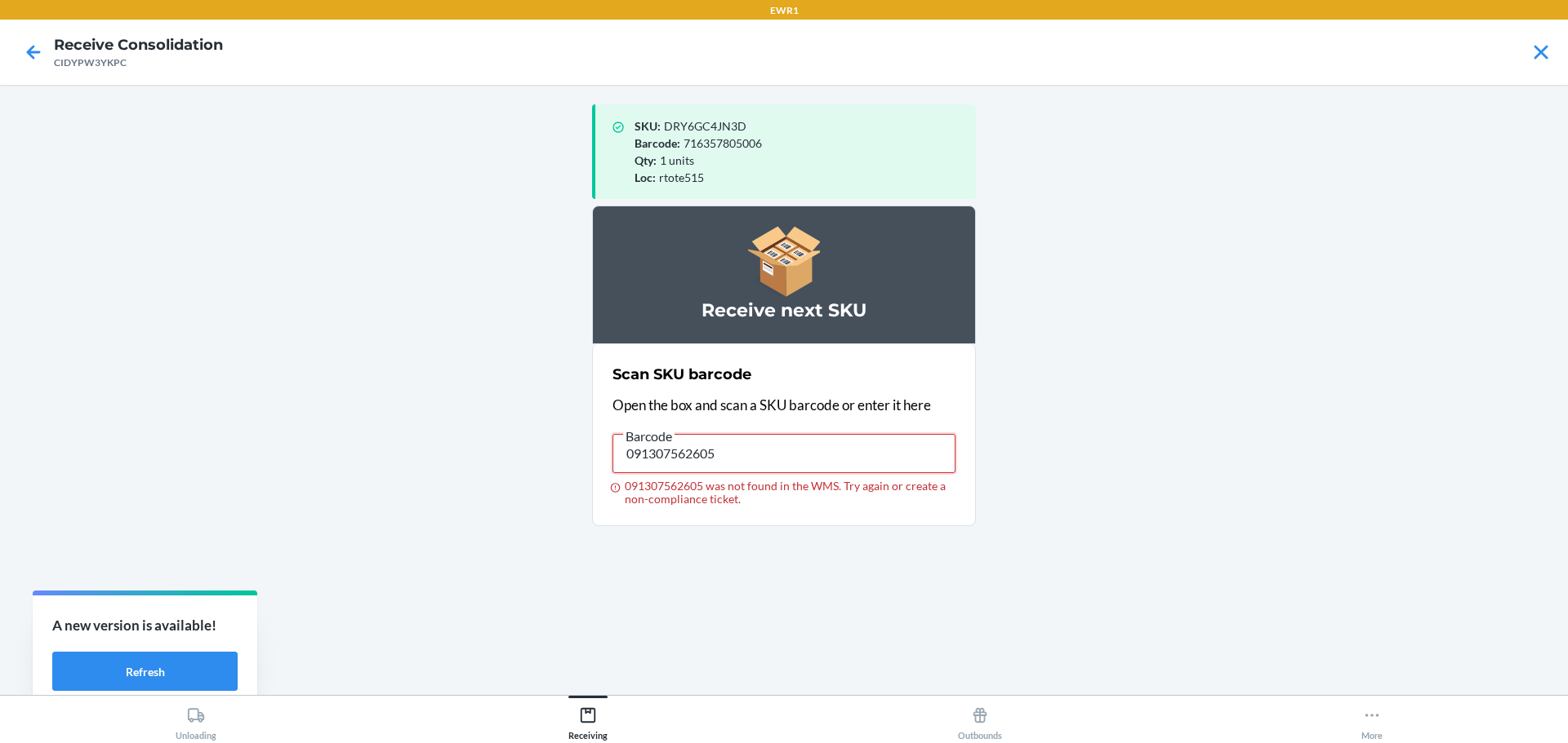
click at [750, 451] on input "091307562605" at bounding box center [784, 453] width 343 height 39
type input "840221329869"
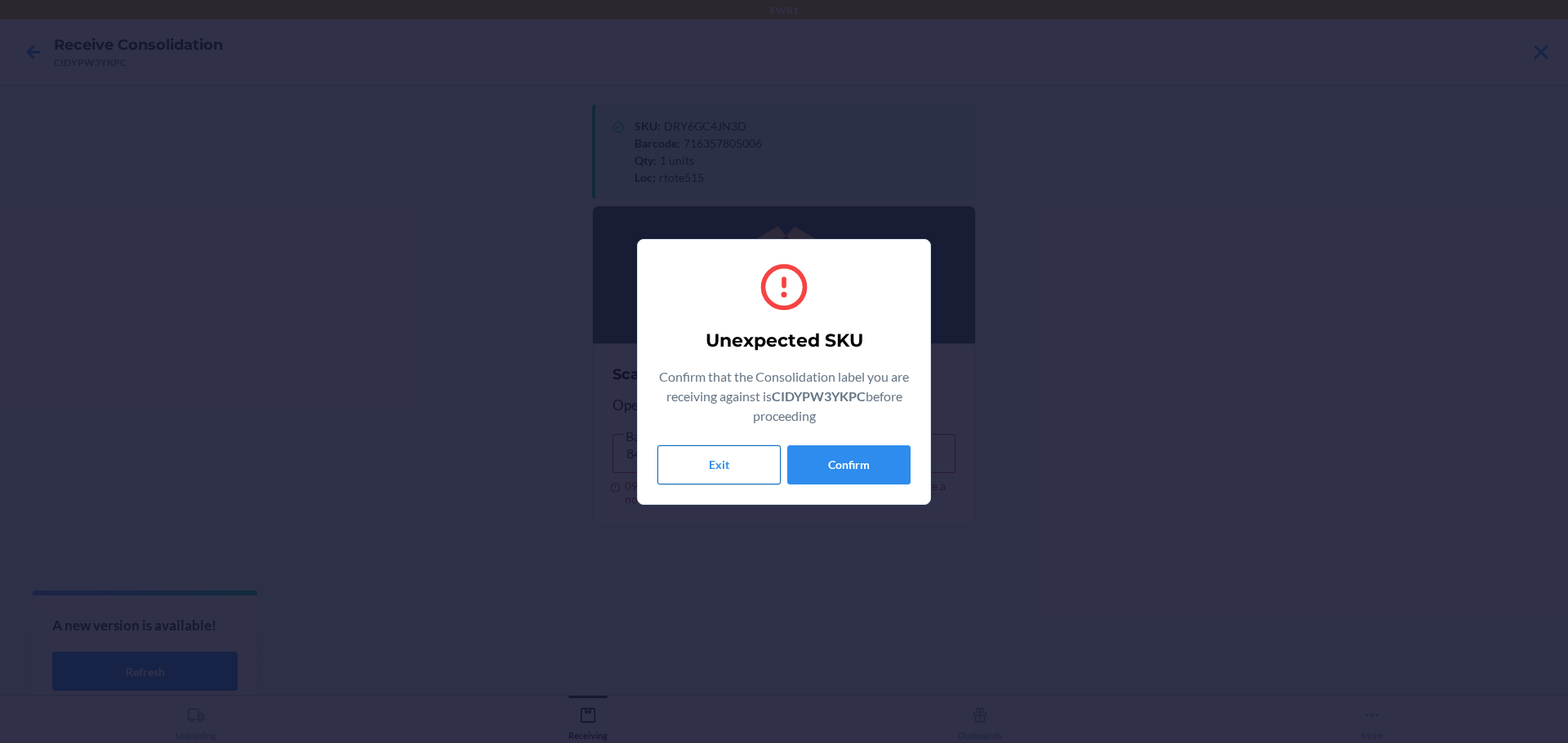
click at [717, 474] on button "Exit" at bounding box center [719, 465] width 124 height 39
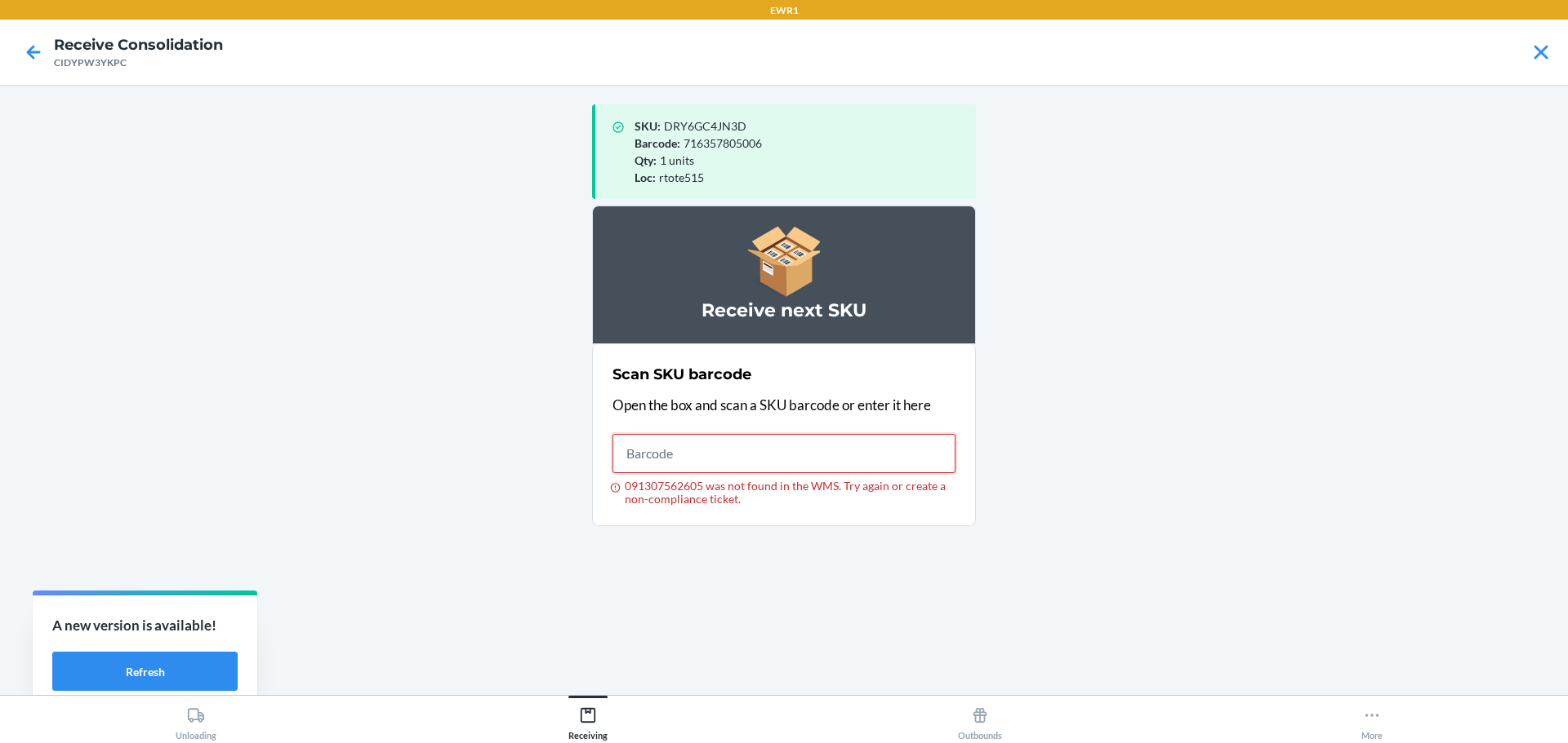
click at [805, 450] on input "091307562605 was not found in the WMS. Try again or create a non-compliance tic…" at bounding box center [784, 453] width 343 height 39
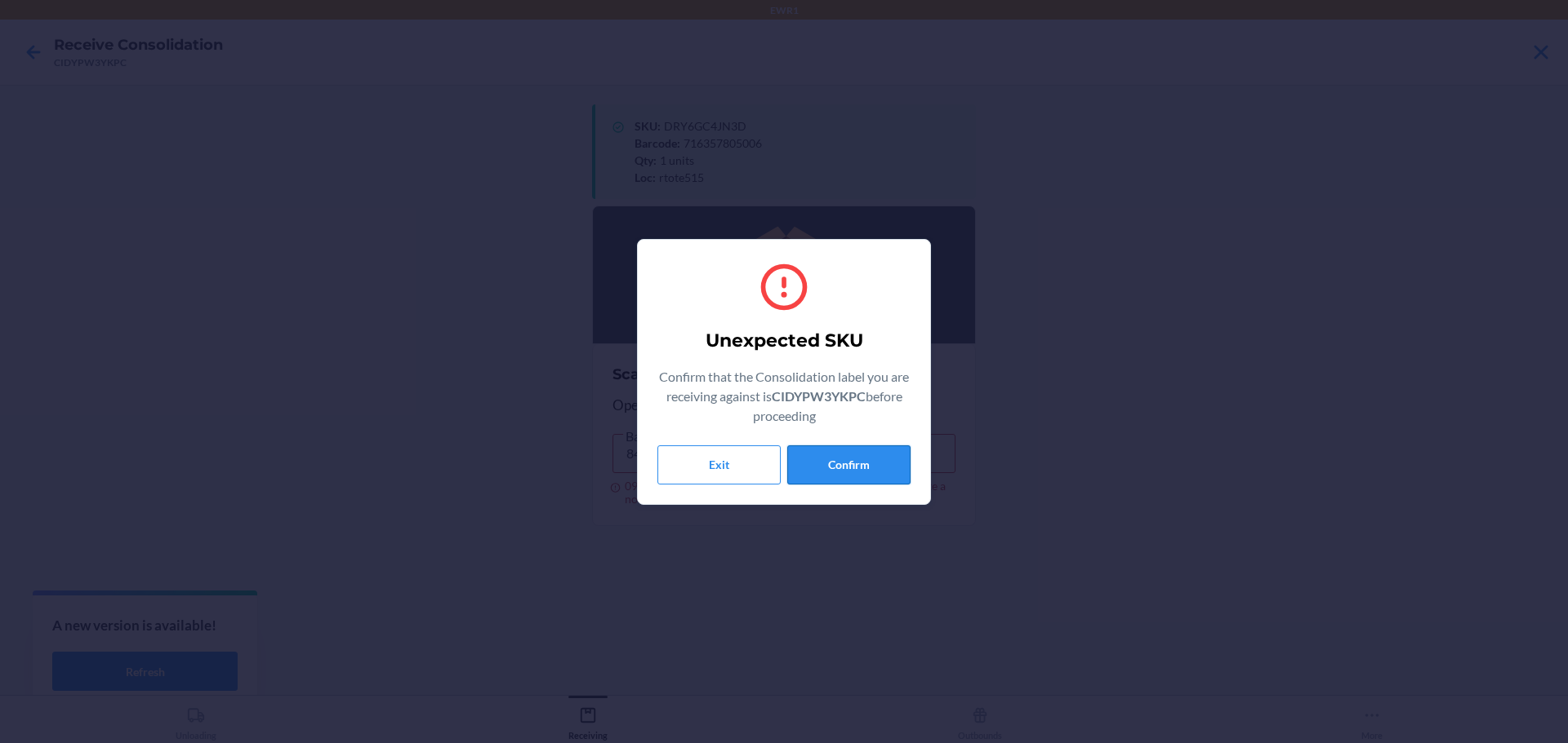
click at [816, 458] on button "Confirm" at bounding box center [848, 465] width 124 height 39
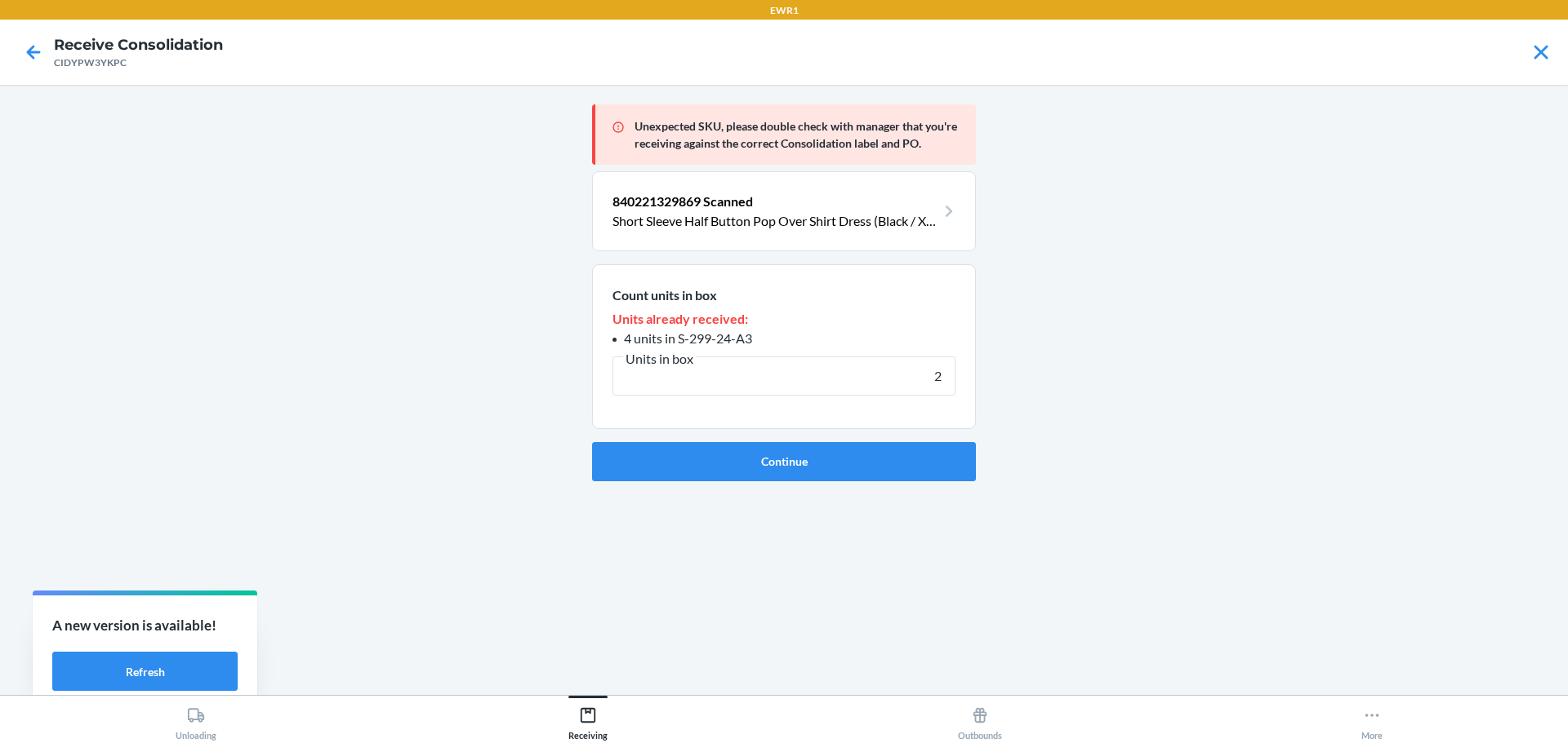
type input "2"
click at [592, 442] on button "Continue" at bounding box center [784, 462] width 384 height 39
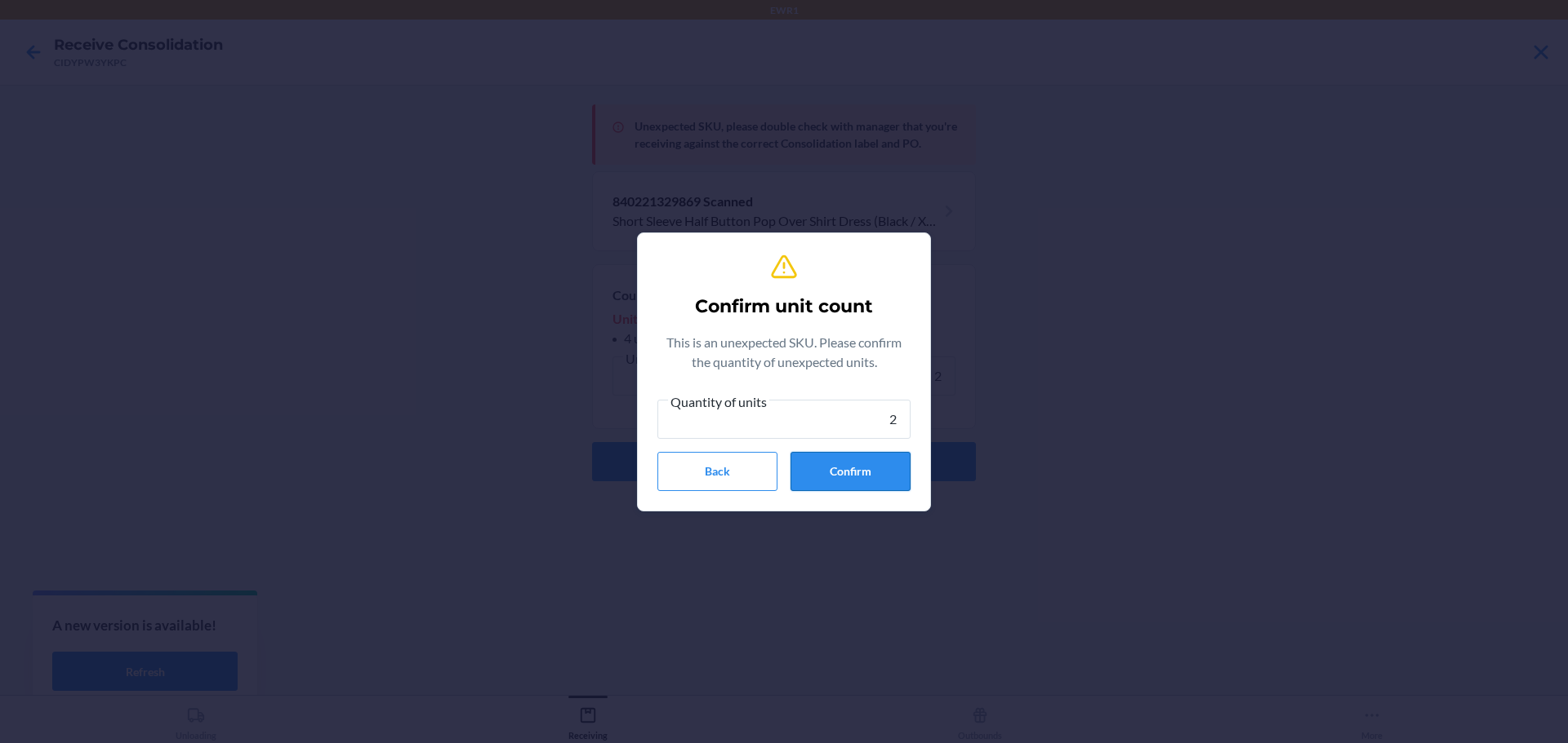
type input "2"
click at [835, 472] on button "Confirm" at bounding box center [850, 472] width 120 height 39
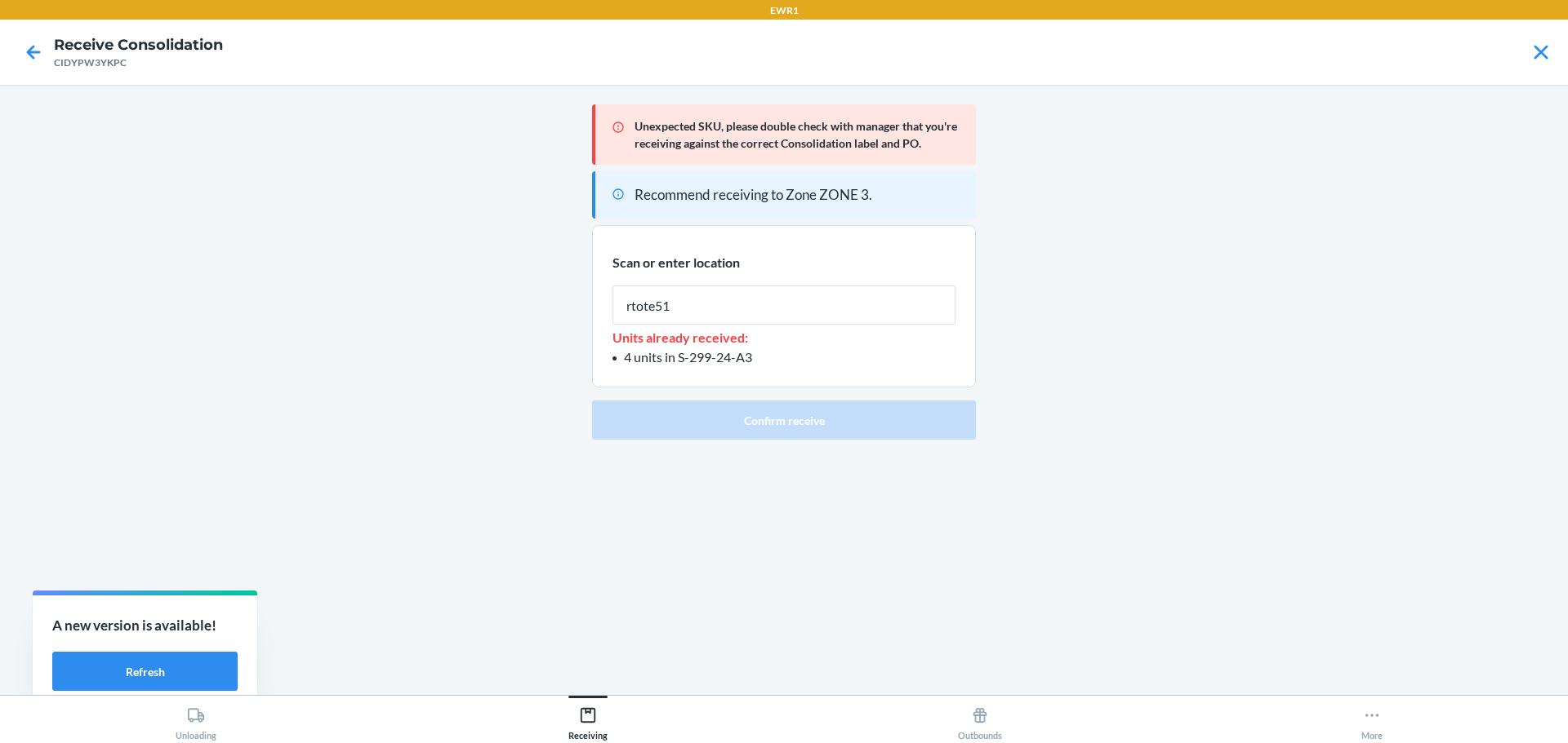
type input "rtote515"
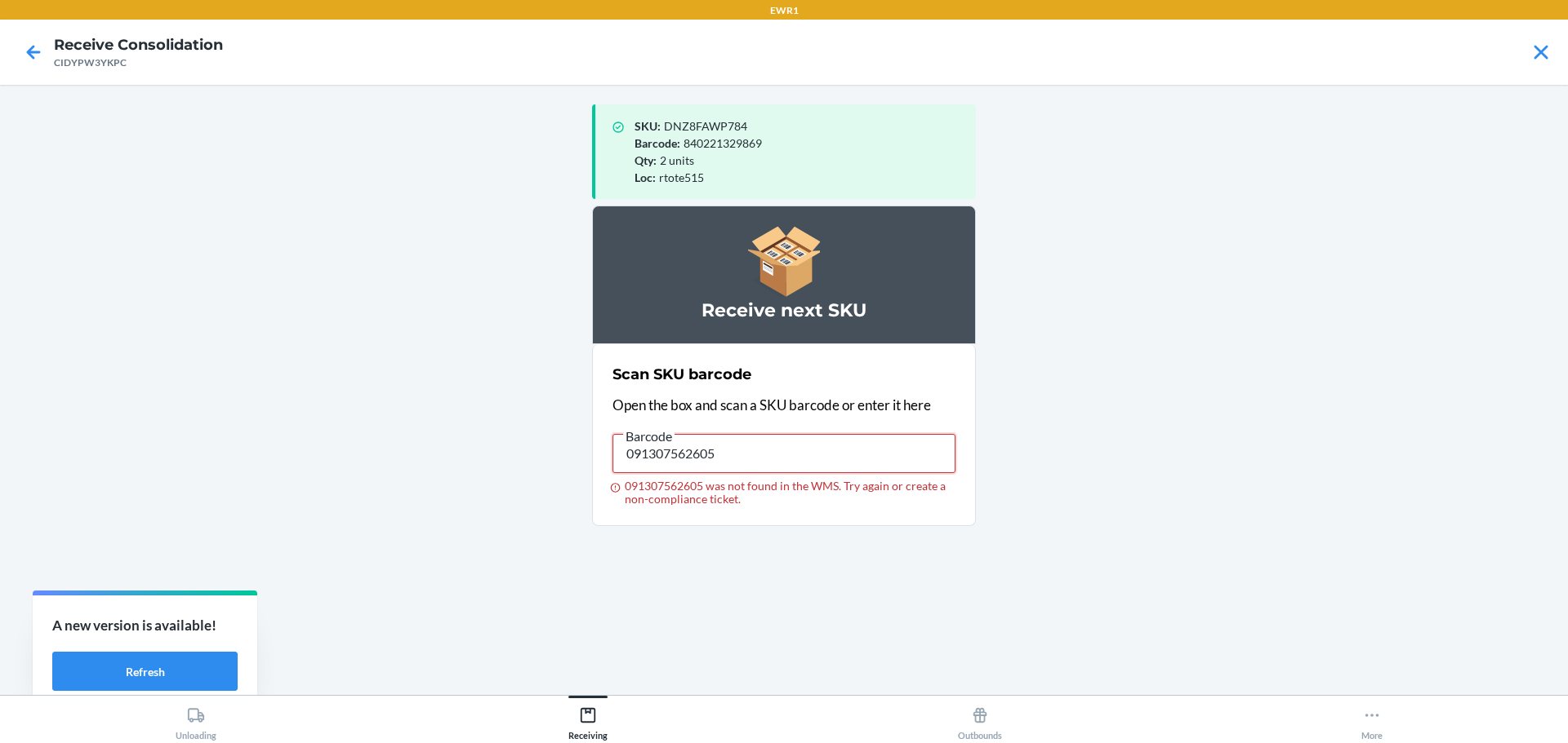
click at [746, 449] on input "091307562605" at bounding box center [784, 453] width 343 height 39
type input "748137008031"
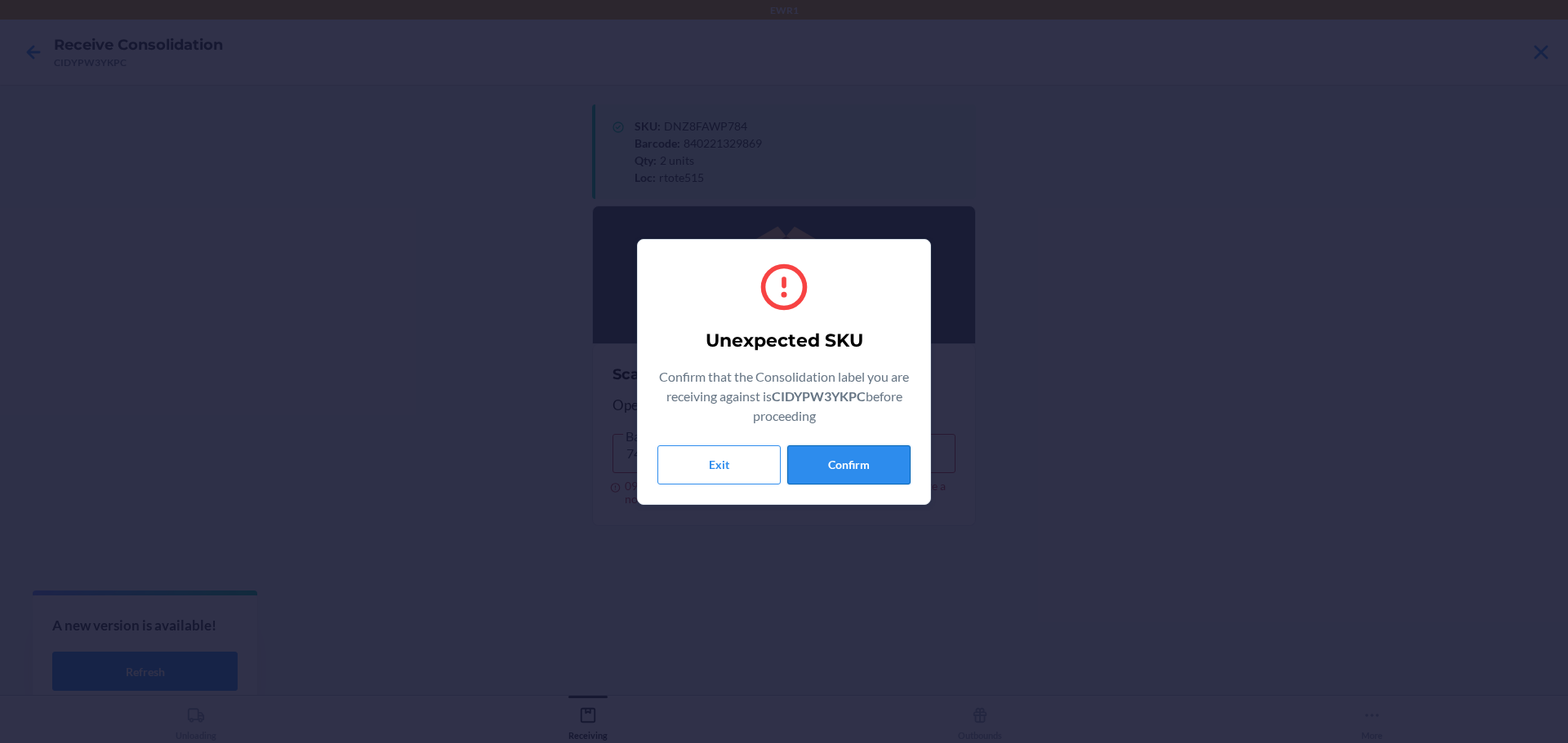
click at [857, 462] on button "Confirm" at bounding box center [848, 465] width 124 height 39
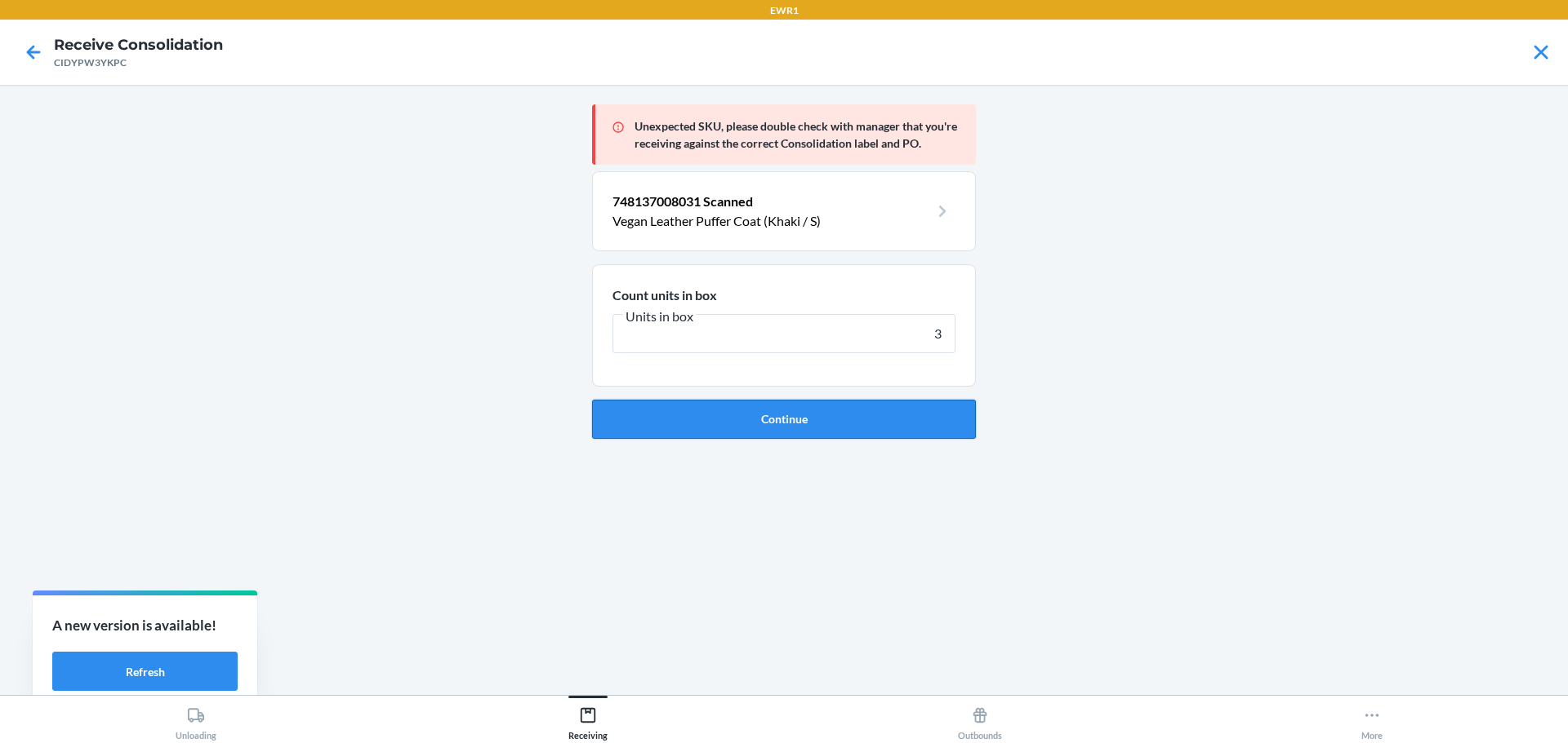
type input "3"
click at [885, 415] on button "Continue" at bounding box center [784, 419] width 384 height 39
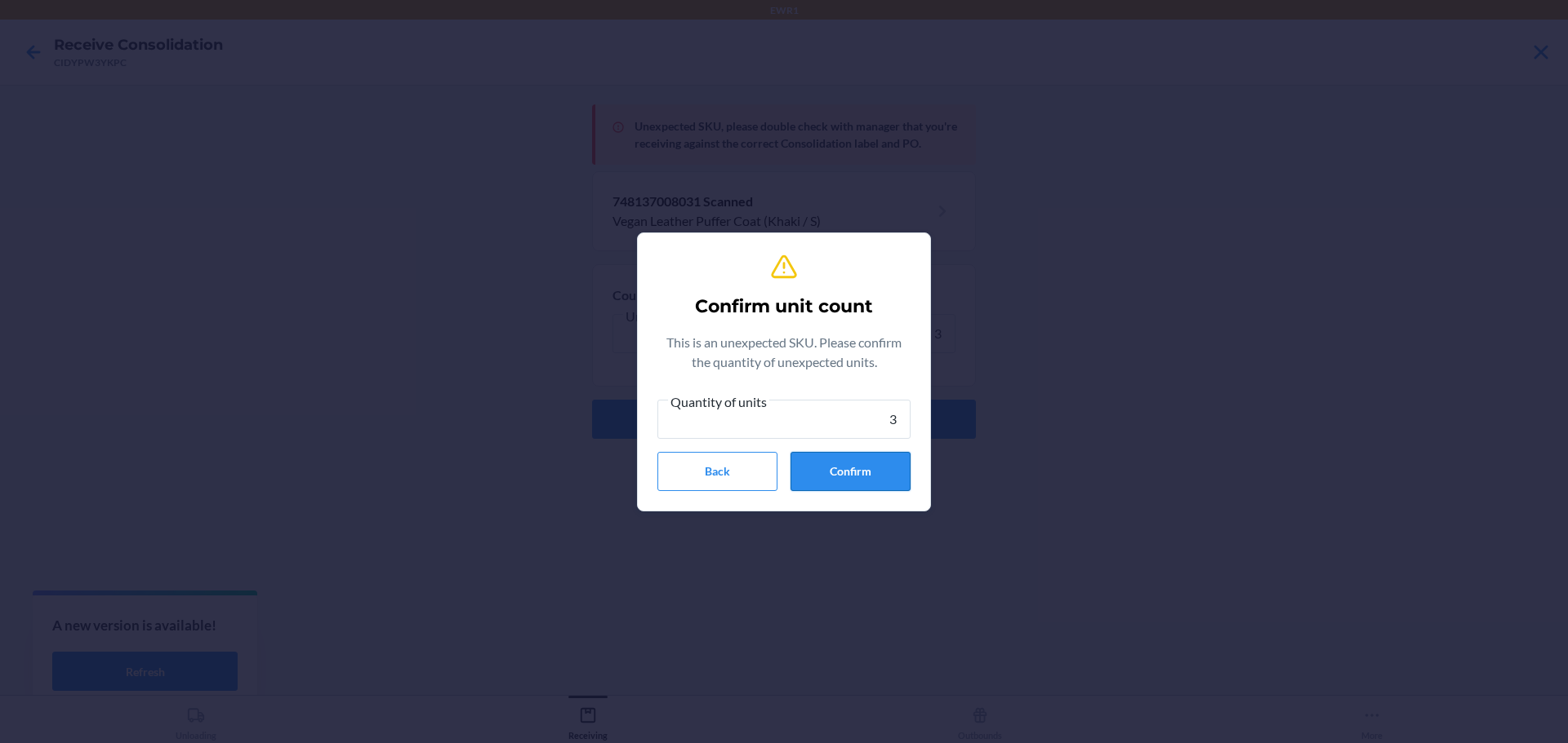
type input "3"
click at [882, 473] on button "Confirm" at bounding box center [850, 472] width 120 height 39
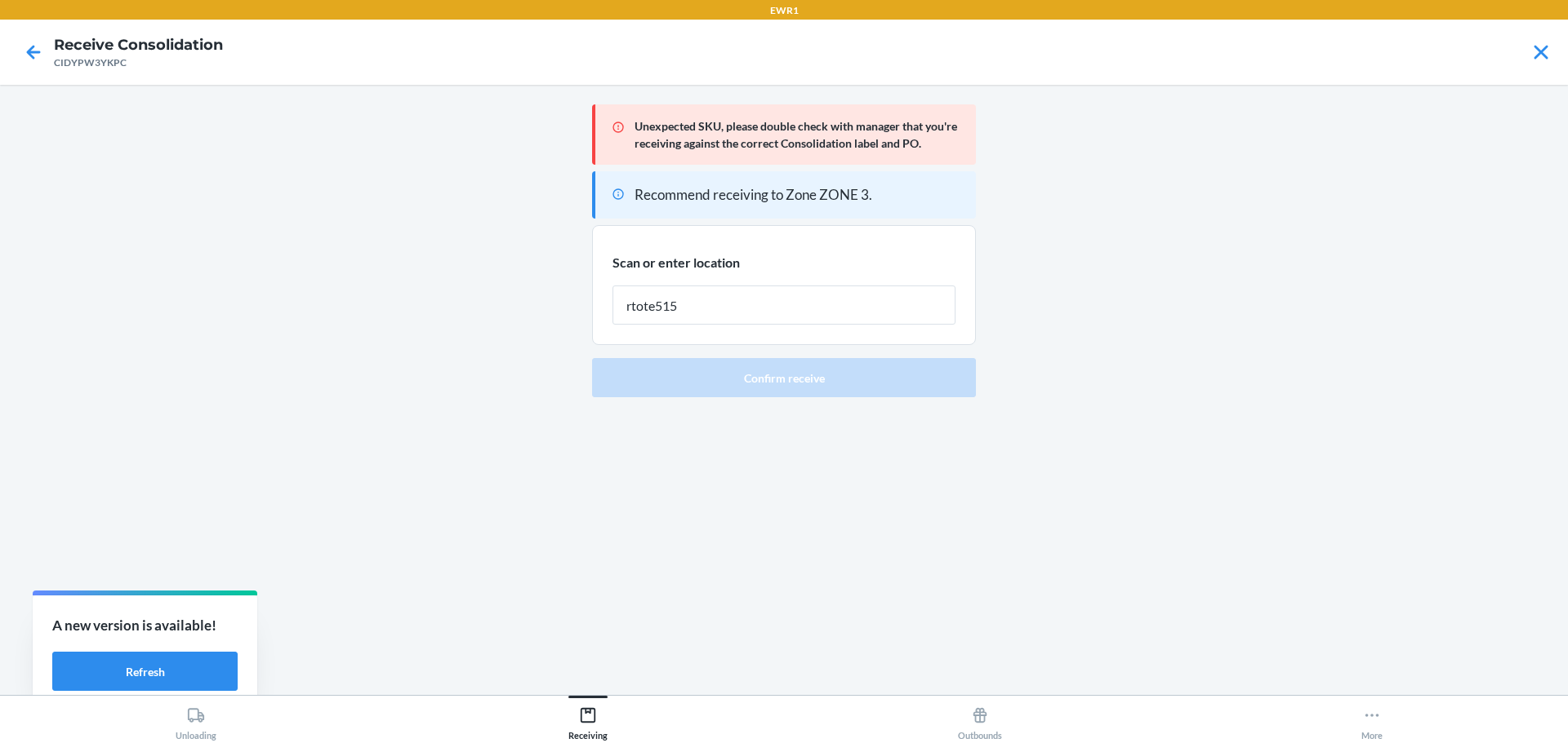
type input "rtote515"
